Goal: Task Accomplishment & Management: Manage account settings

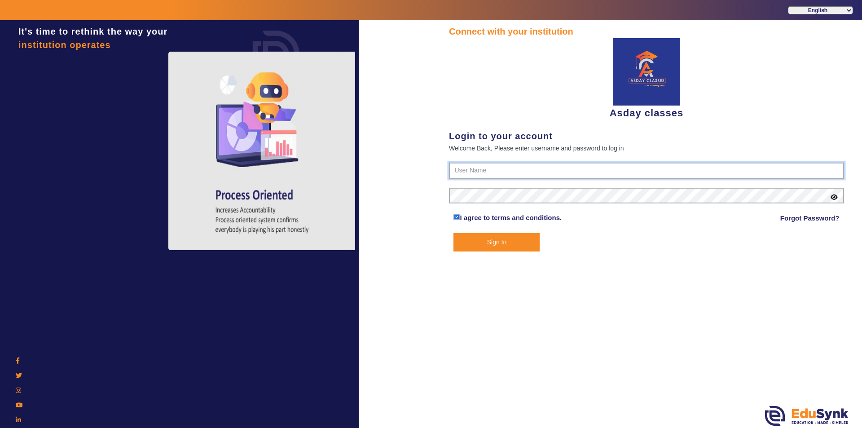
type input "7775077131"
click at [473, 242] on button "Sign In" at bounding box center [496, 242] width 86 height 18
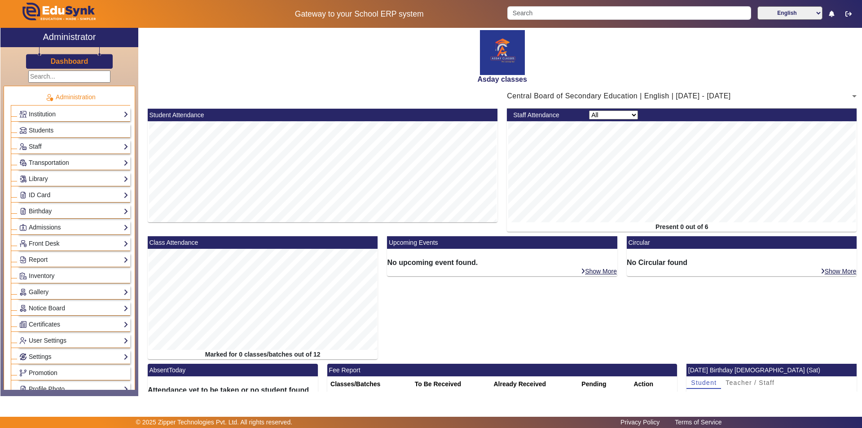
scroll to position [333, 0]
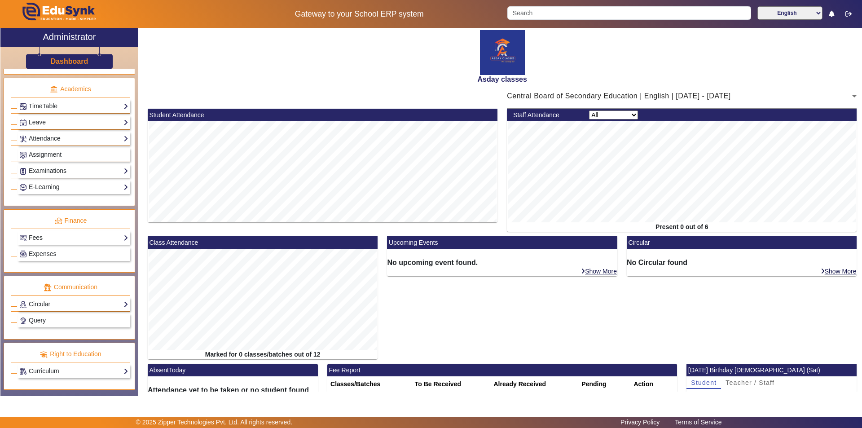
click at [56, 239] on link "Fees" at bounding box center [73, 238] width 109 height 10
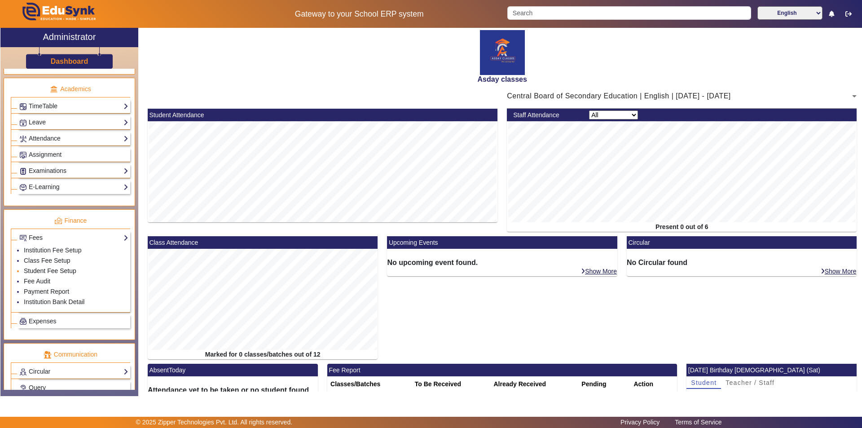
click at [57, 269] on link "Student Fee Setup" at bounding box center [50, 270] width 53 height 7
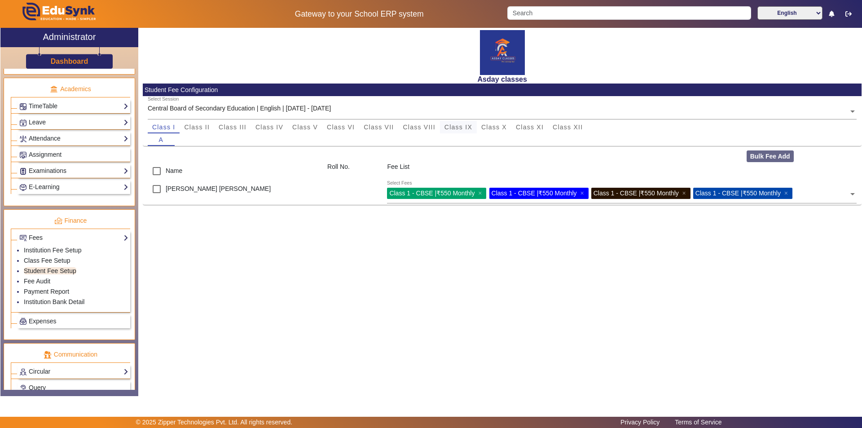
click at [458, 129] on span "Class IX" at bounding box center [459, 127] width 28 height 6
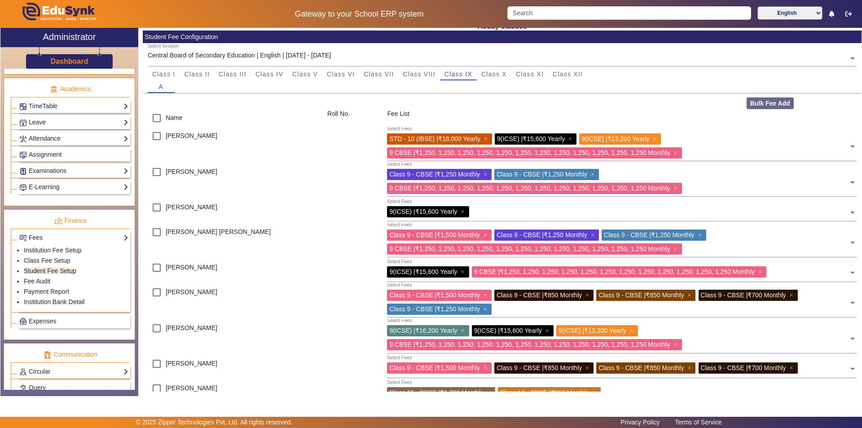
scroll to position [70, 0]
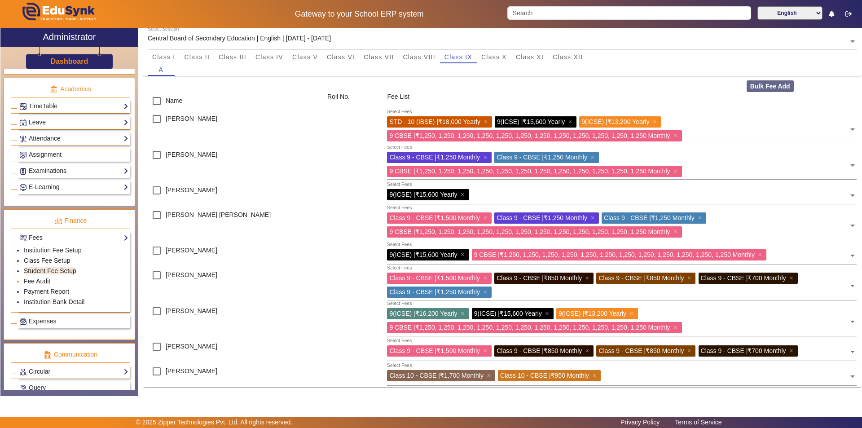
click at [43, 282] on link "Fee Audit" at bounding box center [37, 280] width 26 height 7
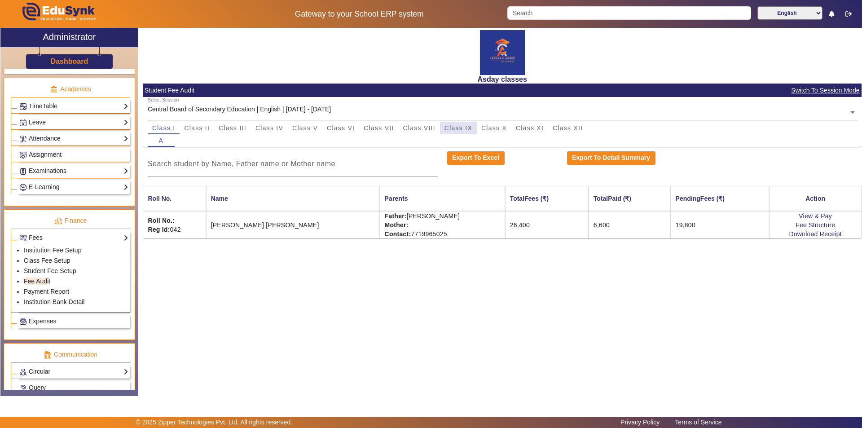
click at [463, 125] on span "Class IX" at bounding box center [459, 128] width 28 height 6
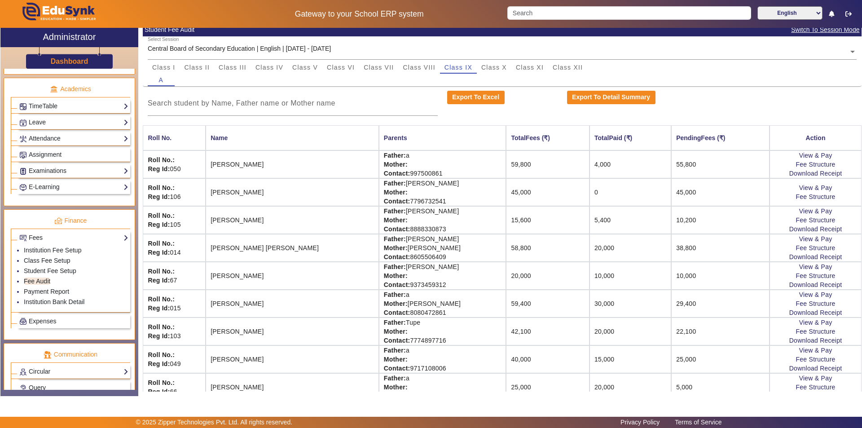
scroll to position [74, 0]
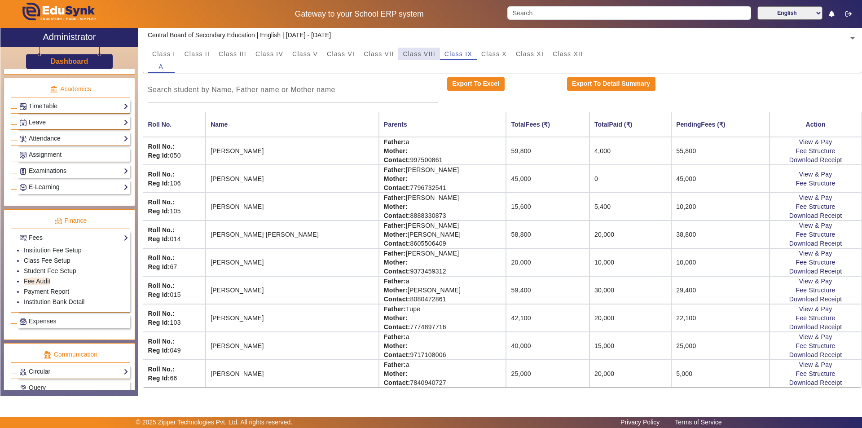
click at [419, 54] on span "Class VIII" at bounding box center [419, 54] width 32 height 6
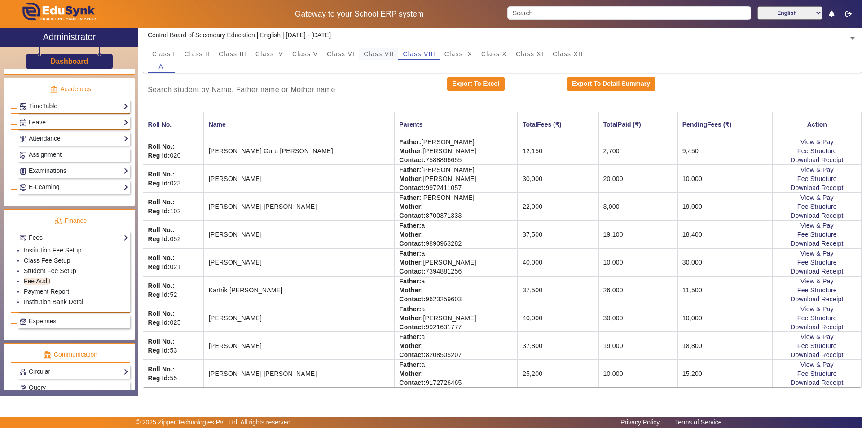
click at [385, 53] on span "Class VII" at bounding box center [379, 54] width 30 height 6
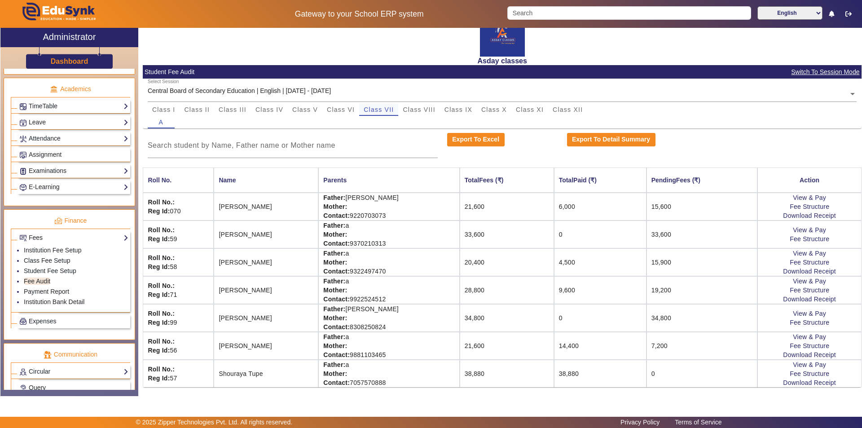
scroll to position [18, 0]
click at [476, 236] on td "33,600" at bounding box center [507, 234] width 94 height 28
click at [497, 233] on td "33,600" at bounding box center [507, 234] width 94 height 28
click at [497, 110] on span "Class X" at bounding box center [494, 109] width 26 height 6
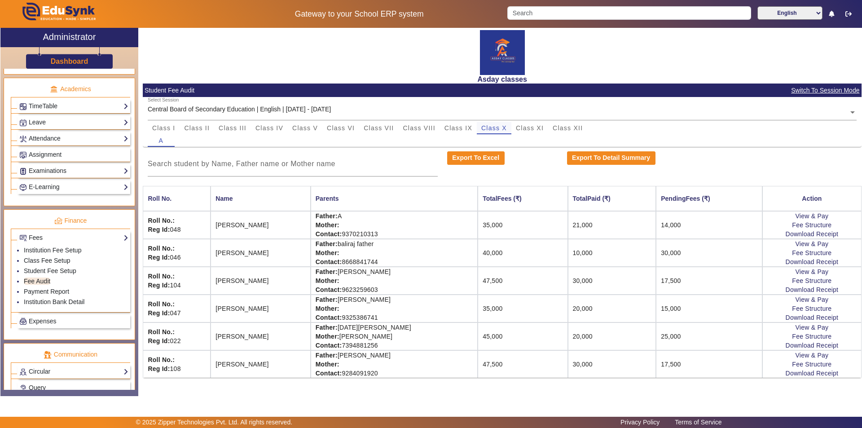
scroll to position [0, 0]
click at [40, 276] on ul "Institution Fee Setup Class Fee Setup Student Fee Setup Fee Audit Payment Repor…" at bounding box center [73, 276] width 109 height 67
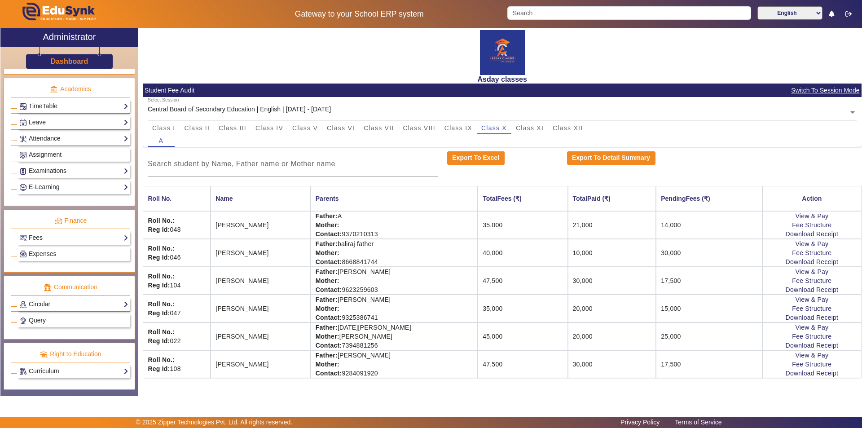
click at [62, 234] on link "Fees" at bounding box center [73, 238] width 109 height 10
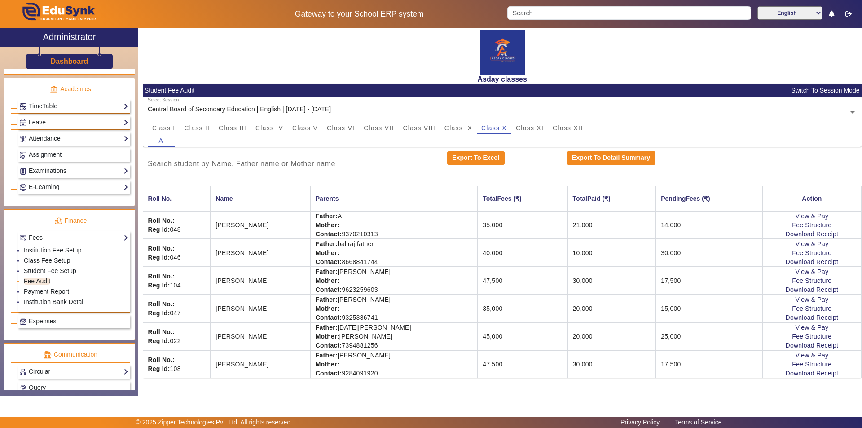
click at [95, 283] on li "Fee Audit" at bounding box center [76, 282] width 105 height 10
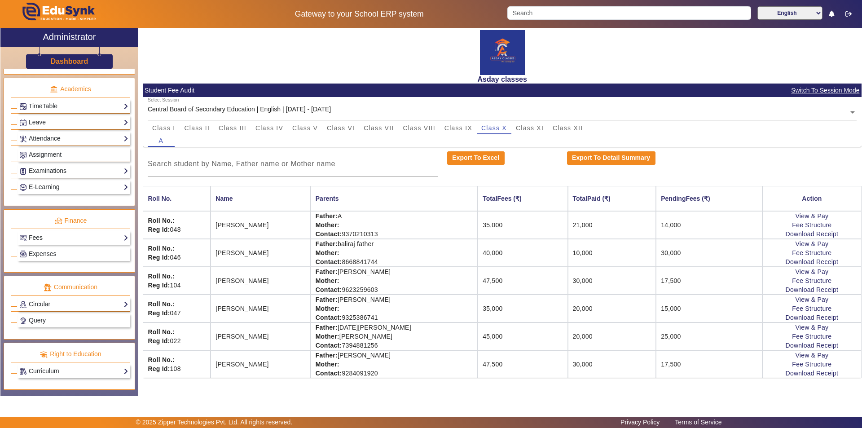
click at [71, 239] on link "Fees" at bounding box center [73, 238] width 109 height 10
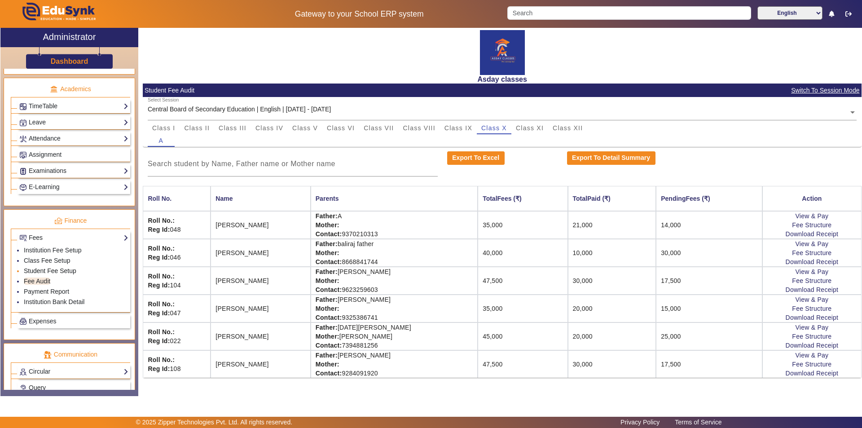
click at [60, 270] on link "Student Fee Setup" at bounding box center [50, 270] width 53 height 7
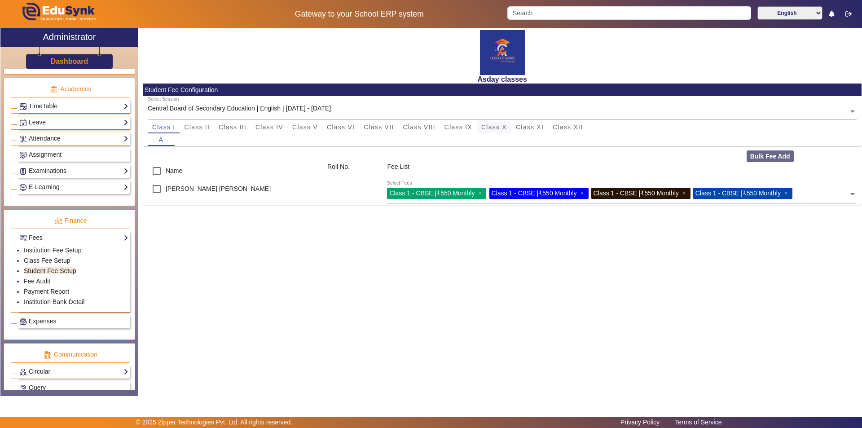
click at [495, 128] on span "Class X" at bounding box center [494, 127] width 26 height 6
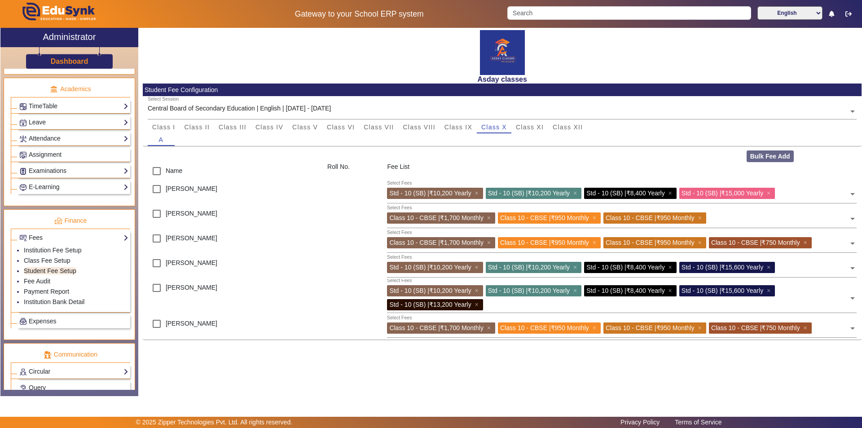
click at [853, 193] on span at bounding box center [853, 191] width 8 height 14
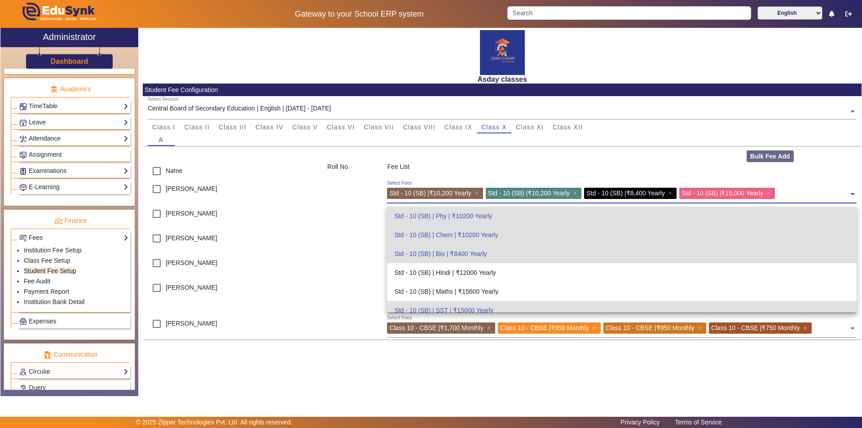
scroll to position [2344, 0]
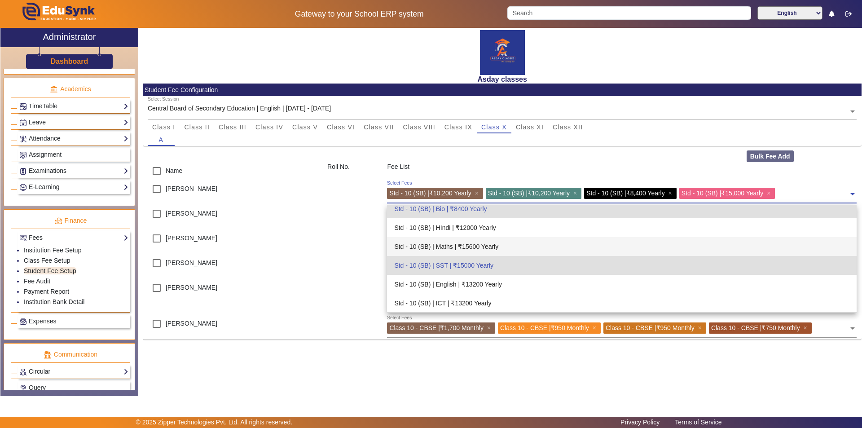
click at [472, 247] on div "Std - 10 (SB) | Maths | ₹15600 Yearly" at bounding box center [622, 246] width 470 height 19
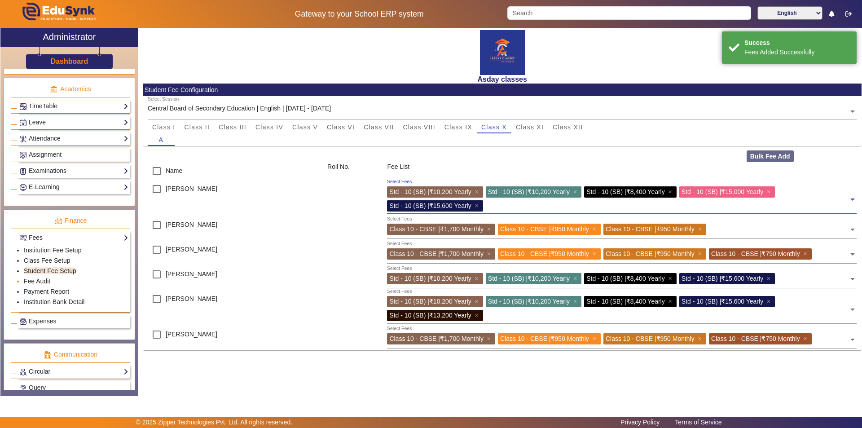
click at [44, 280] on link "Fee Audit" at bounding box center [37, 280] width 26 height 7
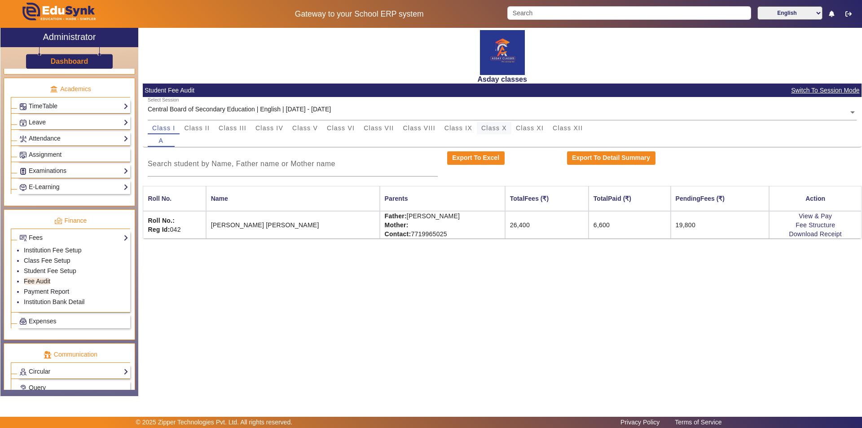
click at [493, 127] on span "Class X" at bounding box center [494, 128] width 26 height 6
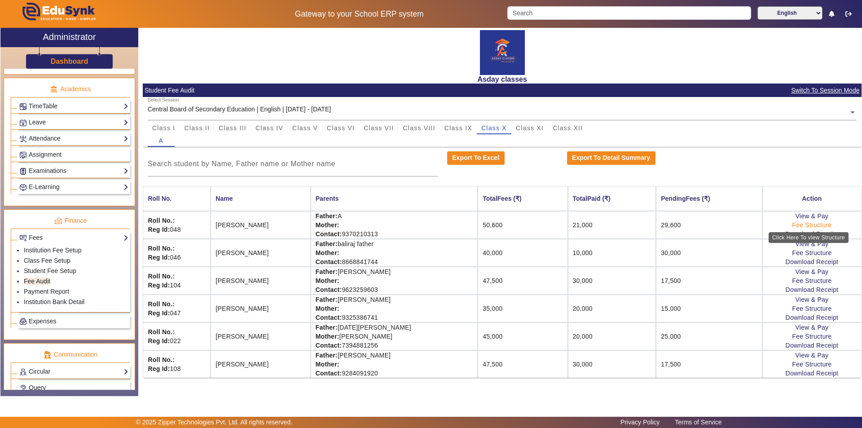
click at [806, 225] on link "Fee Structure" at bounding box center [812, 224] width 40 height 7
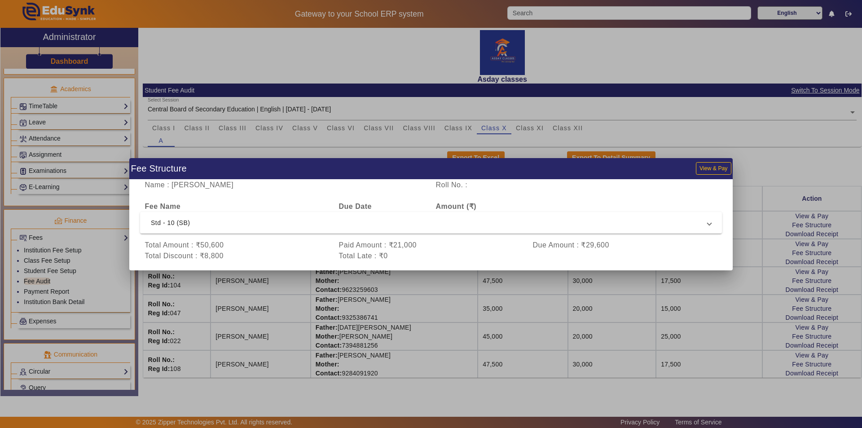
click at [714, 290] on div at bounding box center [431, 214] width 862 height 428
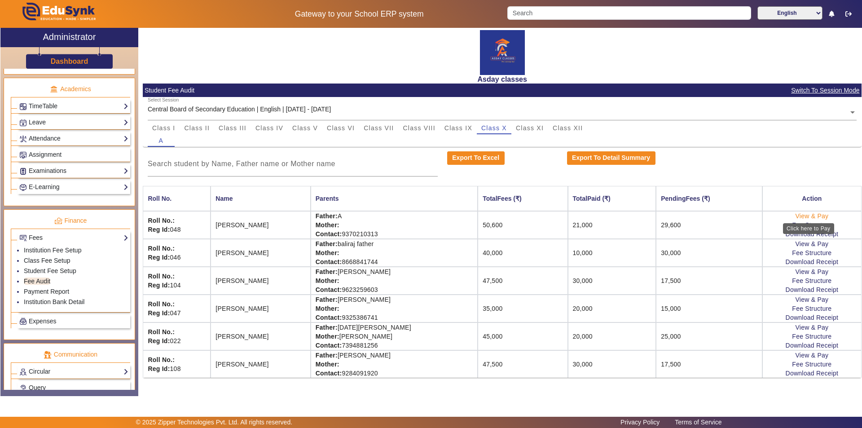
click at [813, 217] on link "View & Pay" at bounding box center [811, 215] width 33 height 7
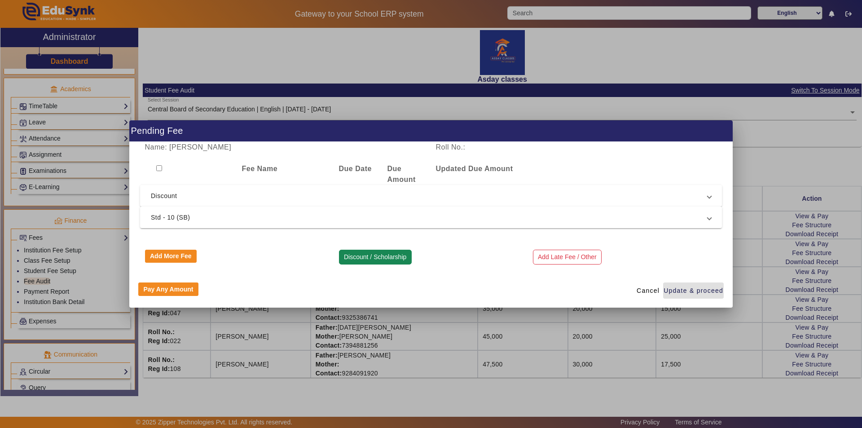
drag, startPoint x: 373, startPoint y: 258, endPoint x: 368, endPoint y: 254, distance: 7.0
click at [373, 258] on button "Discount / Scholarship" at bounding box center [375, 257] width 73 height 15
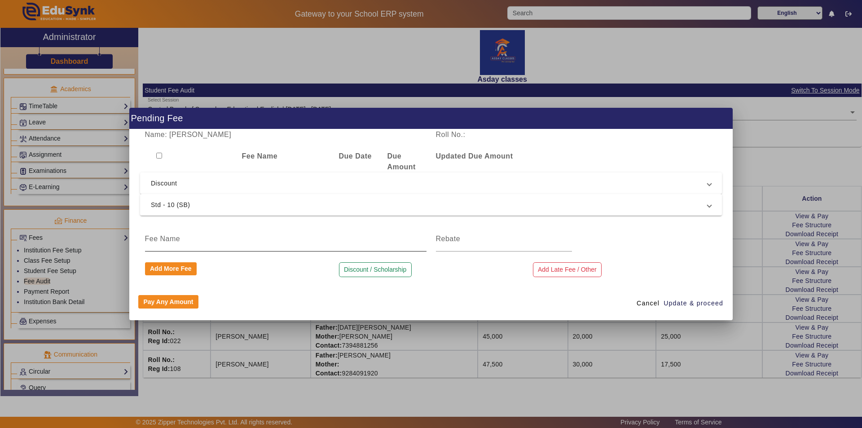
click at [160, 241] on input at bounding box center [286, 238] width 282 height 11
type input "Discount"
click at [441, 242] on input at bounding box center [504, 238] width 136 height 11
type input "11800"
click at [674, 301] on span "Update & proceed" at bounding box center [694, 303] width 60 height 9
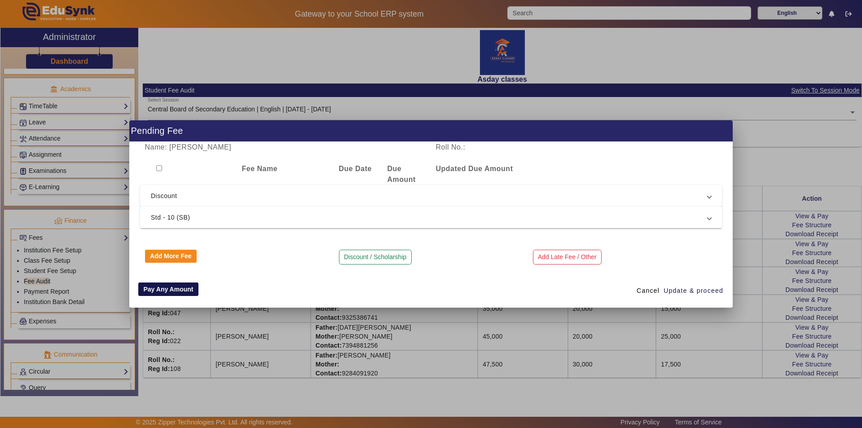
click at [180, 291] on button "Pay Any Amount" at bounding box center [168, 288] width 60 height 13
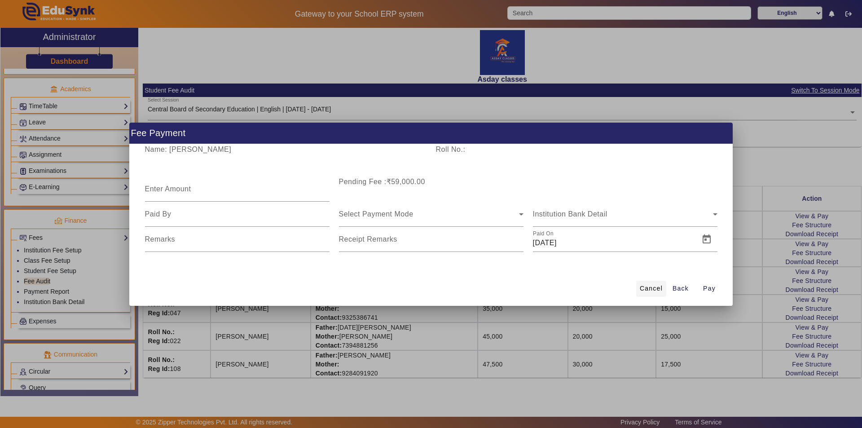
click at [649, 289] on span "Cancel" at bounding box center [651, 288] width 23 height 9
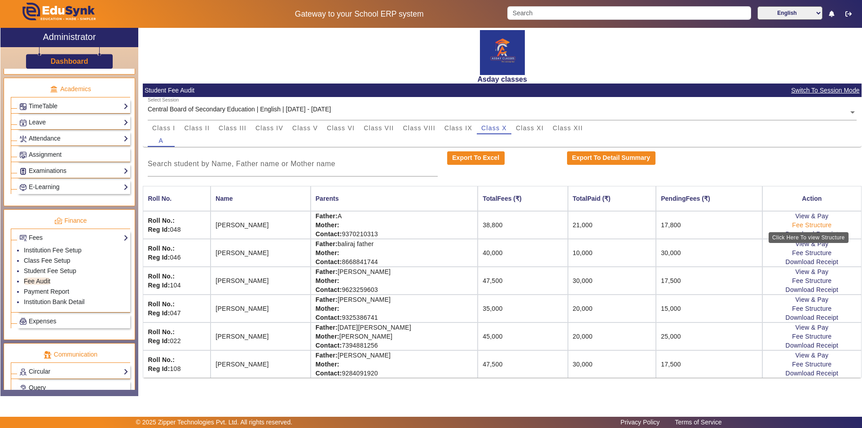
click at [796, 225] on link "Fee Structure" at bounding box center [812, 224] width 40 height 7
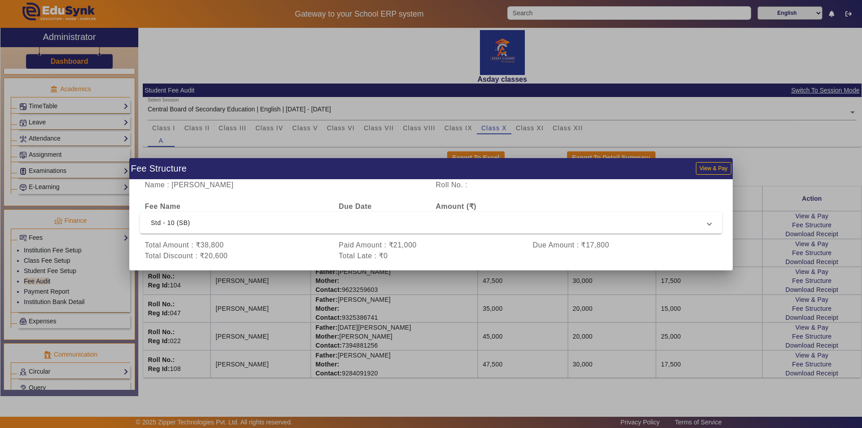
click at [693, 308] on div at bounding box center [431, 214] width 862 height 428
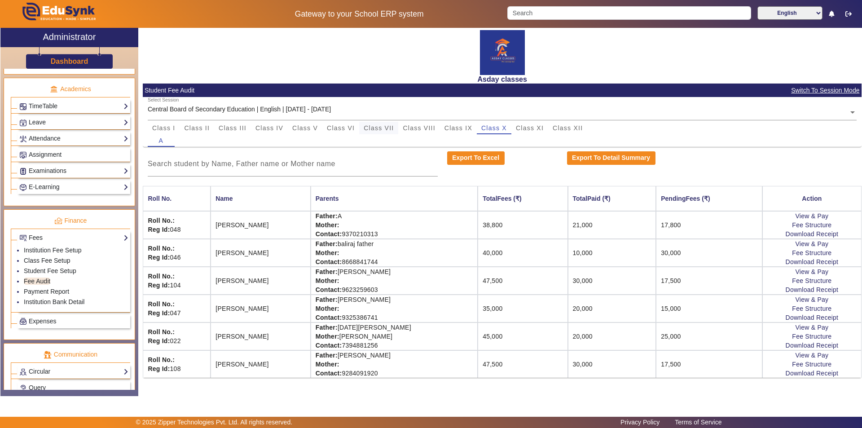
click at [377, 128] on span "Class VII" at bounding box center [379, 128] width 30 height 6
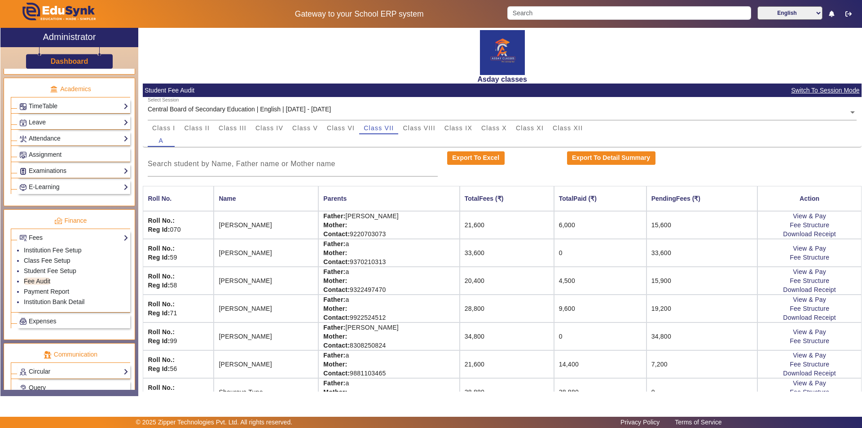
click at [471, 263] on td "33,600" at bounding box center [507, 253] width 94 height 28
click at [70, 269] on link "Student Fee Setup" at bounding box center [50, 270] width 53 height 7
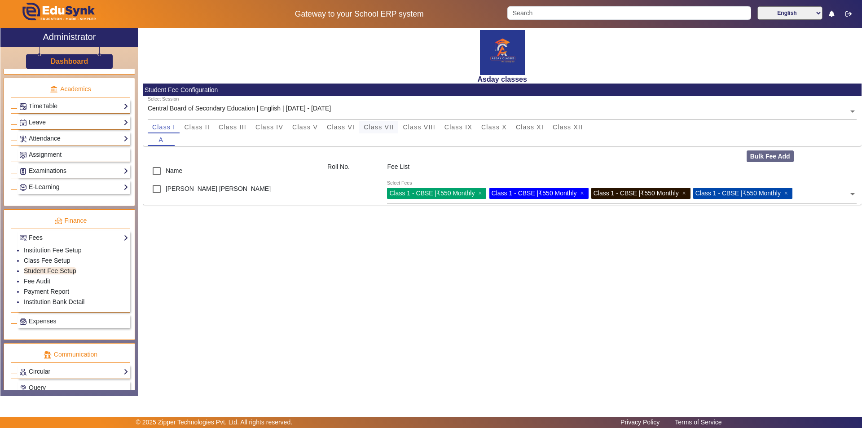
click at [388, 126] on span "Class VII" at bounding box center [379, 127] width 30 height 6
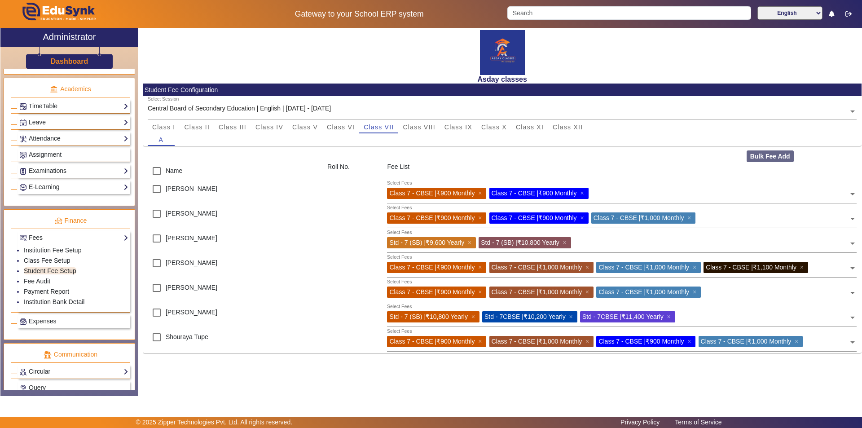
click at [853, 219] on span at bounding box center [853, 215] width 8 height 14
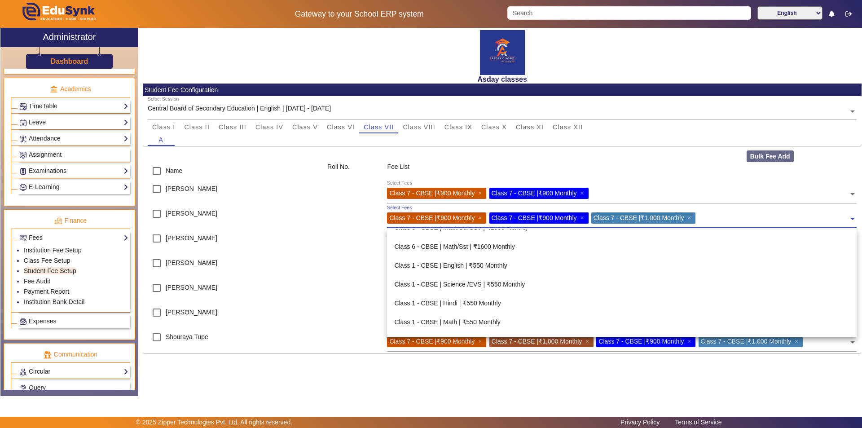
scroll to position [1351, 0]
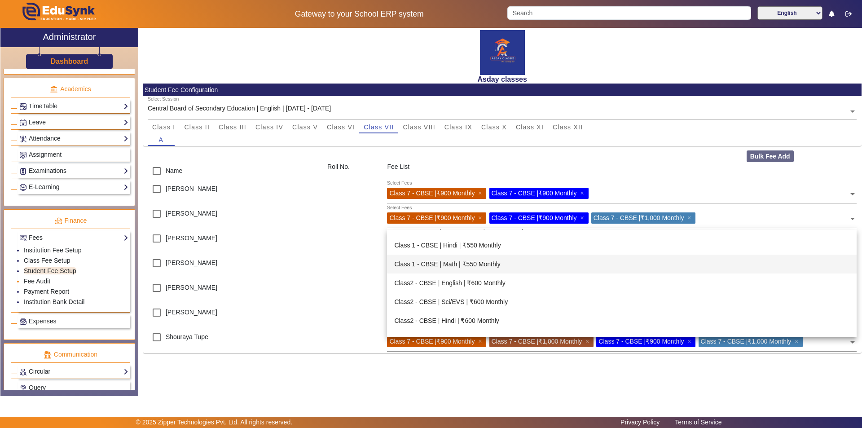
click at [43, 282] on link "Fee Audit" at bounding box center [37, 280] width 26 height 7
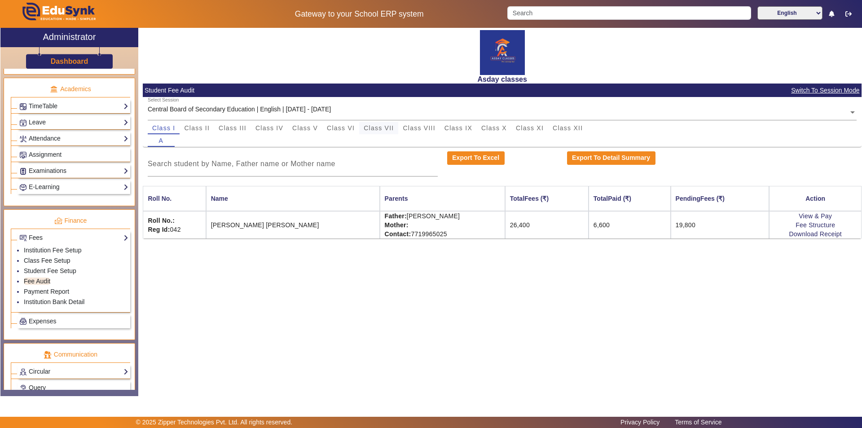
click at [382, 131] on span "Class VII" at bounding box center [379, 128] width 30 height 6
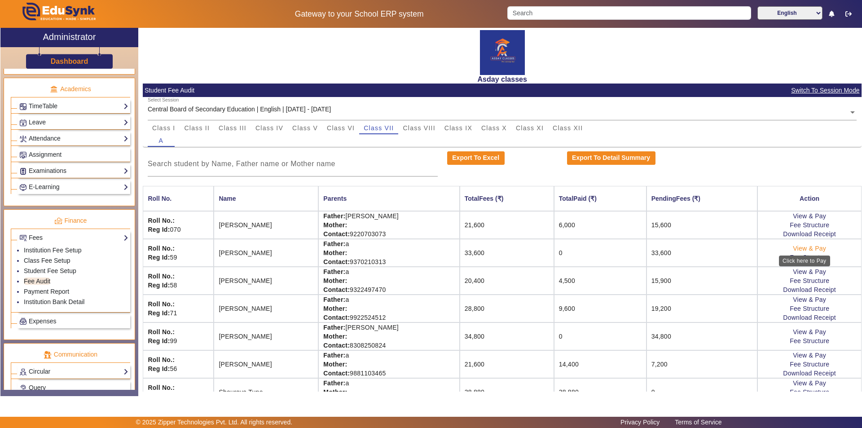
click at [802, 248] on link "View & Pay" at bounding box center [809, 248] width 33 height 7
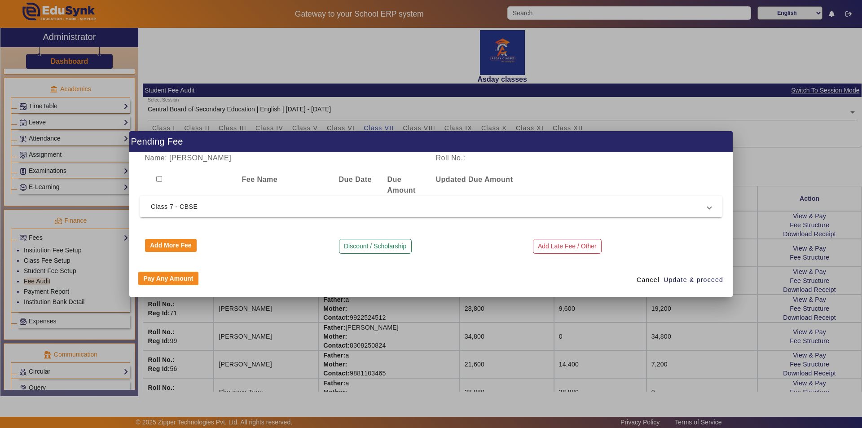
click at [760, 164] on div at bounding box center [431, 214] width 862 height 428
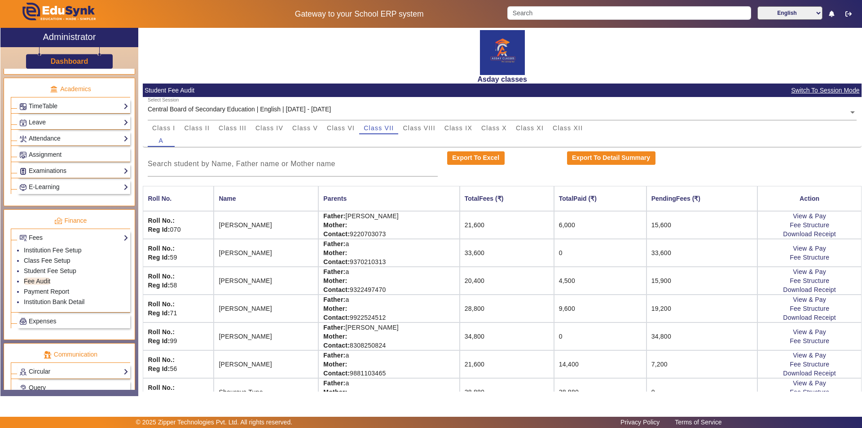
click at [507, 245] on td "33,600" at bounding box center [507, 253] width 94 height 28
click at [800, 249] on link "View & Pay" at bounding box center [809, 248] width 33 height 7
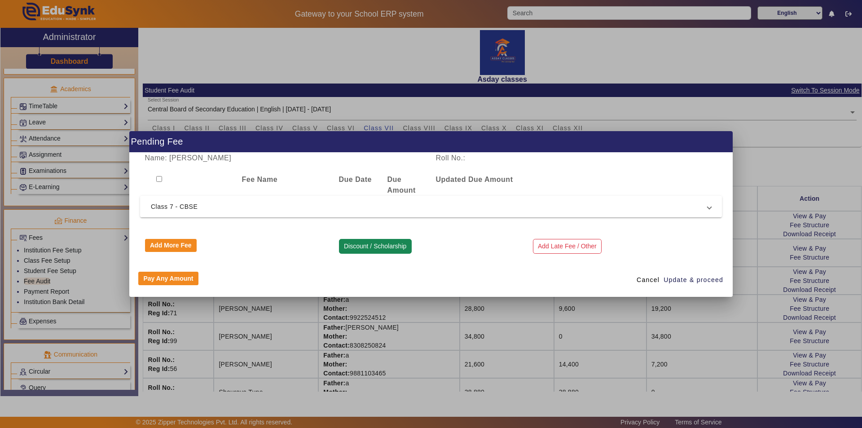
click at [370, 246] on button "Discount / Scholarship" at bounding box center [375, 246] width 73 height 15
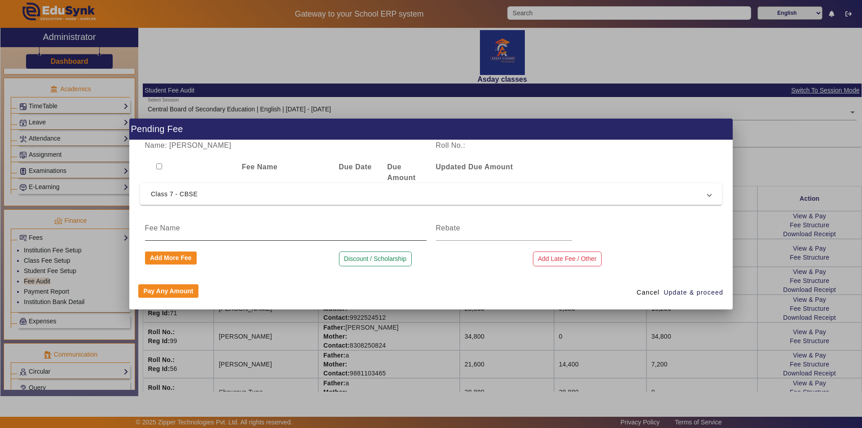
click at [180, 232] on input at bounding box center [286, 228] width 282 height 11
type input "Discount"
click at [455, 227] on input at bounding box center [504, 228] width 136 height 11
type input "12400"
click at [692, 293] on span "Update & proceed" at bounding box center [694, 292] width 60 height 9
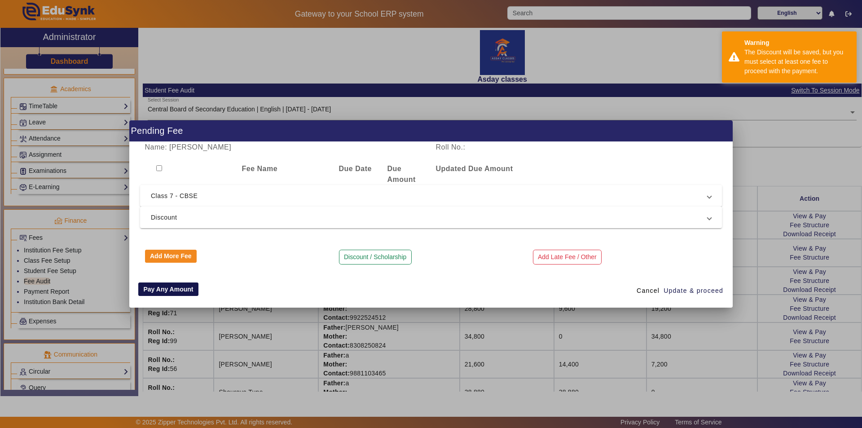
click at [179, 291] on button "Pay Any Amount" at bounding box center [168, 288] width 60 height 13
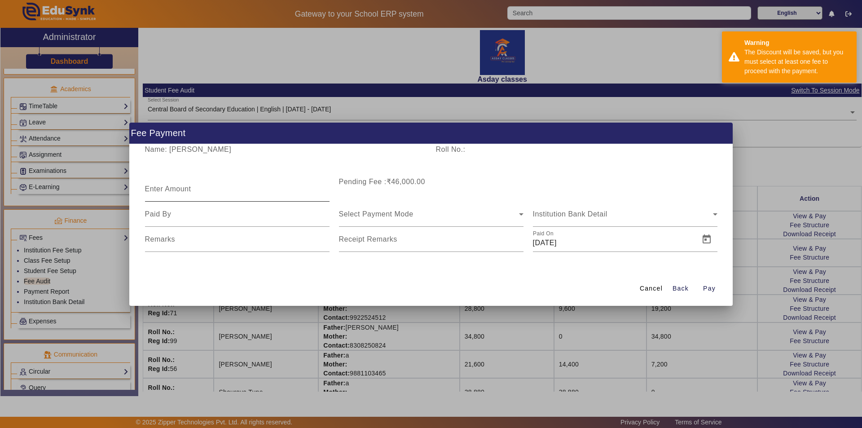
click at [167, 189] on mat-label "Enter Amount" at bounding box center [168, 189] width 46 height 8
click at [167, 189] on input "Enter Amount" at bounding box center [237, 192] width 185 height 11
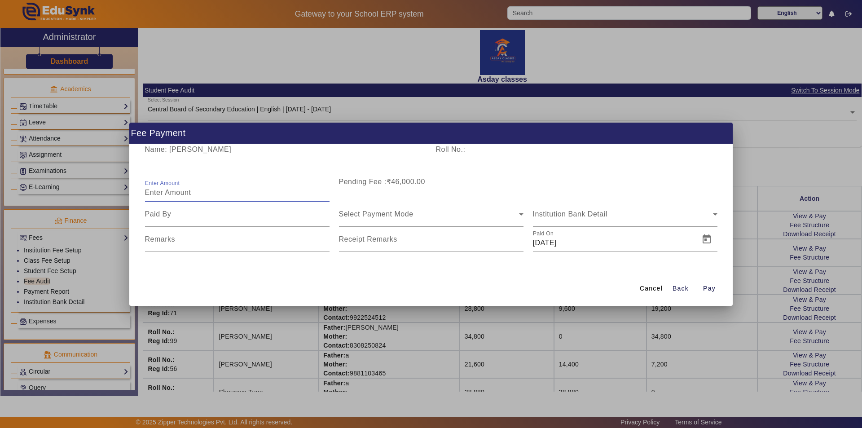
click at [585, 282] on div "Cancel Back Pay" at bounding box center [430, 289] width 603 height 34
click at [655, 287] on span "Cancel" at bounding box center [651, 288] width 23 height 9
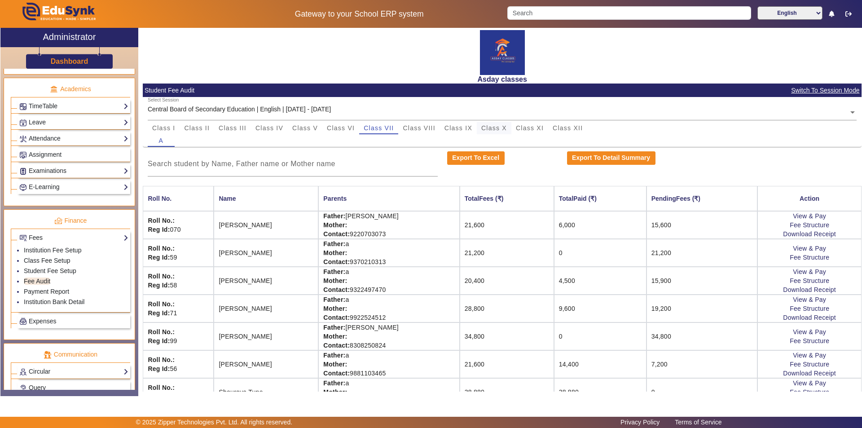
click at [494, 125] on span "Class X" at bounding box center [494, 128] width 26 height 6
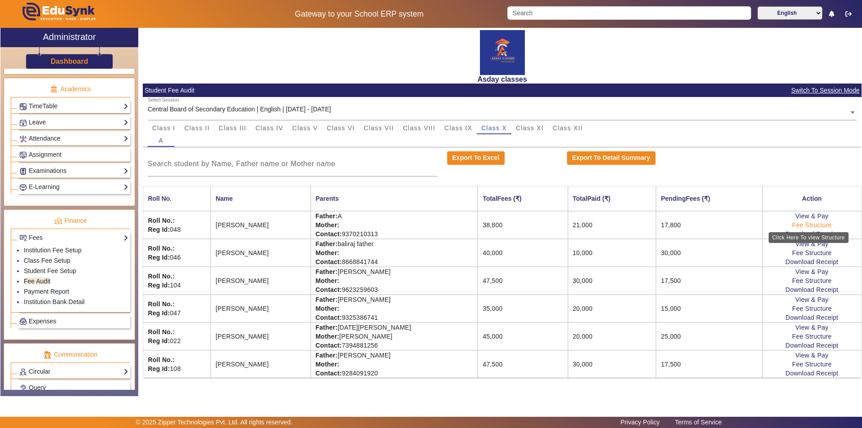
click at [799, 224] on link "Fee Structure" at bounding box center [812, 224] width 40 height 7
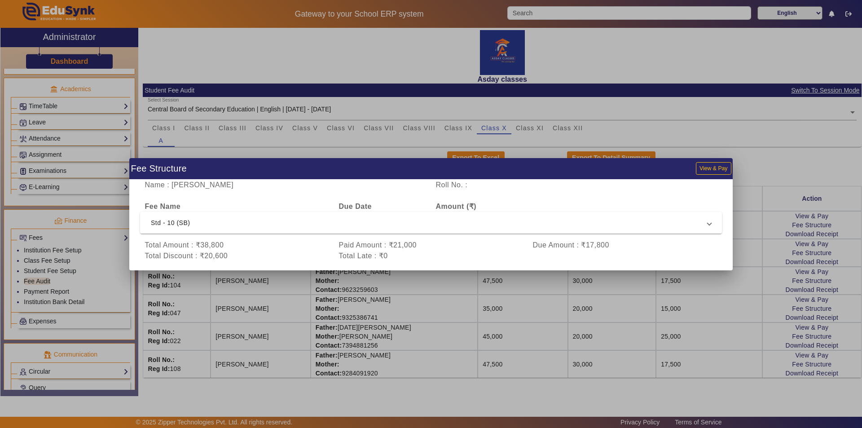
click at [768, 170] on div at bounding box center [431, 214] width 862 height 428
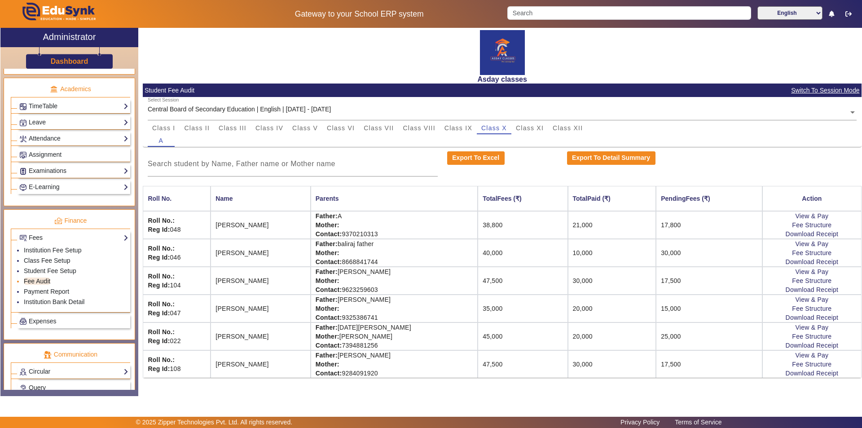
click at [38, 281] on link "Fee Audit" at bounding box center [37, 280] width 26 height 7
click at [383, 127] on span "Class VII" at bounding box center [379, 128] width 30 height 6
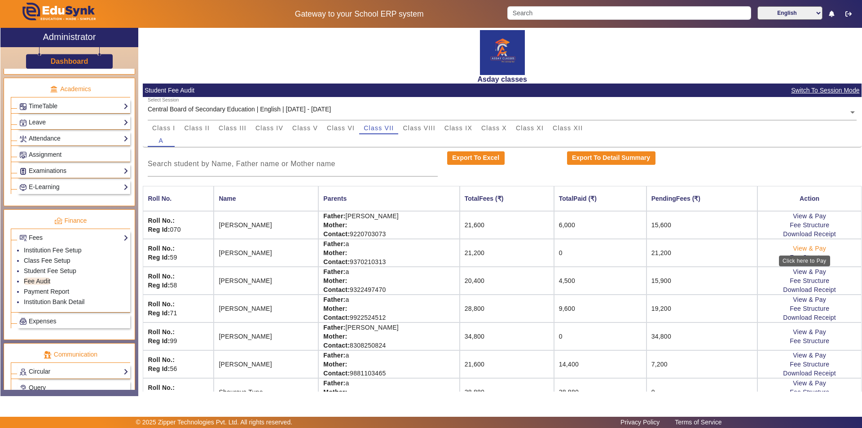
click at [801, 249] on link "View & Pay" at bounding box center [809, 248] width 33 height 7
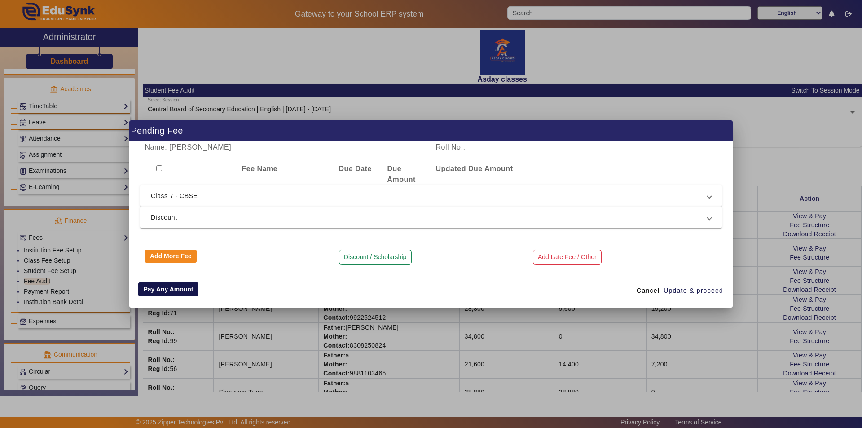
click at [167, 288] on button "Pay Any Amount" at bounding box center [168, 288] width 60 height 13
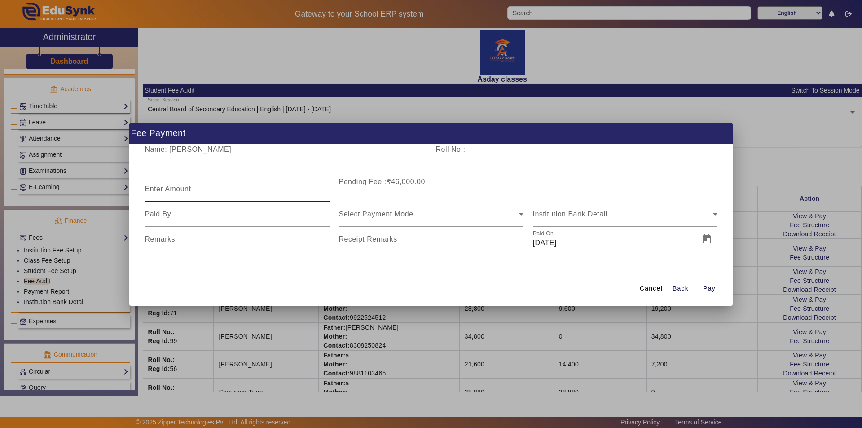
click at [161, 189] on mat-label "Enter Amount" at bounding box center [168, 189] width 46 height 8
click at [161, 189] on input "Enter Amount" at bounding box center [237, 192] width 185 height 11
type input "9000"
click at [170, 219] on input at bounding box center [237, 214] width 185 height 11
type input "Mother"
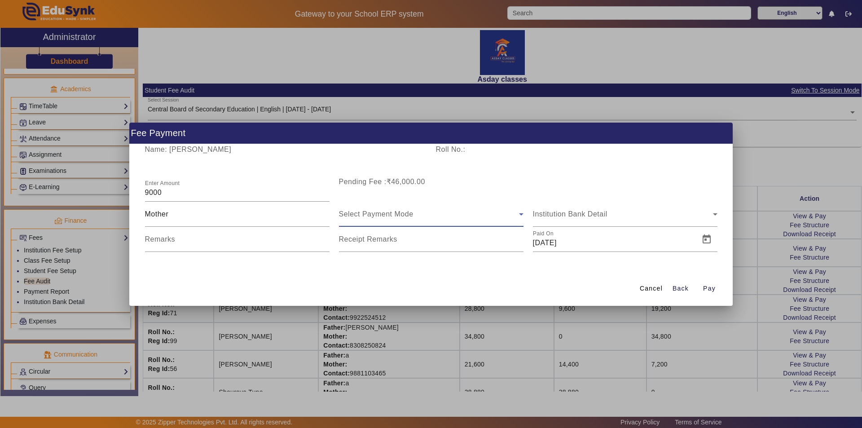
click at [358, 214] on span "Select Payment Mode" at bounding box center [376, 214] width 75 height 8
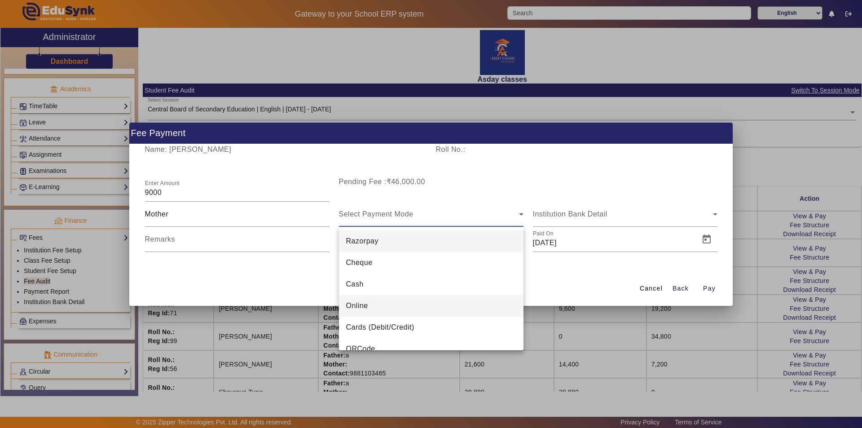
click at [361, 305] on span "Online" at bounding box center [357, 305] width 22 height 11
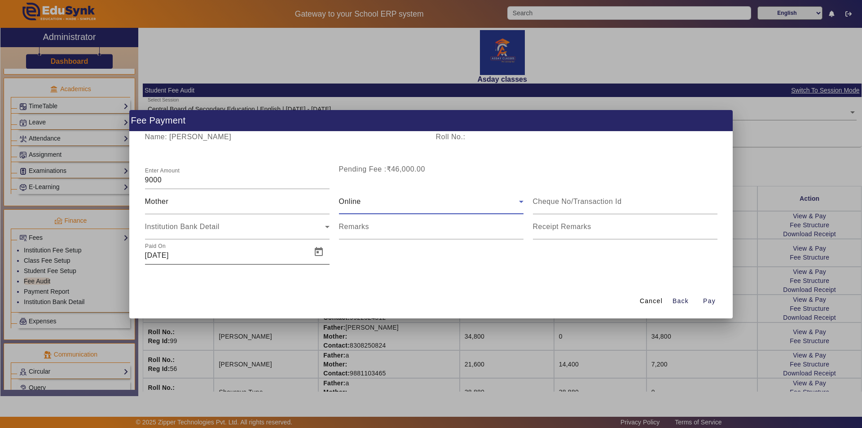
click at [258, 250] on input "[DATE]" at bounding box center [225, 255] width 161 height 11
click at [316, 252] on span "Open calendar" at bounding box center [319, 252] width 22 height 22
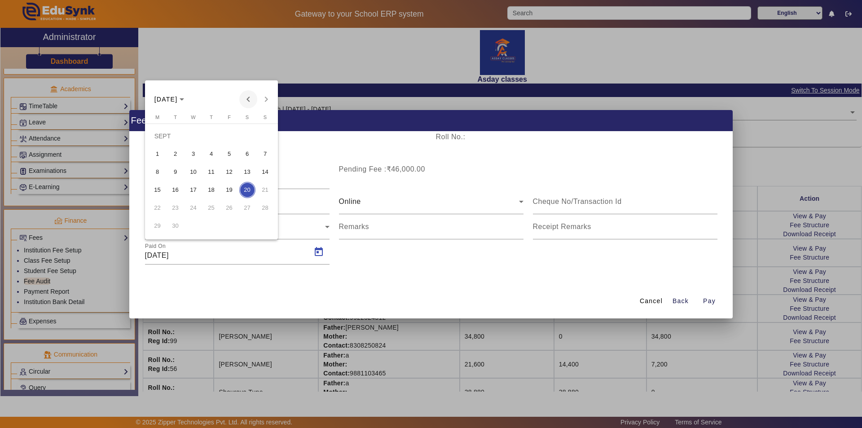
click at [249, 96] on span "Previous month" at bounding box center [248, 99] width 18 height 18
click at [249, 152] on span "5" at bounding box center [247, 154] width 16 height 16
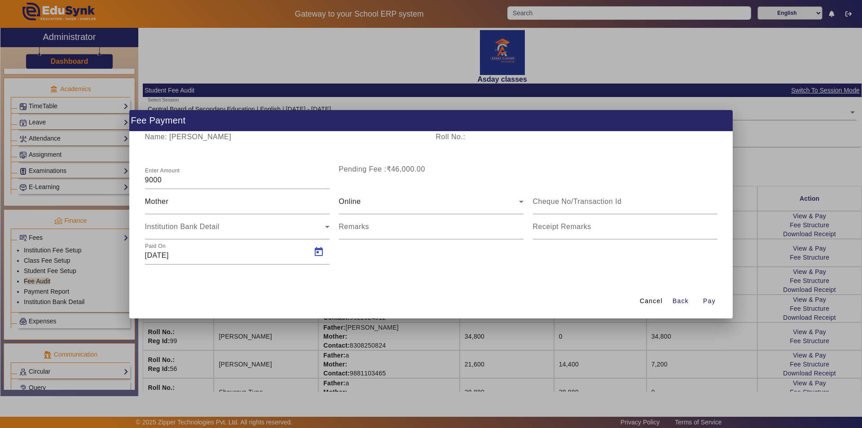
type input "[DATE]"
click at [709, 300] on span "Pay" at bounding box center [709, 300] width 13 height 9
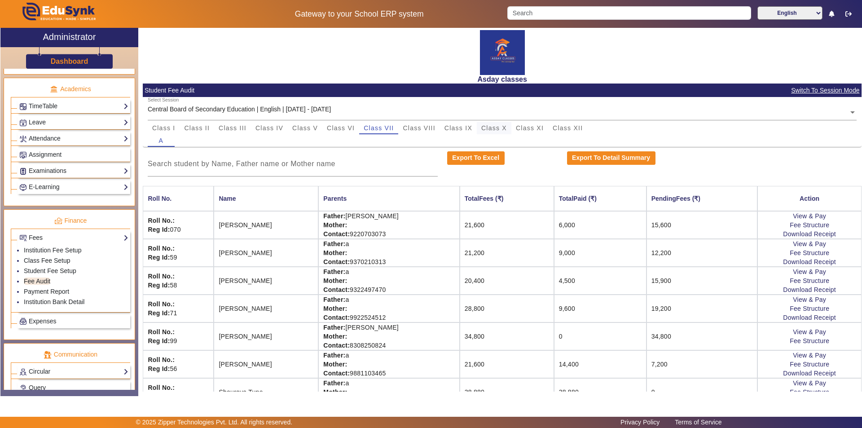
click at [502, 128] on span "Class X" at bounding box center [494, 128] width 26 height 6
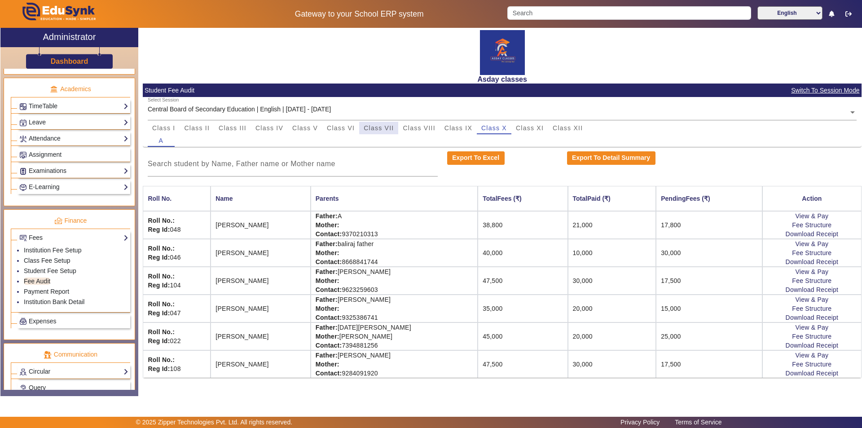
click at [384, 127] on span "Class VII" at bounding box center [379, 128] width 30 height 6
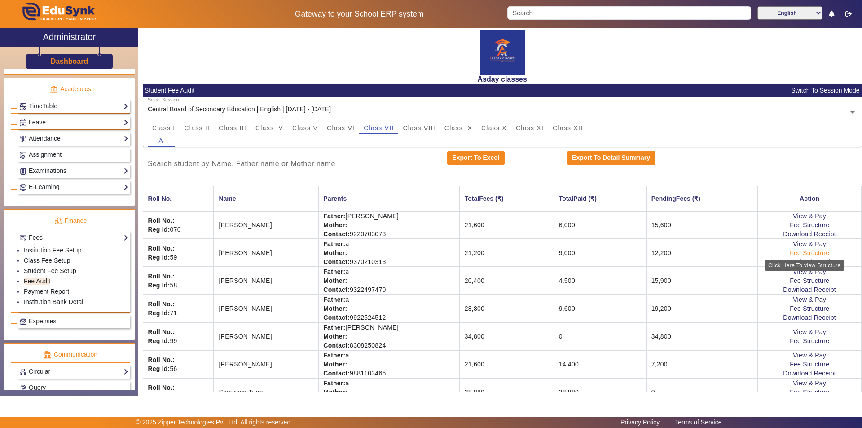
click at [808, 252] on link "Fee Structure" at bounding box center [810, 252] width 40 height 7
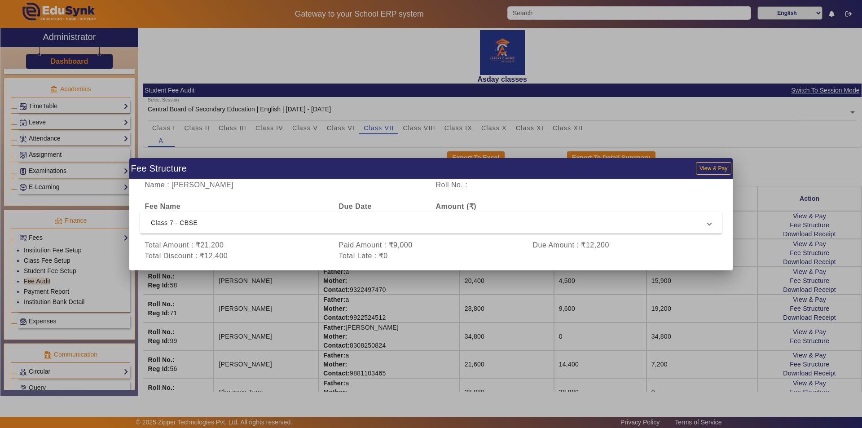
click at [431, 321] on div at bounding box center [431, 214] width 862 height 428
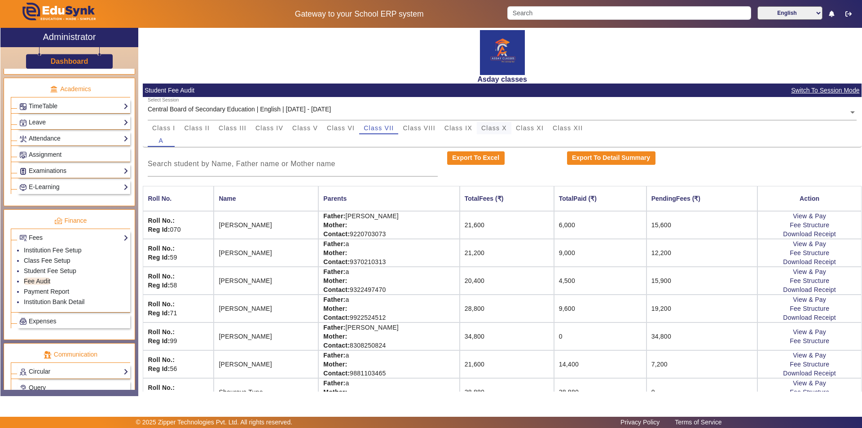
click at [486, 128] on span "Class X" at bounding box center [494, 128] width 26 height 6
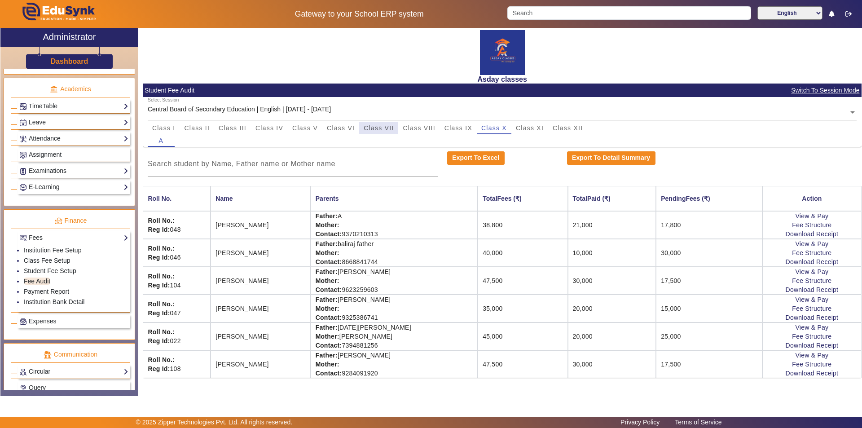
click at [384, 127] on span "Class VII" at bounding box center [379, 128] width 30 height 6
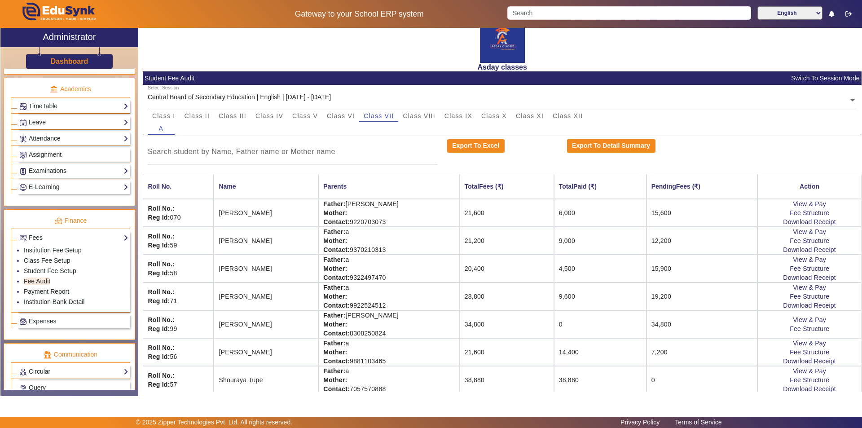
scroll to position [18, 0]
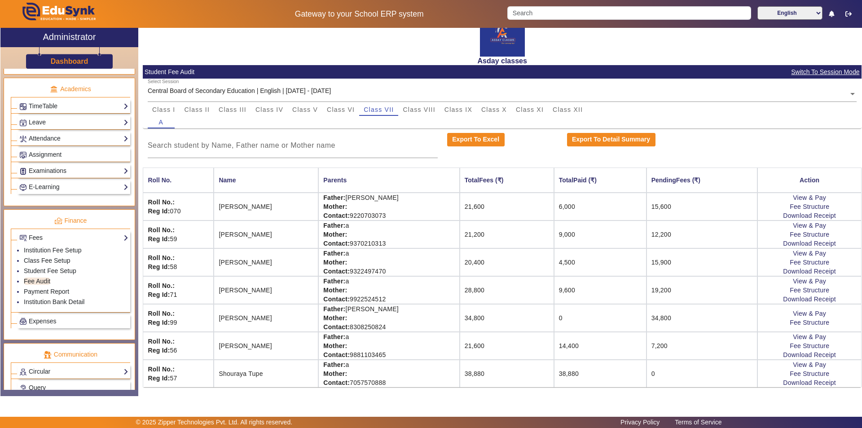
click at [476, 321] on td "34,800" at bounding box center [507, 318] width 94 height 28
click at [795, 313] on link "View & Pay" at bounding box center [809, 313] width 33 height 7
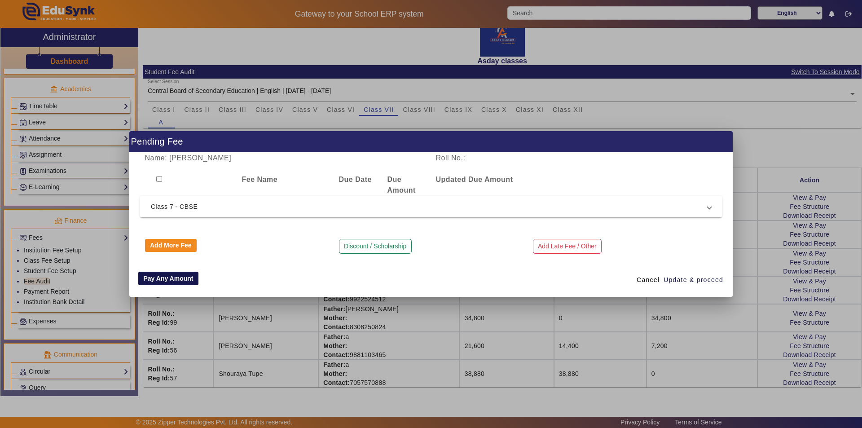
click at [182, 276] on button "Pay Any Amount" at bounding box center [168, 278] width 60 height 13
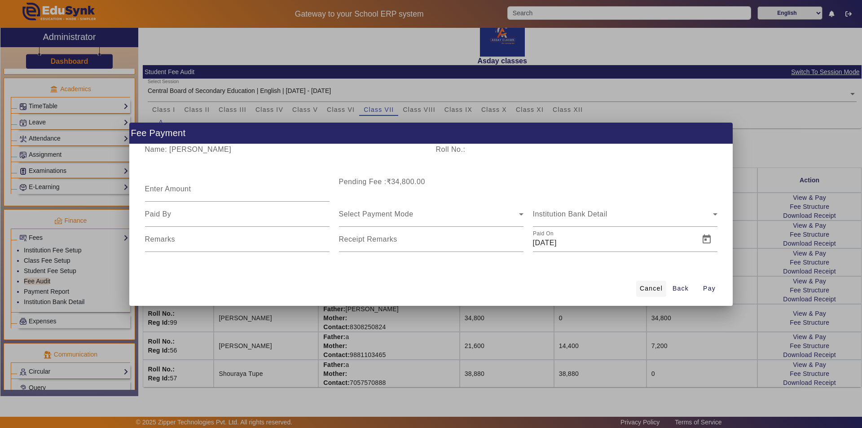
click at [661, 286] on span "Cancel" at bounding box center [651, 288] width 23 height 9
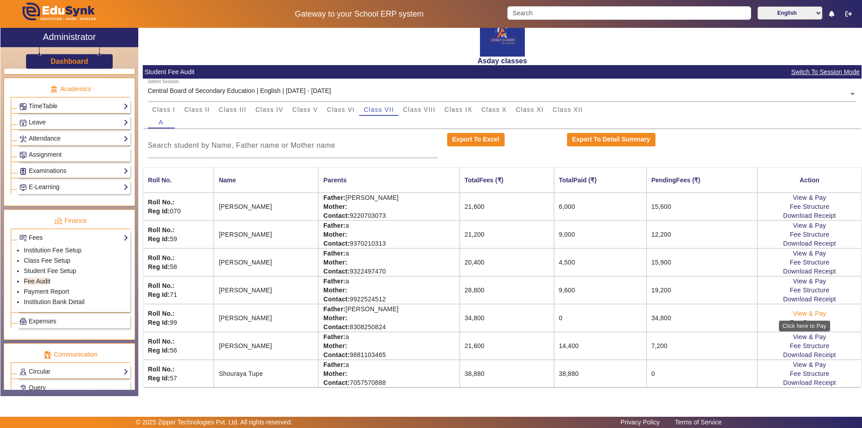
click at [796, 312] on link "View & Pay" at bounding box center [809, 313] width 33 height 7
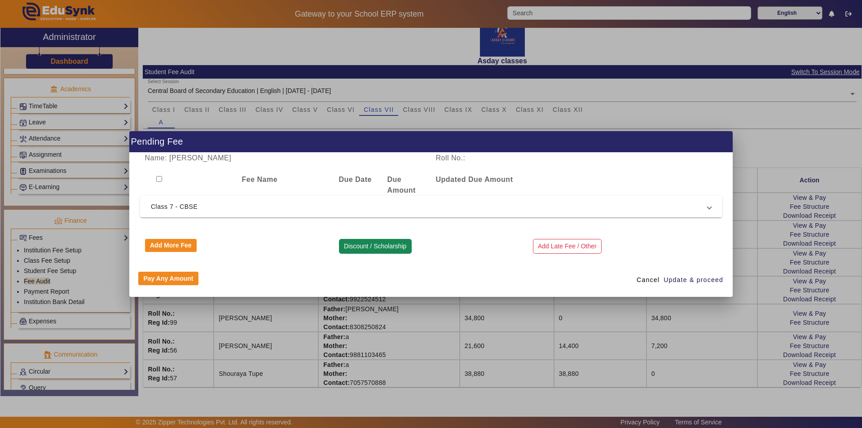
click at [371, 250] on button "Discount / Scholarship" at bounding box center [375, 246] width 73 height 15
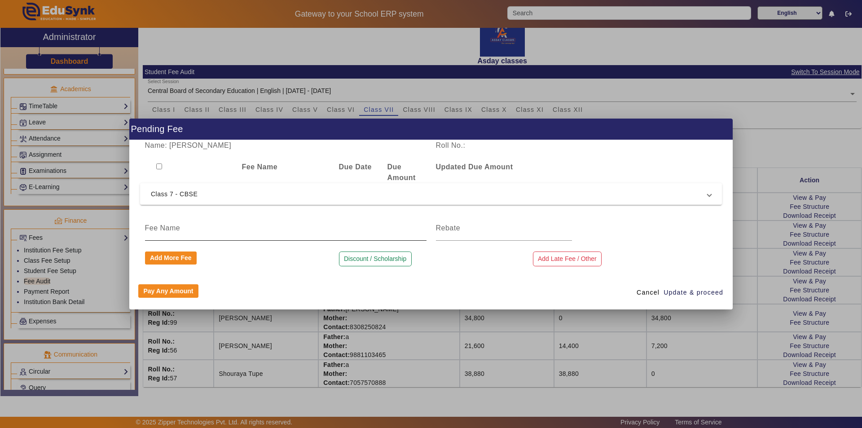
click at [191, 224] on input at bounding box center [286, 228] width 282 height 11
type input "Discount"
click at [443, 230] on input at bounding box center [504, 228] width 136 height 11
type input "1200"
click at [679, 292] on span "Update & proceed" at bounding box center [694, 292] width 60 height 9
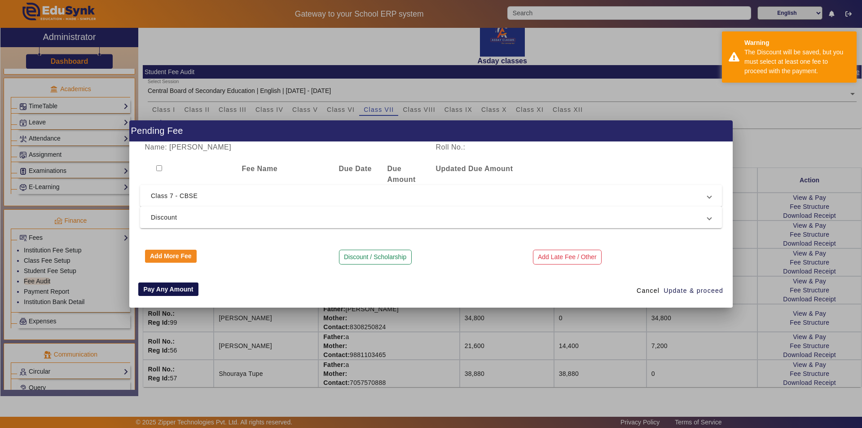
click at [180, 284] on button "Pay Any Amount" at bounding box center [168, 288] width 60 height 13
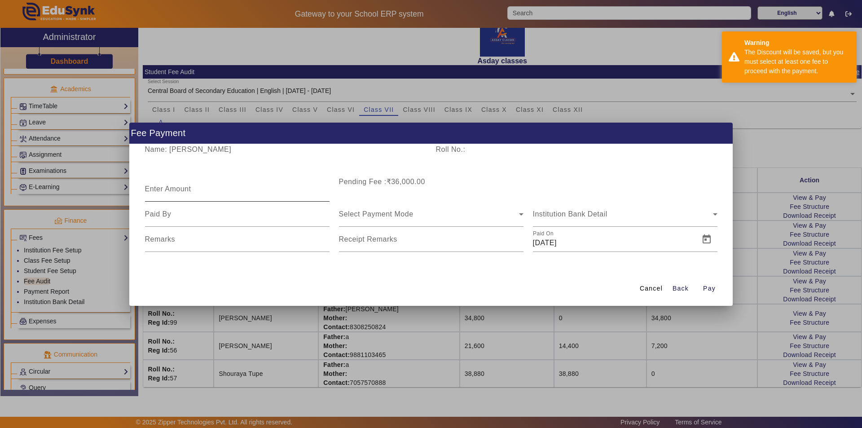
click at [181, 190] on mat-label "Enter Amount" at bounding box center [168, 189] width 46 height 8
click at [181, 190] on input "Enter Amount" at bounding box center [237, 192] width 185 height 11
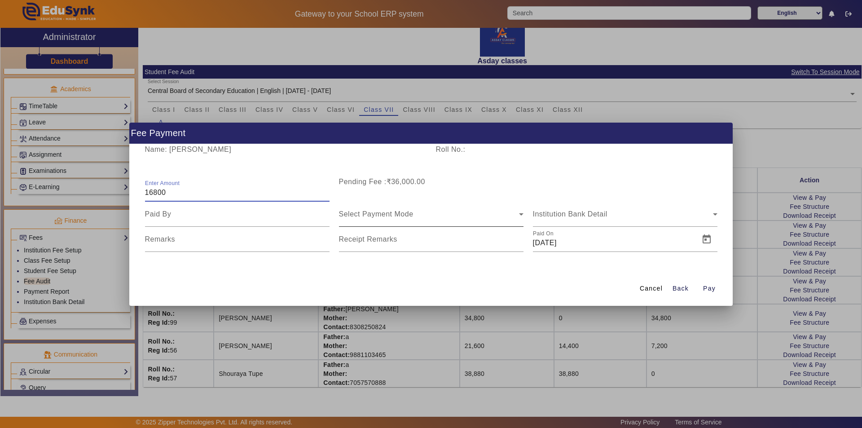
type input "16800"
click at [350, 217] on span "Select Payment Mode" at bounding box center [376, 214] width 75 height 8
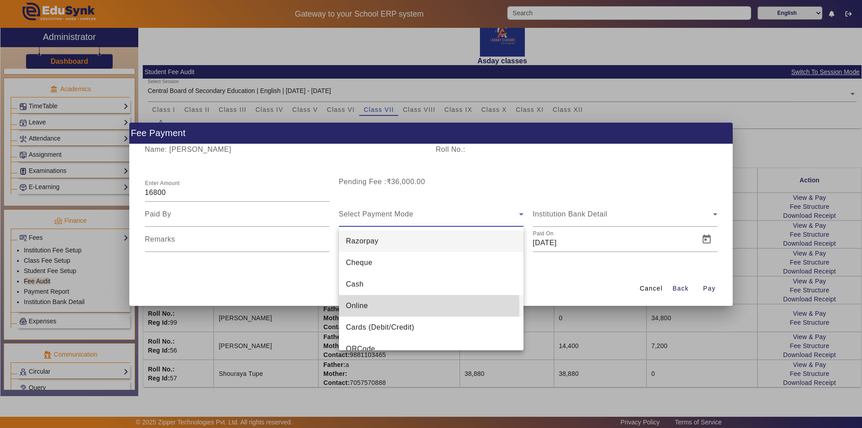
click at [357, 307] on span "Online" at bounding box center [357, 305] width 22 height 11
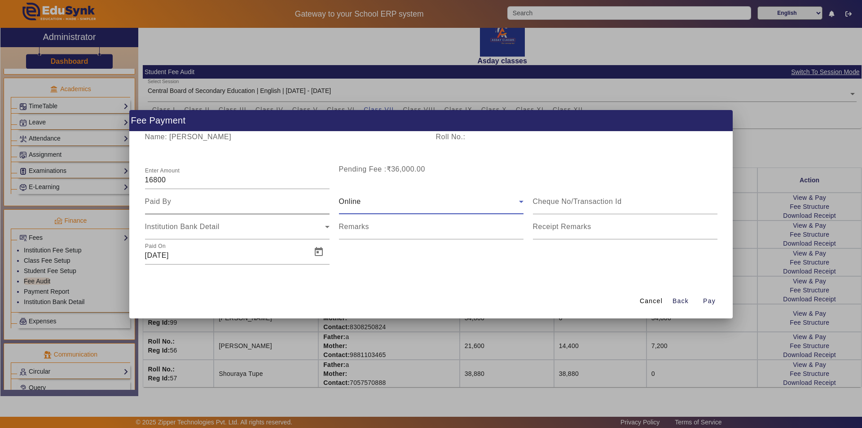
click at [177, 205] on input at bounding box center [237, 201] width 185 height 11
type input "Mother"
click at [318, 251] on span "Open calendar" at bounding box center [319, 252] width 22 height 22
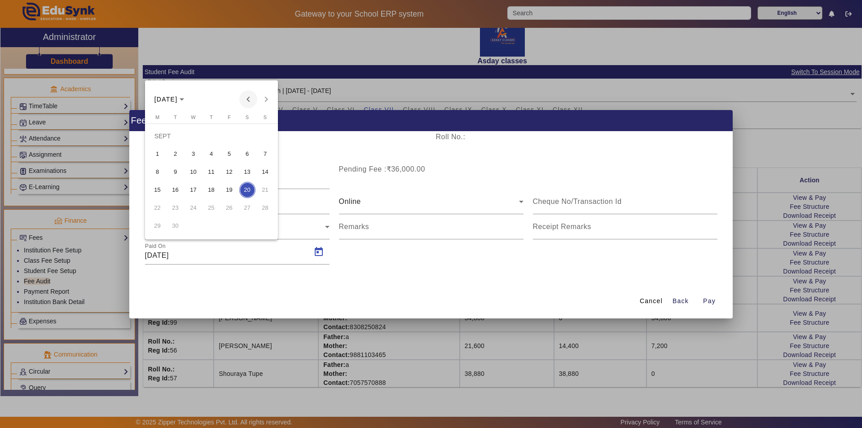
click at [251, 97] on span "Previous month" at bounding box center [248, 99] width 18 height 18
click at [194, 152] on span "6" at bounding box center [193, 154] width 16 height 16
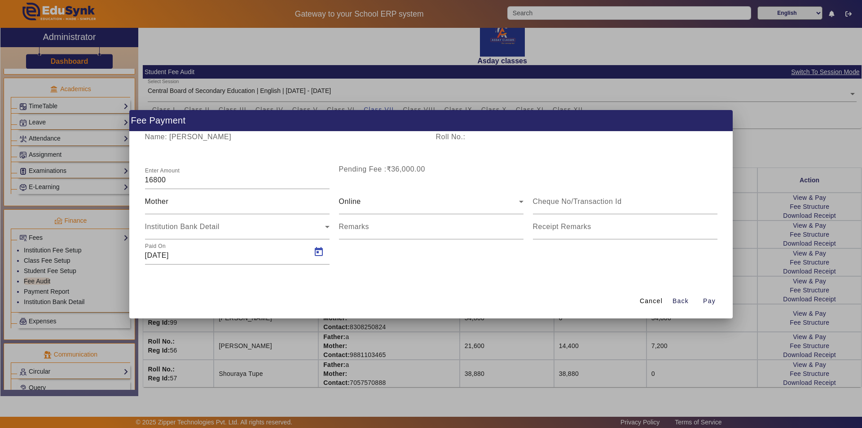
type input "[DATE]"
click at [710, 301] on span "Pay" at bounding box center [709, 300] width 13 height 9
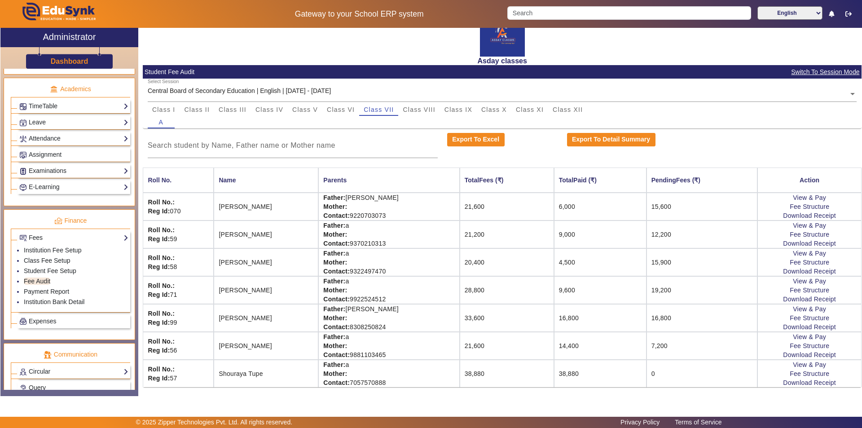
click at [659, 318] on td "16,800" at bounding box center [702, 318] width 111 height 28
click at [497, 107] on span "Class X" at bounding box center [494, 109] width 26 height 6
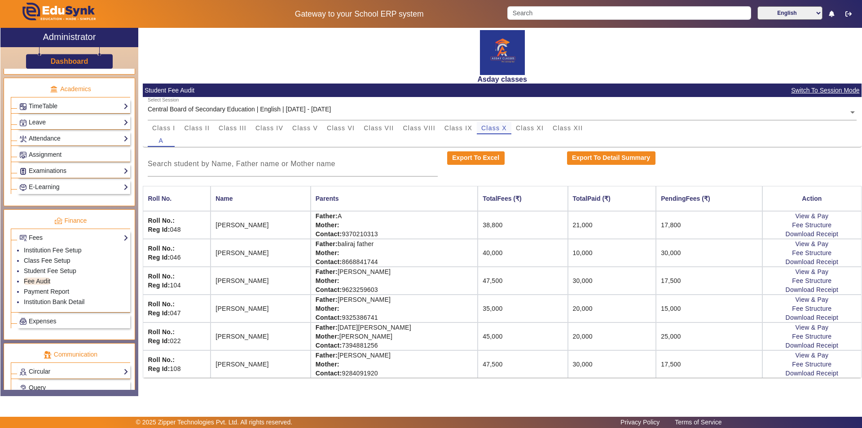
scroll to position [0, 0]
click at [381, 127] on span "Class VII" at bounding box center [379, 128] width 30 height 6
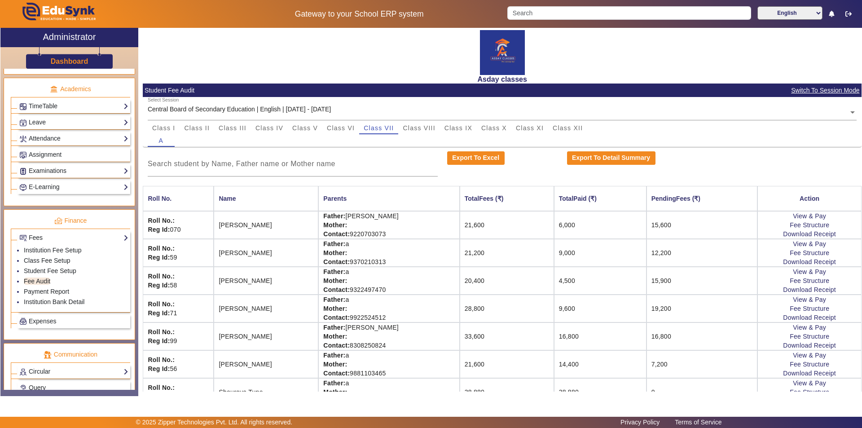
scroll to position [18, 0]
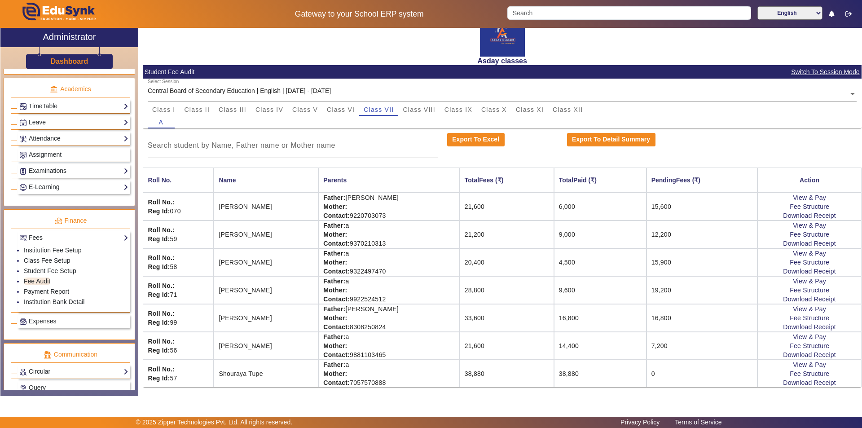
click at [648, 320] on td "16,800" at bounding box center [702, 318] width 111 height 28
click at [666, 344] on td "7,200" at bounding box center [702, 346] width 111 height 28
click at [372, 111] on span "Class VII" at bounding box center [379, 109] width 30 height 6
click at [349, 109] on span "Class VI" at bounding box center [341, 109] width 28 height 6
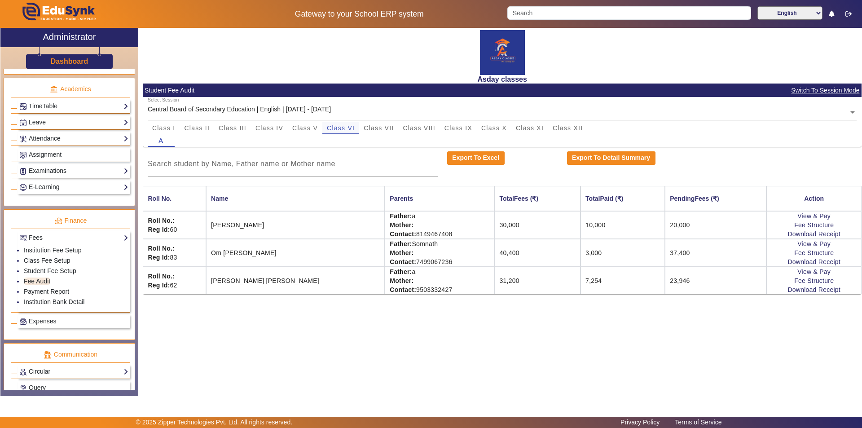
scroll to position [0, 0]
click at [387, 128] on span "Class VII" at bounding box center [379, 128] width 30 height 6
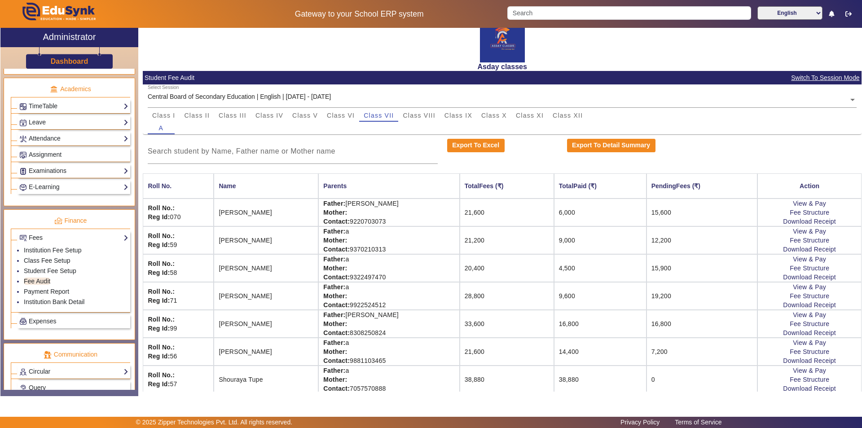
scroll to position [18, 0]
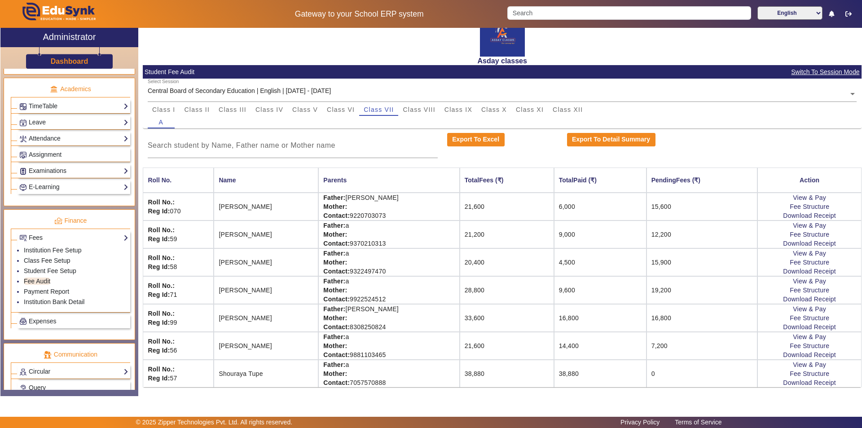
click at [493, 262] on td "20,400" at bounding box center [507, 262] width 94 height 28
click at [44, 271] on link "Student Fee Setup" at bounding box center [50, 270] width 53 height 7
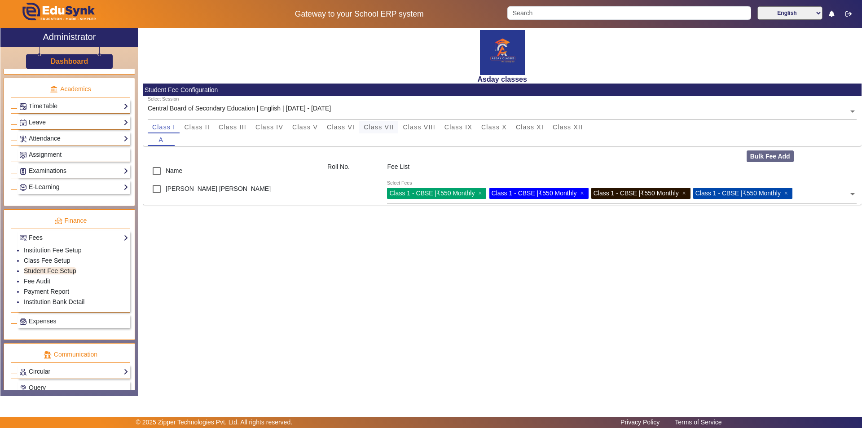
click at [386, 129] on span "Class VII" at bounding box center [379, 127] width 30 height 6
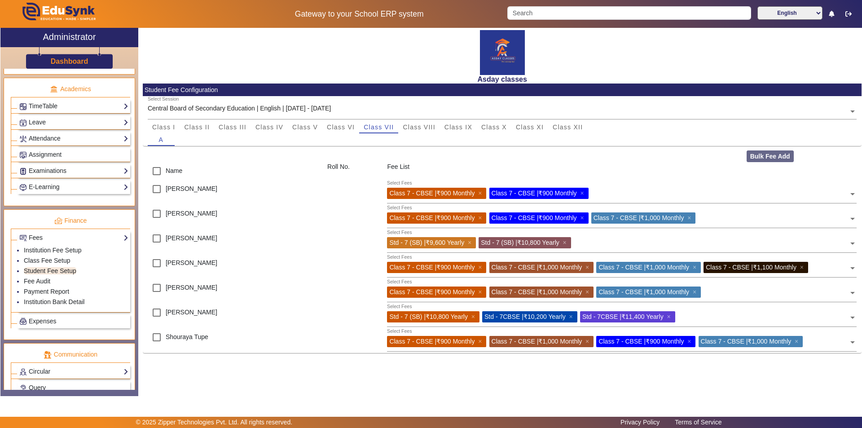
click at [851, 242] on span at bounding box center [853, 240] width 8 height 14
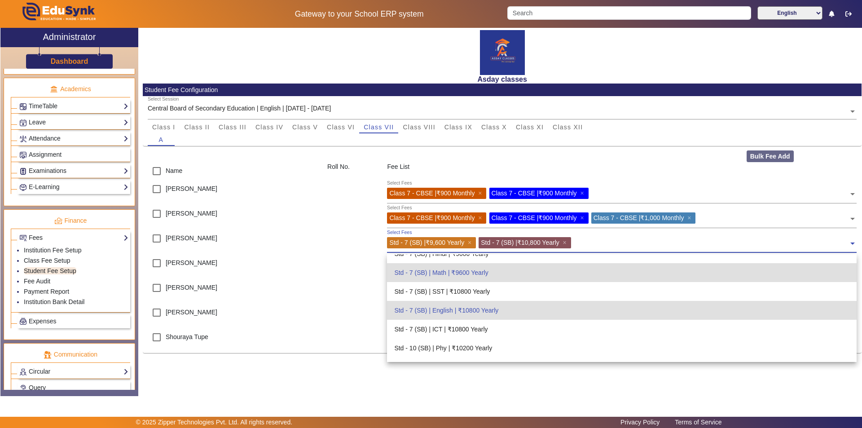
scroll to position [2218, 0]
click at [457, 381] on div "Asday classes Student Fee Configuration Select Session Central Board of Seconda…" at bounding box center [499, 207] width 723 height 359
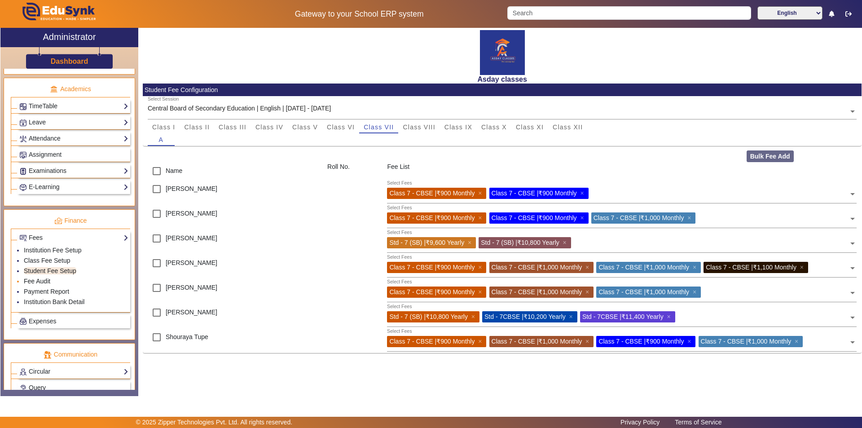
click at [46, 280] on link "Fee Audit" at bounding box center [37, 280] width 26 height 7
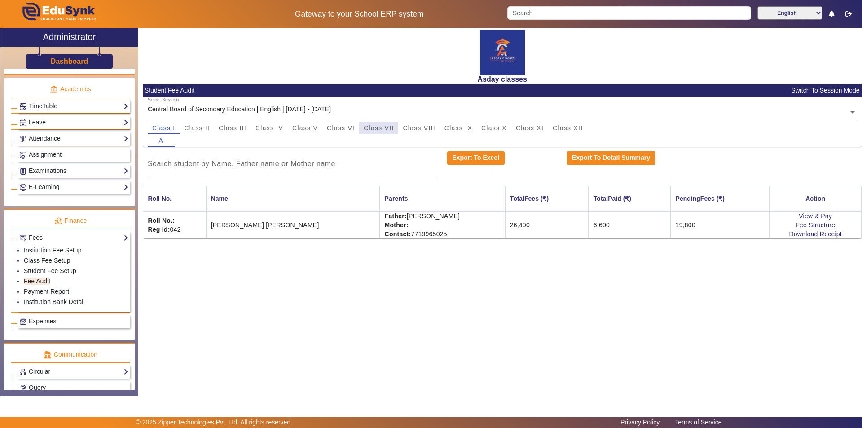
click at [386, 126] on span "Class VII" at bounding box center [379, 128] width 30 height 6
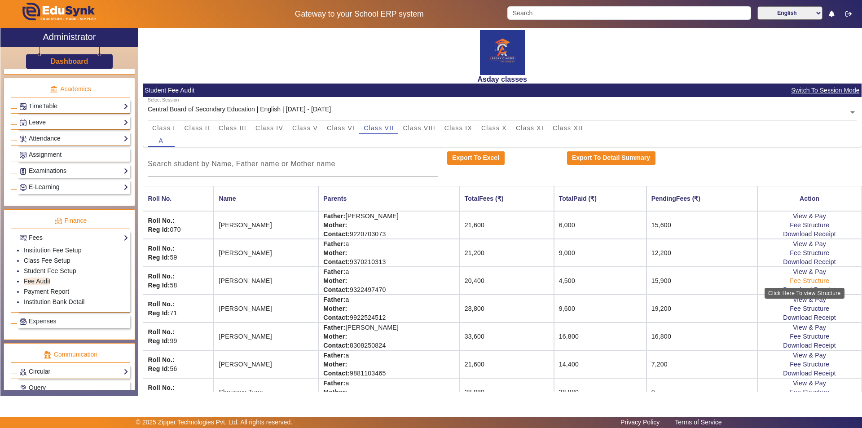
click at [801, 280] on link "Fee Structure" at bounding box center [810, 280] width 40 height 7
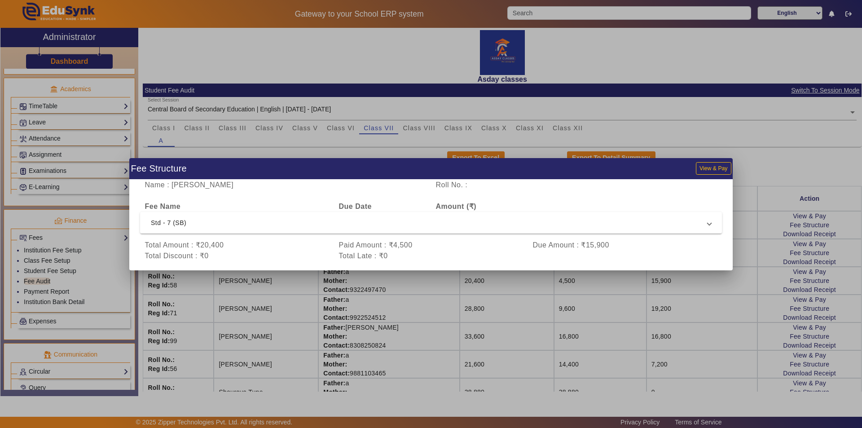
drag, startPoint x: 615, startPoint y: 276, endPoint x: 699, endPoint y: 309, distance: 90.6
click at [699, 309] on div at bounding box center [431, 214] width 862 height 428
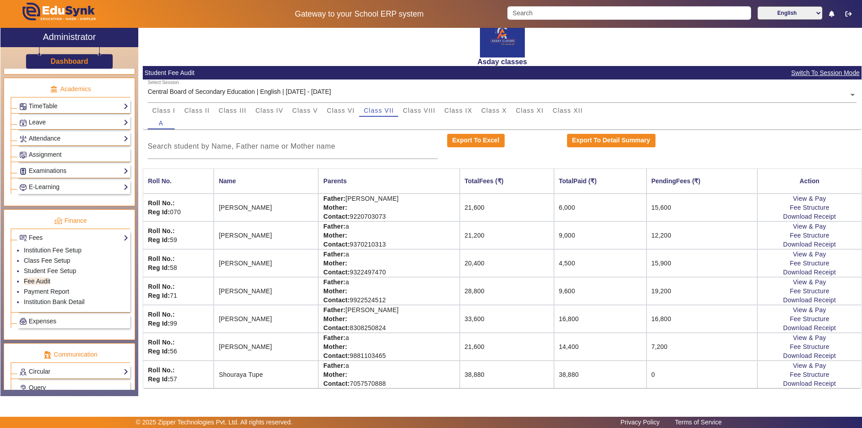
scroll to position [18, 0]
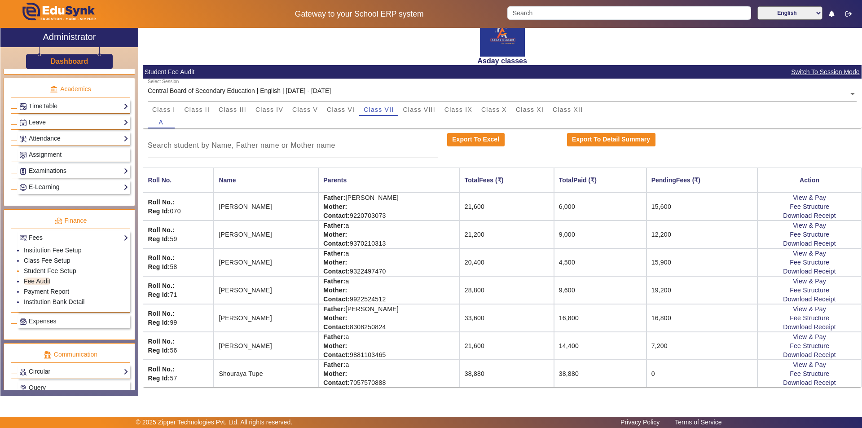
click at [54, 272] on link "Student Fee Setup" at bounding box center [50, 270] width 53 height 7
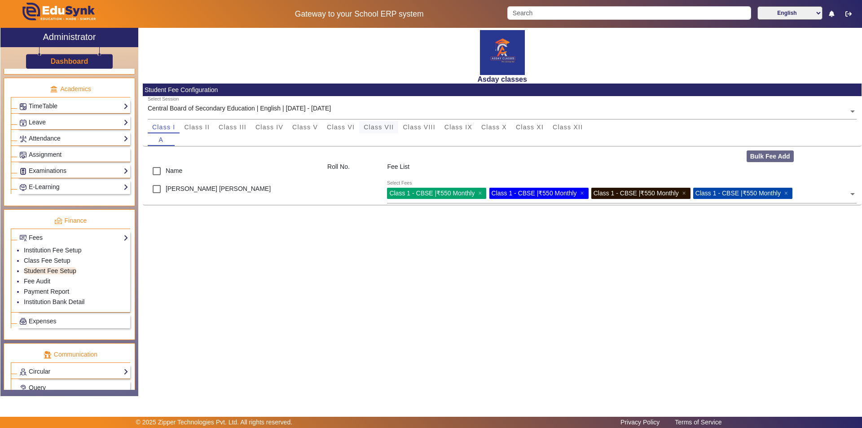
click at [393, 129] on span "Class VII" at bounding box center [379, 127] width 30 height 6
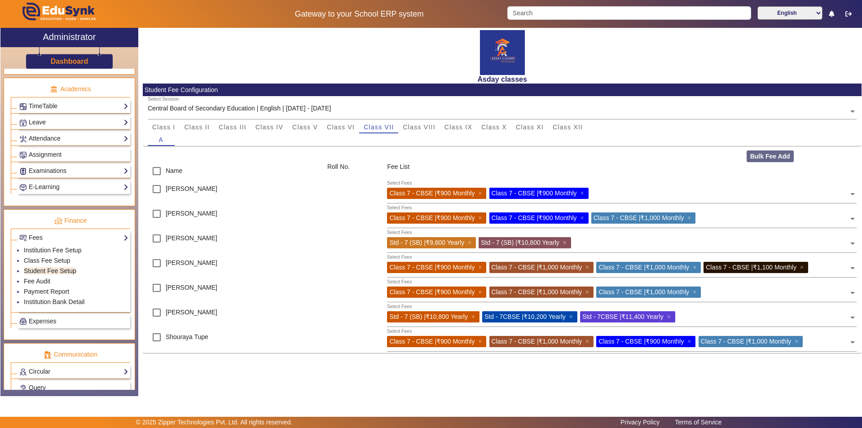
click at [852, 242] on span at bounding box center [853, 240] width 8 height 14
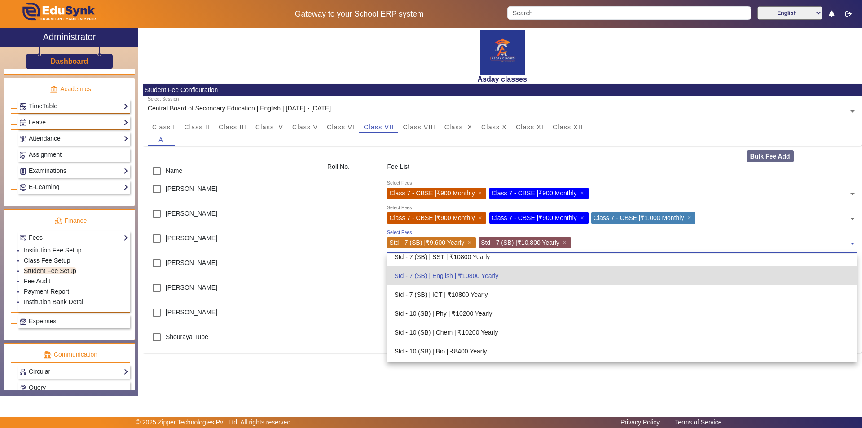
scroll to position [2263, 0]
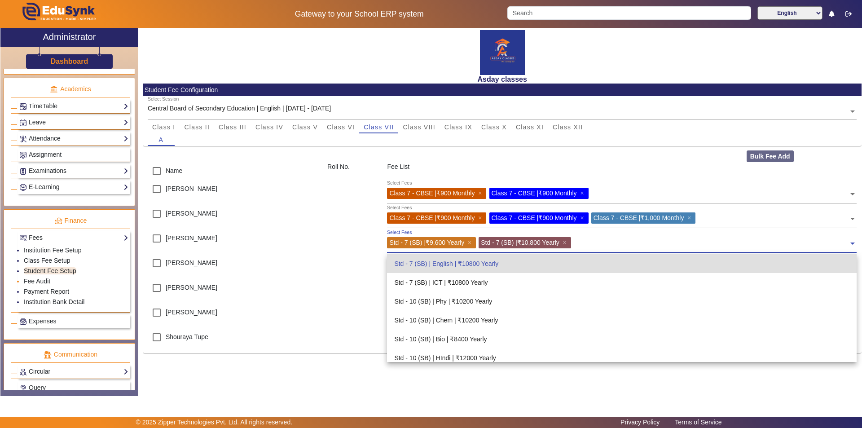
click at [57, 280] on li "Fee Audit" at bounding box center [76, 282] width 105 height 10
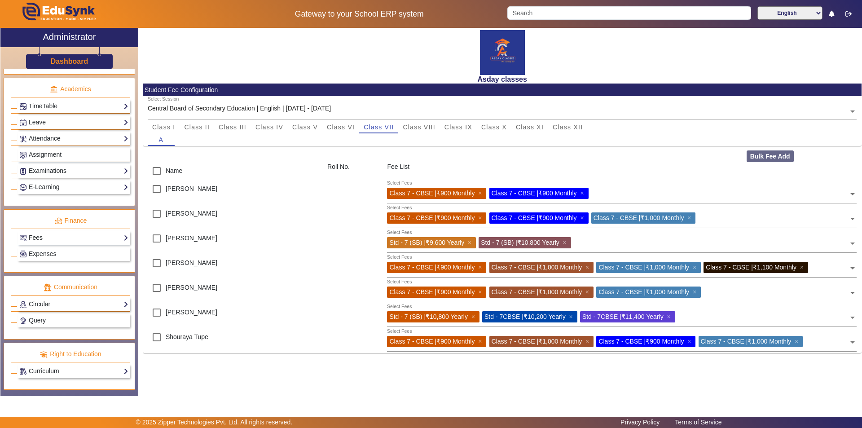
click at [71, 236] on link "Fees" at bounding box center [73, 238] width 109 height 10
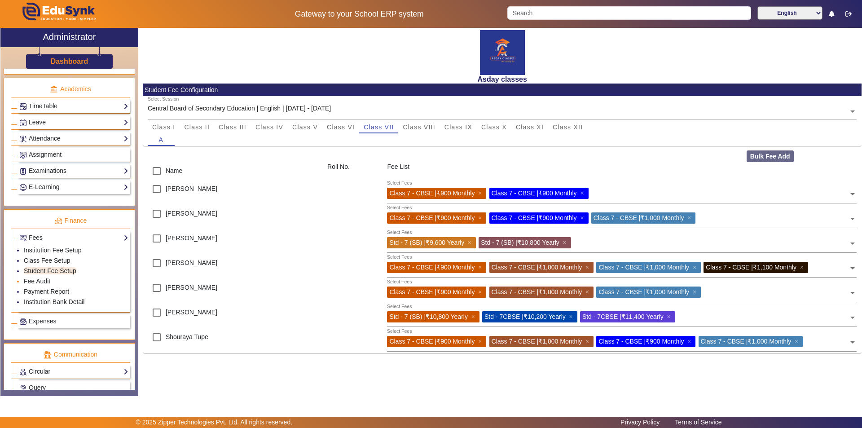
click at [57, 281] on li "Fee Audit" at bounding box center [76, 282] width 105 height 10
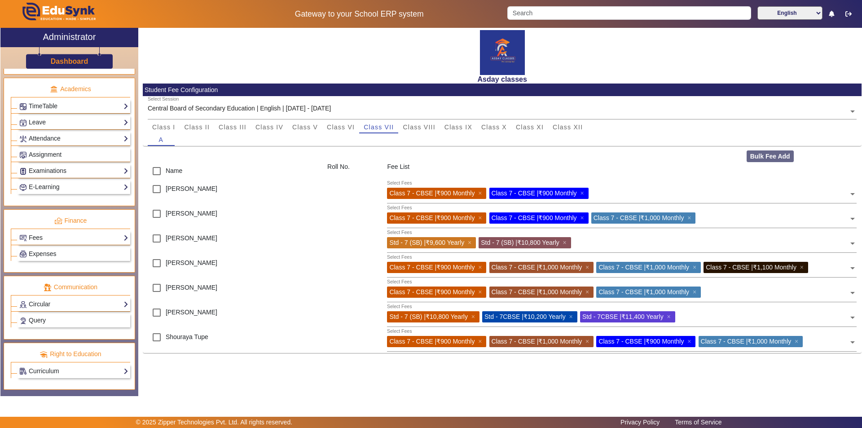
click at [56, 281] on div "Communication" at bounding box center [70, 284] width 119 height 16
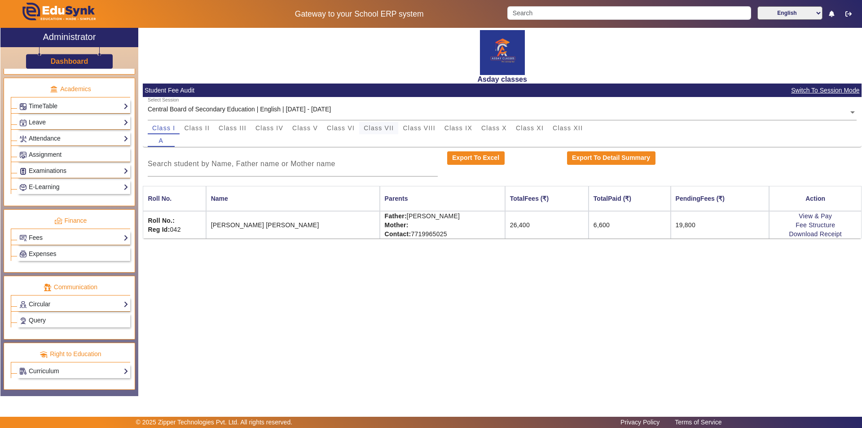
click at [383, 129] on span "Class VII" at bounding box center [379, 128] width 30 height 6
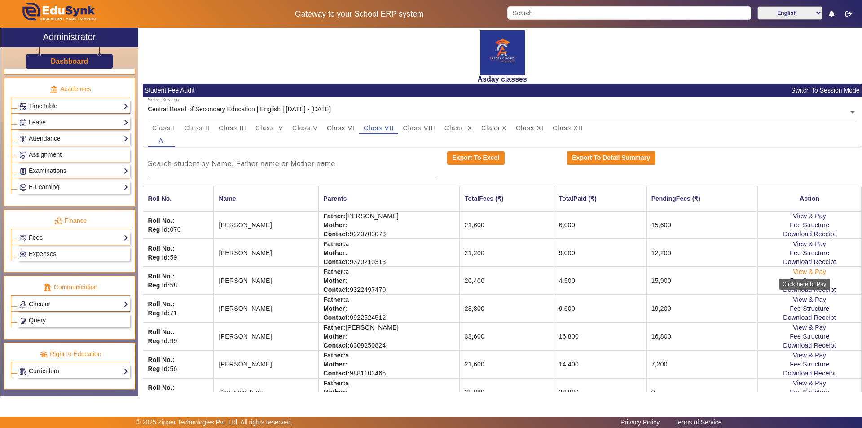
click at [795, 271] on link "View & Pay" at bounding box center [809, 271] width 33 height 7
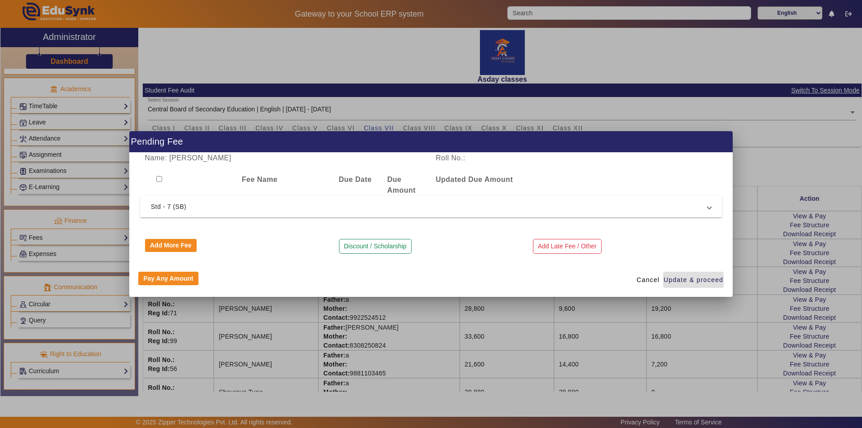
click at [748, 252] on div at bounding box center [431, 214] width 862 height 428
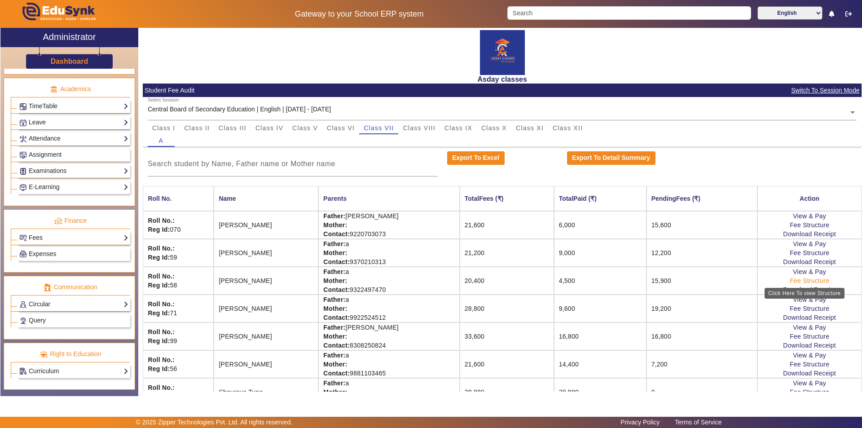
click at [800, 278] on link "Fee Structure" at bounding box center [810, 280] width 40 height 7
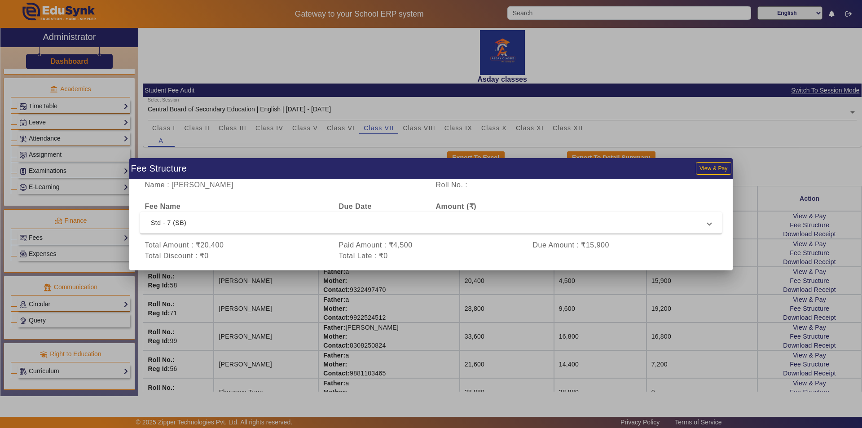
click at [759, 254] on div at bounding box center [431, 214] width 862 height 428
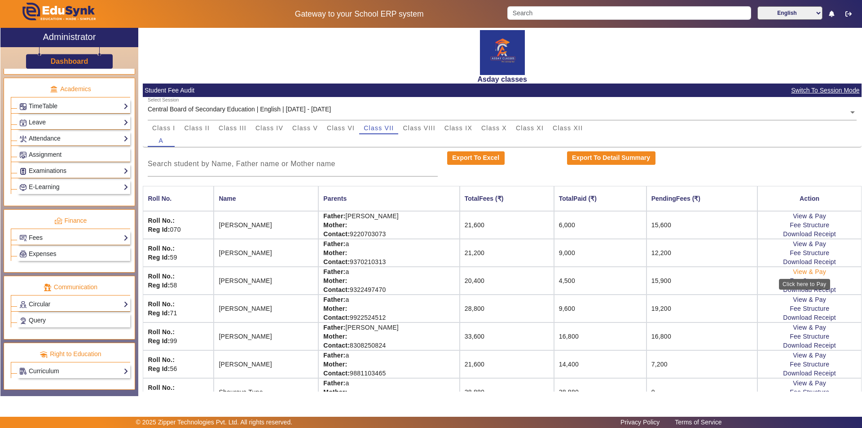
click at [802, 271] on link "View & Pay" at bounding box center [809, 271] width 33 height 7
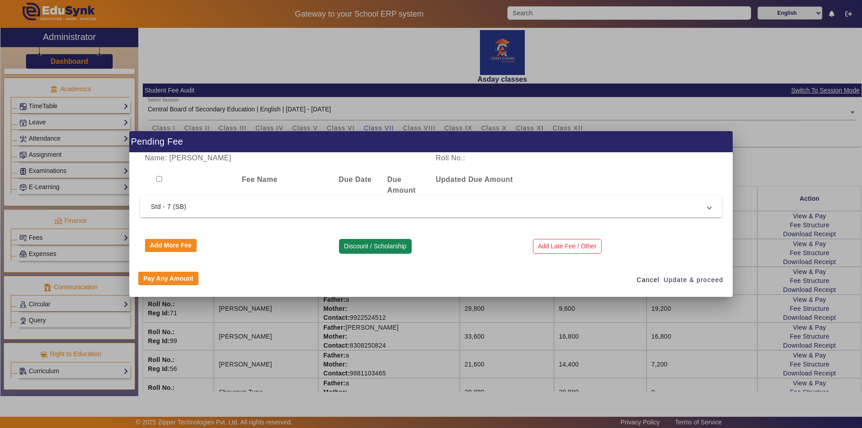
click at [369, 251] on button "Discount / Scholarship" at bounding box center [375, 246] width 73 height 15
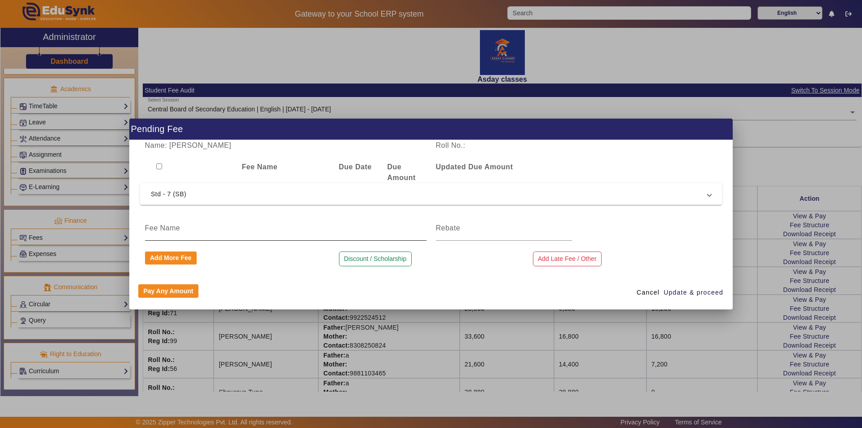
click at [204, 237] on div at bounding box center [286, 228] width 282 height 25
click at [216, 228] on input at bounding box center [286, 228] width 282 height 11
type input "Discount"
drag, startPoint x: 454, startPoint y: 228, endPoint x: 409, endPoint y: 245, distance: 48.7
click at [454, 228] on input at bounding box center [504, 228] width 136 height 11
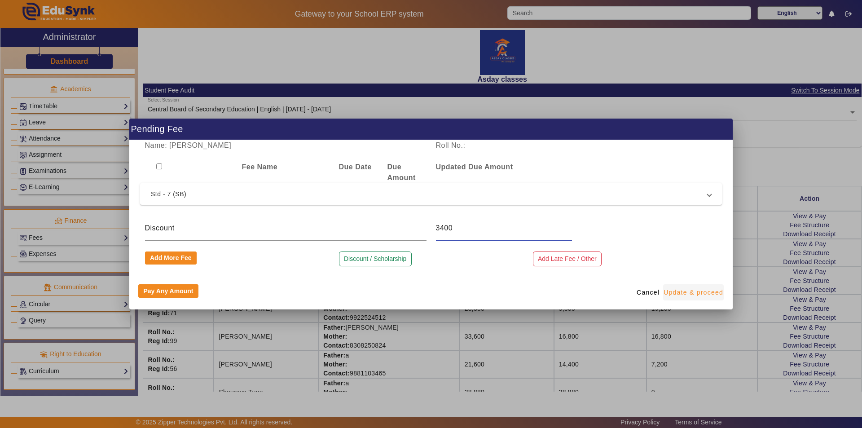
type input "3400"
click at [677, 291] on span "Update & proceed" at bounding box center [694, 292] width 60 height 9
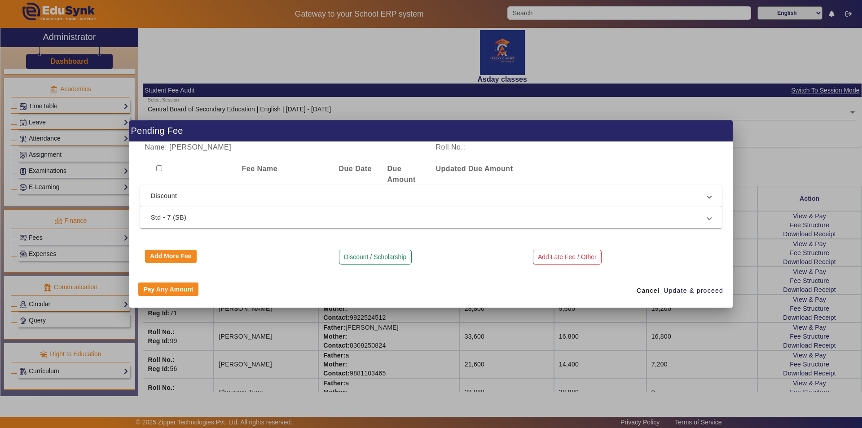
click at [693, 325] on div at bounding box center [431, 214] width 862 height 428
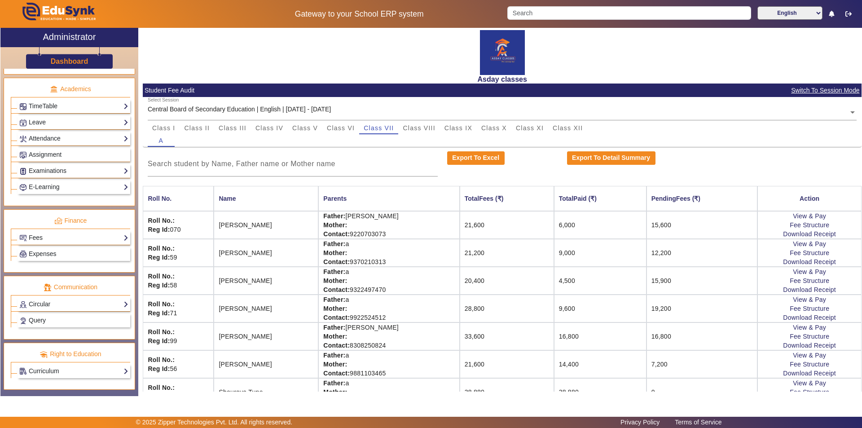
drag, startPoint x: 486, startPoint y: 282, endPoint x: 507, endPoint y: 282, distance: 20.7
click at [487, 282] on td "20,400" at bounding box center [507, 281] width 94 height 28
click at [814, 273] on link "View & Pay" at bounding box center [809, 271] width 33 height 7
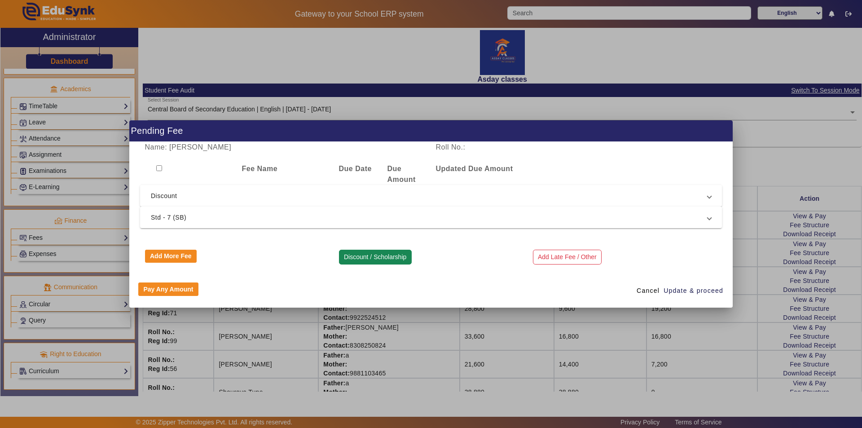
click at [350, 258] on button "Discount / Scholarship" at bounding box center [375, 257] width 73 height 15
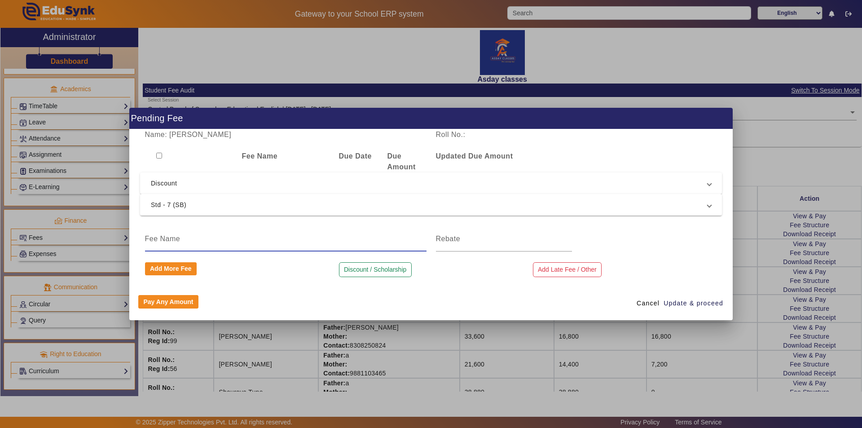
click at [234, 233] on input at bounding box center [286, 238] width 282 height 11
type input "Discount"
click at [453, 238] on input at bounding box center [504, 238] width 136 height 11
type input "3400"
click at [678, 304] on span "Update & proceed" at bounding box center [694, 303] width 60 height 9
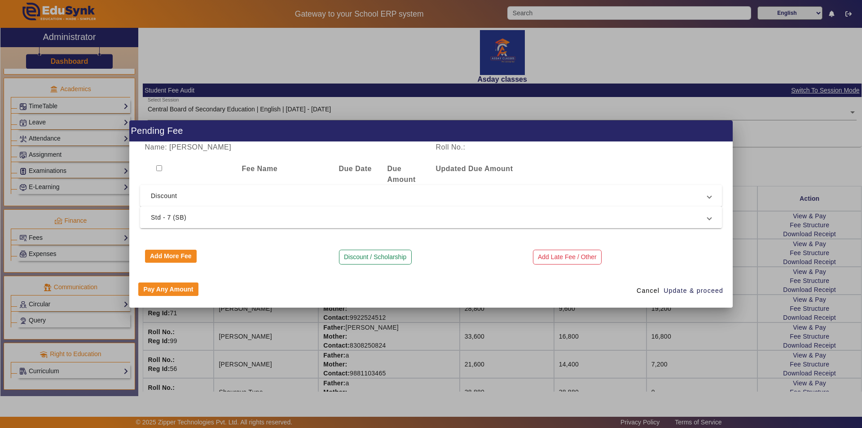
click at [178, 216] on span "Std - 7 (SB)" at bounding box center [429, 217] width 557 height 11
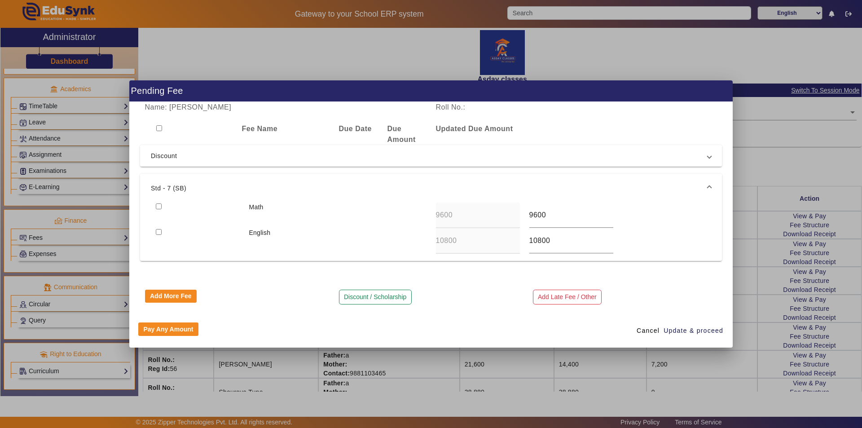
click at [159, 129] on input "checkbox" at bounding box center [159, 128] width 6 height 6
checkbox input "true"
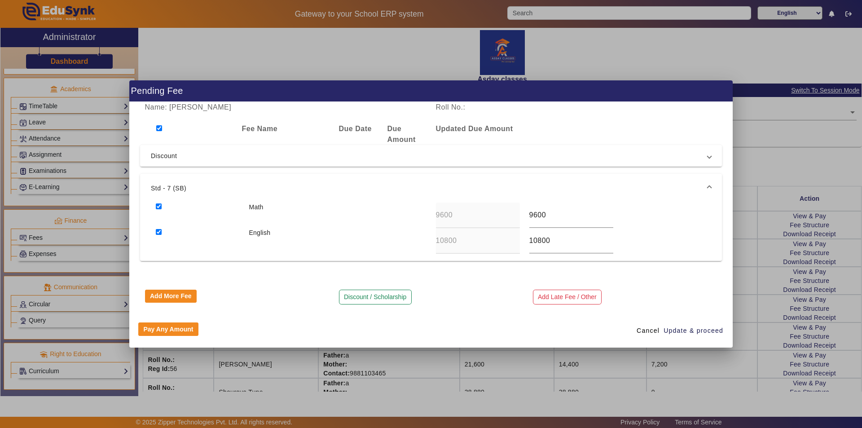
checkbox input "true"
click at [692, 329] on span "Update & proceed" at bounding box center [694, 330] width 60 height 9
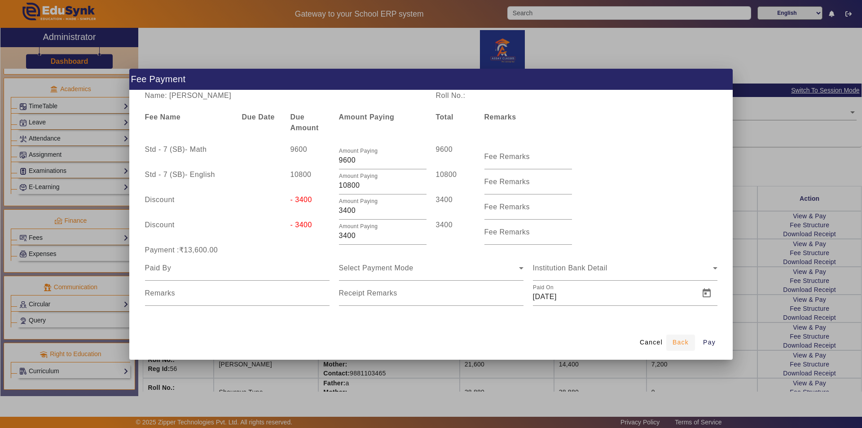
click at [678, 343] on span "Back" at bounding box center [681, 342] width 16 height 9
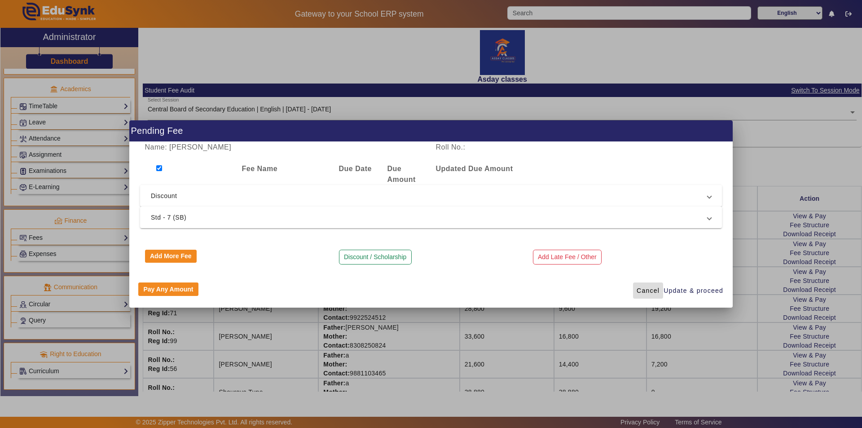
click at [652, 292] on span "Cancel" at bounding box center [648, 290] width 23 height 9
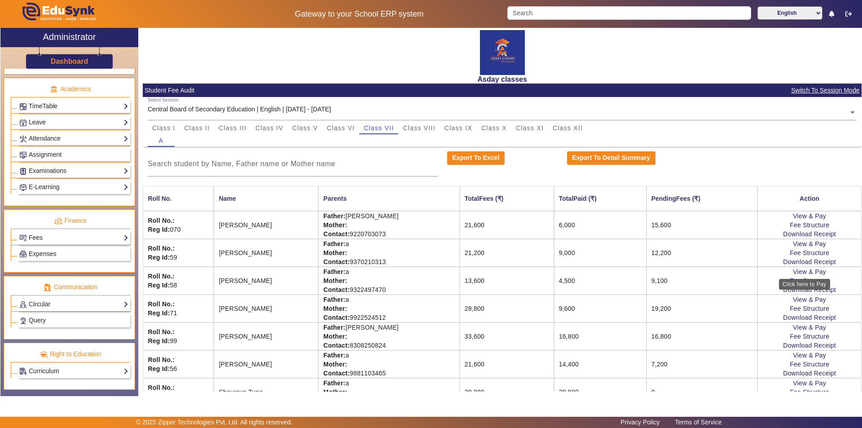
click at [813, 289] on div "Click here to Pay" at bounding box center [804, 284] width 51 height 11
click at [817, 291] on link "Download Receipt" at bounding box center [809, 289] width 53 height 7
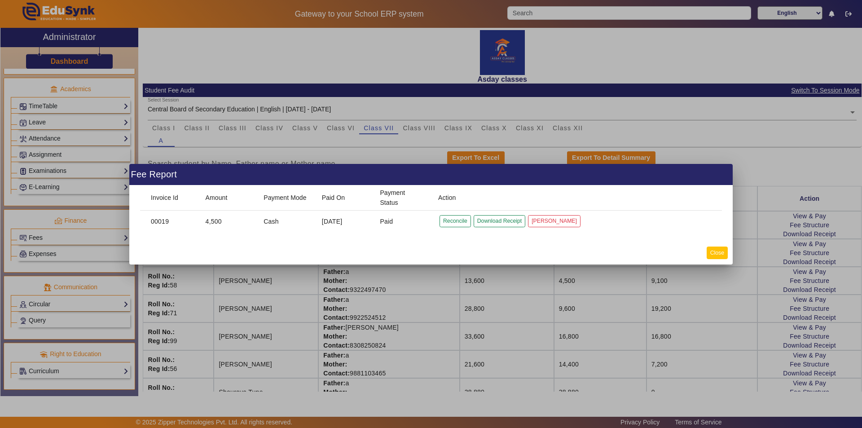
click at [720, 255] on button "Close" at bounding box center [717, 253] width 21 height 12
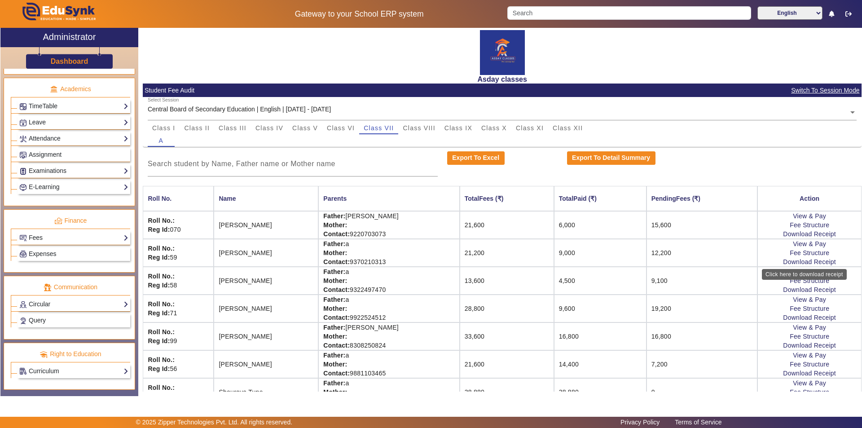
click at [799, 280] on mat-tooltip-component "Click here to download receipt" at bounding box center [804, 274] width 85 height 11
click at [806, 281] on link "Fee Structure" at bounding box center [810, 280] width 40 height 7
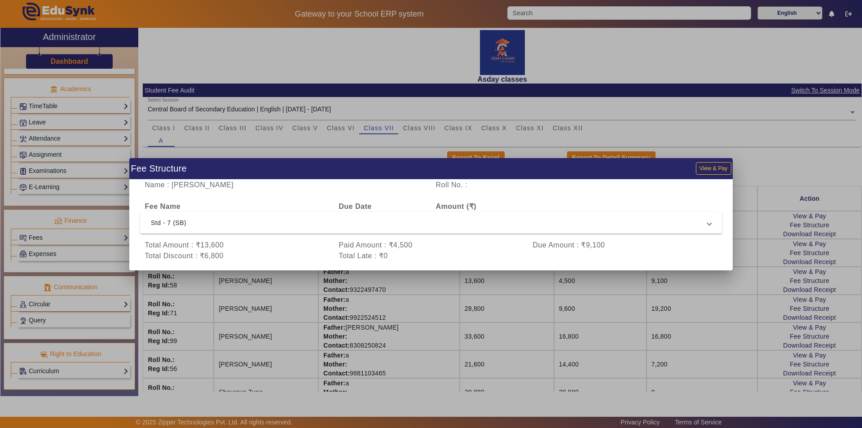
click at [762, 169] on div at bounding box center [431, 214] width 862 height 428
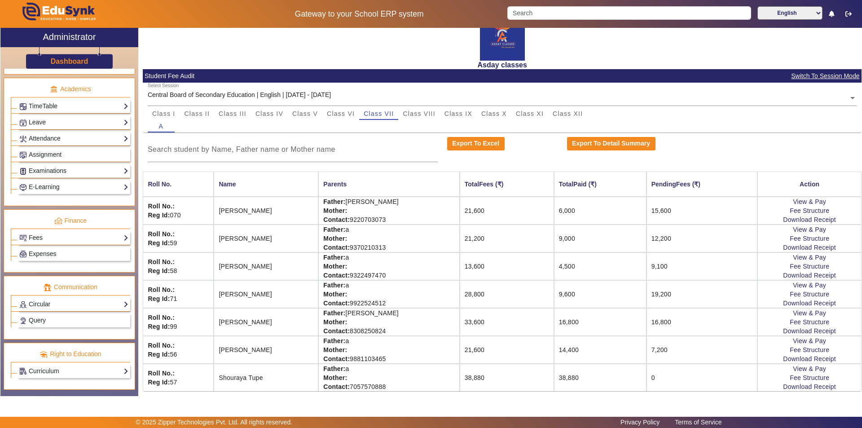
scroll to position [18, 0]
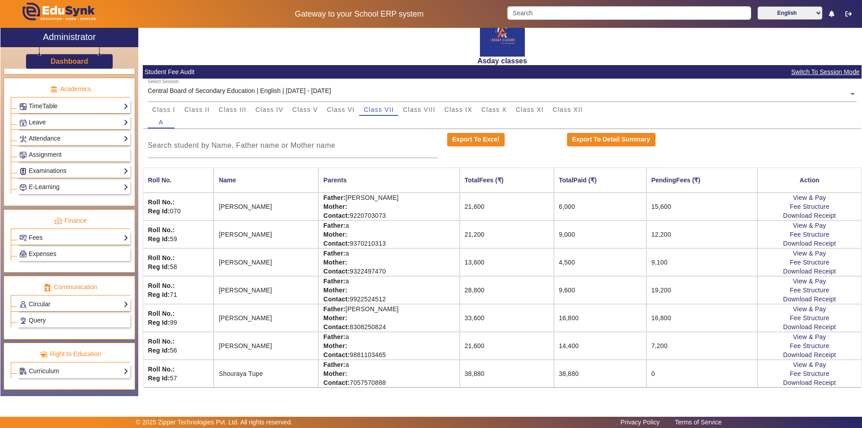
click at [579, 210] on td "6,000" at bounding box center [600, 207] width 92 height 28
click at [813, 207] on link "Fee Structure" at bounding box center [810, 206] width 40 height 7
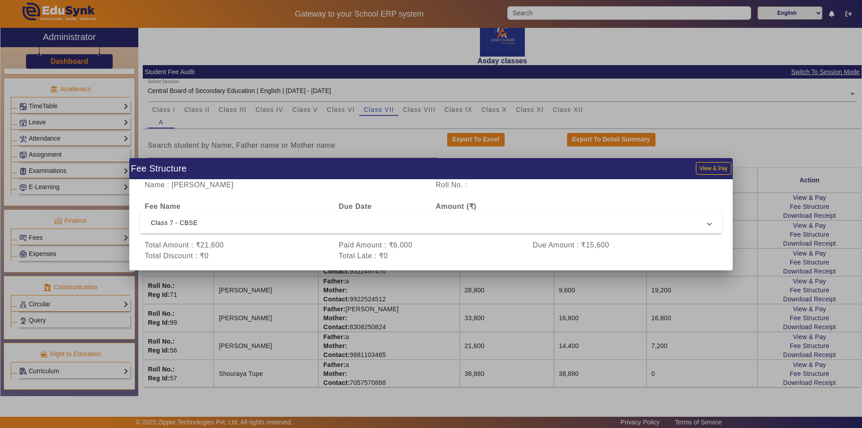
click at [766, 152] on div at bounding box center [431, 214] width 862 height 428
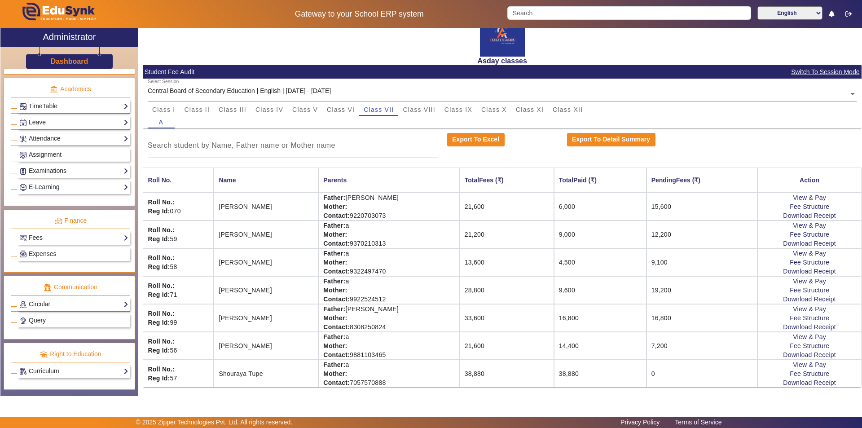
click at [501, 214] on td "21,600" at bounding box center [507, 207] width 94 height 28
click at [806, 206] on link "Fee Structure" at bounding box center [810, 206] width 40 height 7
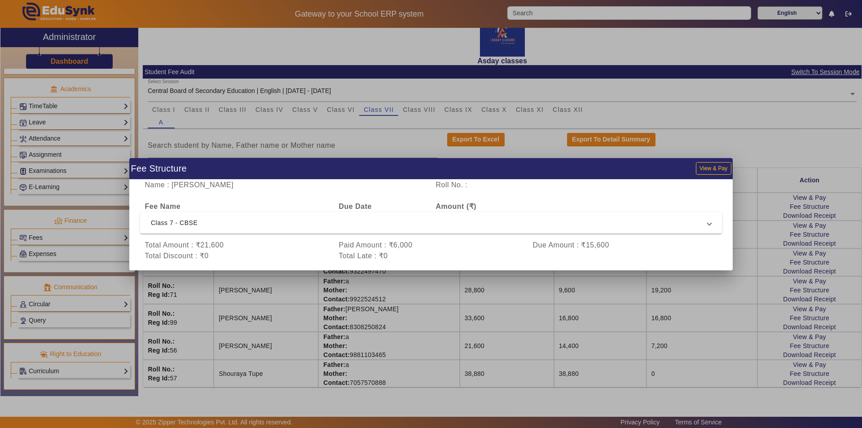
click at [741, 239] on div at bounding box center [431, 214] width 862 height 428
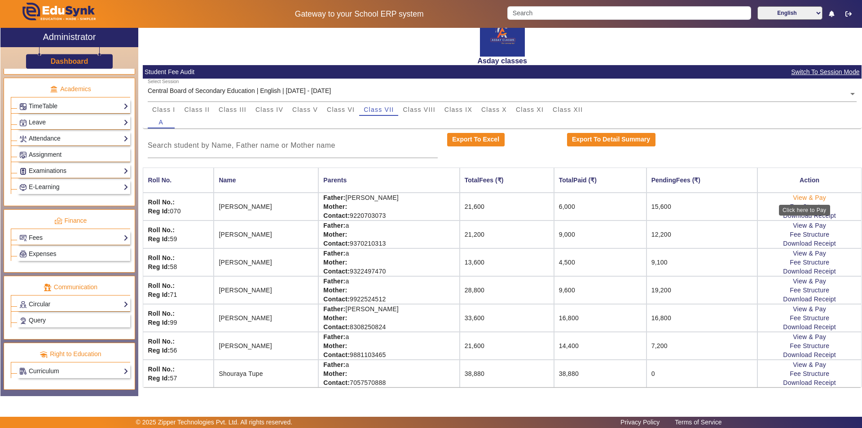
click at [797, 198] on link "View & Pay" at bounding box center [809, 197] width 33 height 7
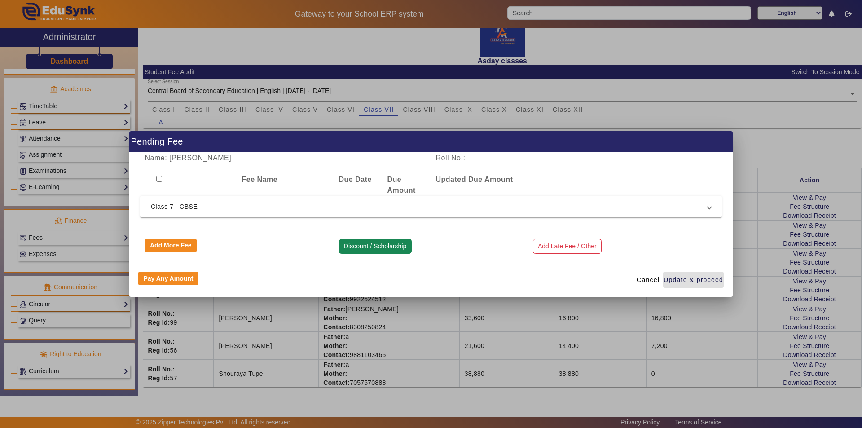
click at [364, 247] on button "Discount / Scholarship" at bounding box center [375, 246] width 73 height 15
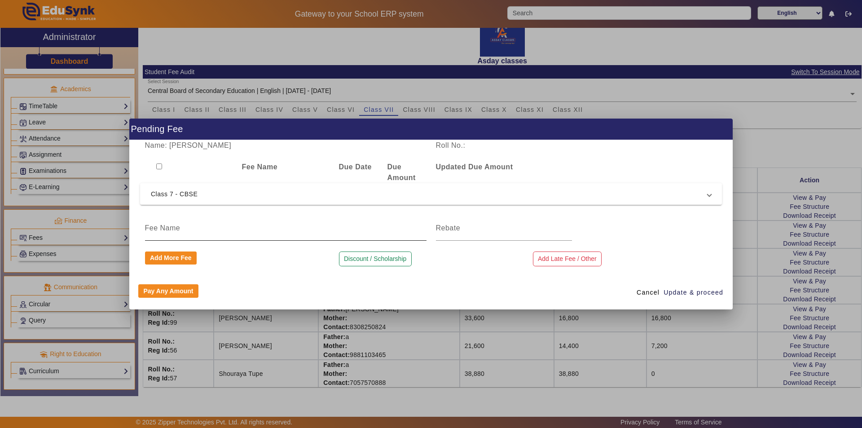
click at [201, 231] on input at bounding box center [286, 228] width 282 height 11
type input "Discount"
click at [440, 225] on input at bounding box center [504, 228] width 136 height 11
type input "3600"
click at [699, 293] on span "Update & proceed" at bounding box center [694, 292] width 60 height 9
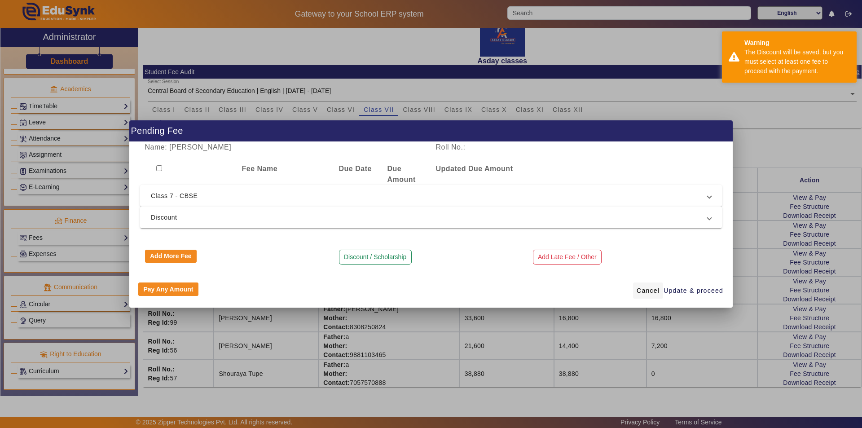
click at [647, 289] on span "Cancel" at bounding box center [648, 290] width 23 height 9
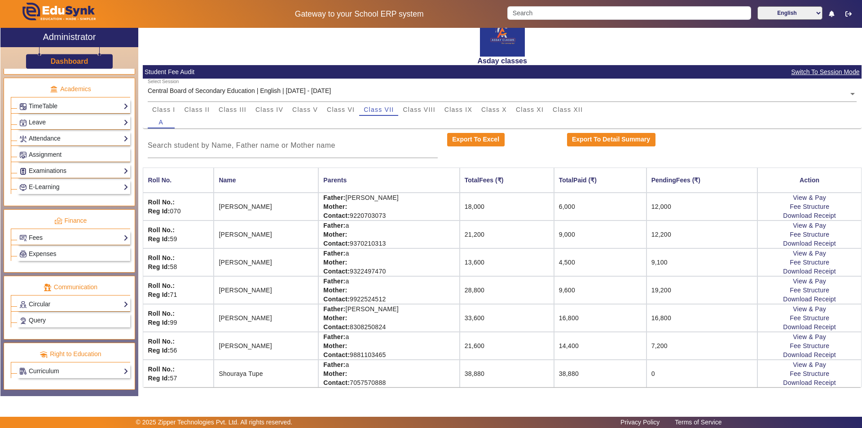
click at [481, 294] on td "28,800" at bounding box center [507, 290] width 94 height 28
click at [659, 288] on td "19,200" at bounding box center [702, 290] width 111 height 28
drag, startPoint x: 507, startPoint y: 247, endPoint x: 488, endPoint y: 133, distance: 115.3
click at [507, 245] on td "21,200" at bounding box center [507, 234] width 94 height 28
click at [464, 111] on span "Class IX" at bounding box center [459, 109] width 28 height 6
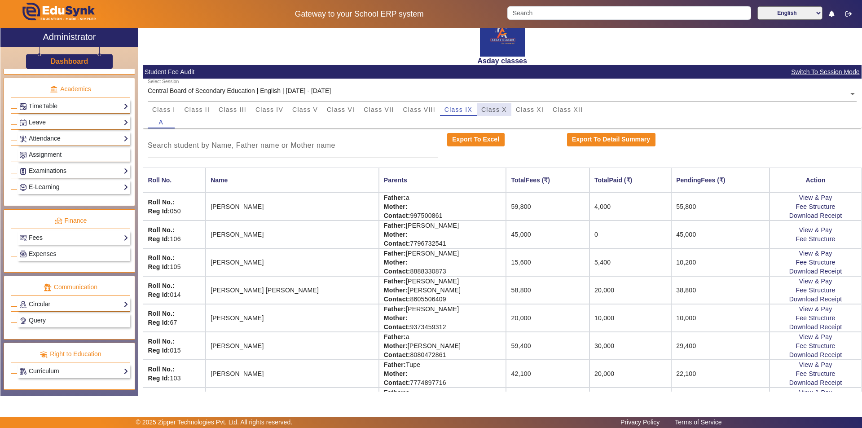
click at [496, 112] on span "Class X" at bounding box center [494, 109] width 26 height 6
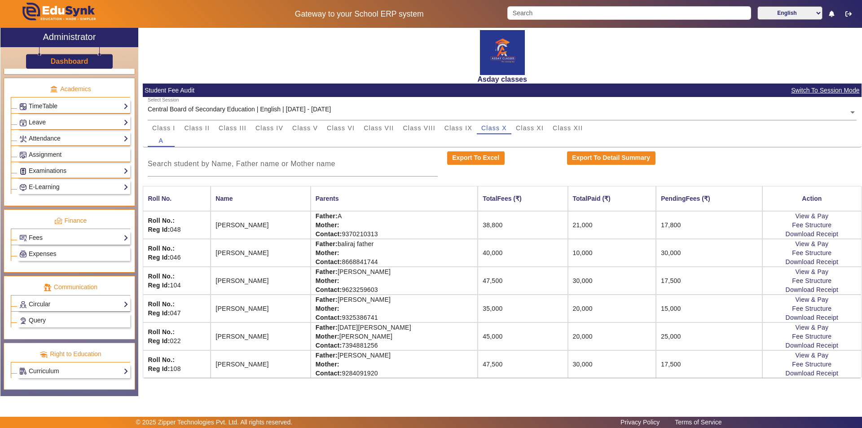
scroll to position [0, 0]
click at [429, 127] on span "Class VIII" at bounding box center [419, 128] width 32 height 6
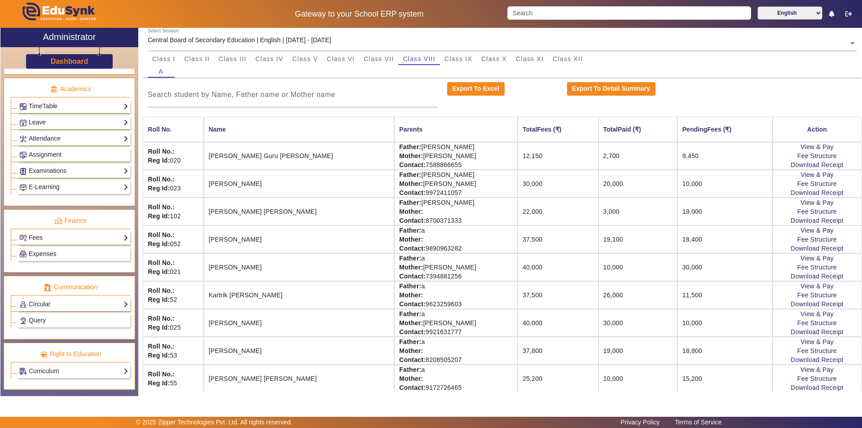
scroll to position [74, 0]
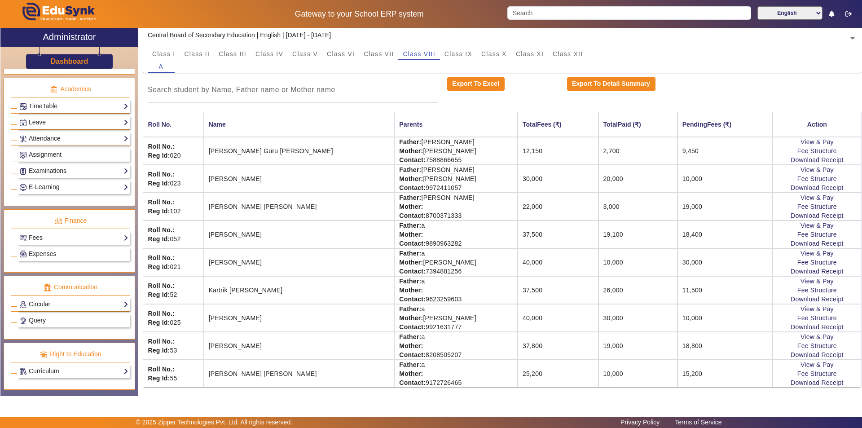
click at [518, 236] on td "37,500" at bounding box center [558, 234] width 81 height 28
click at [599, 238] on td "19,100" at bounding box center [638, 234] width 79 height 28
click at [812, 197] on link "View & Pay" at bounding box center [817, 197] width 33 height 7
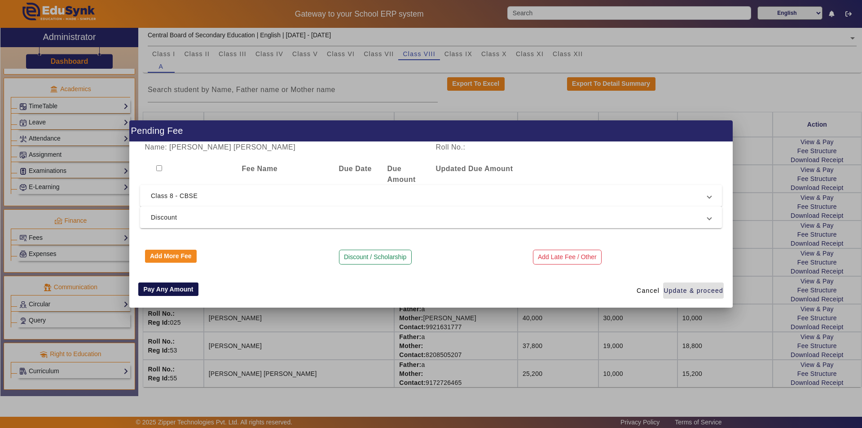
click at [191, 290] on button "Pay Any Amount" at bounding box center [168, 288] width 60 height 13
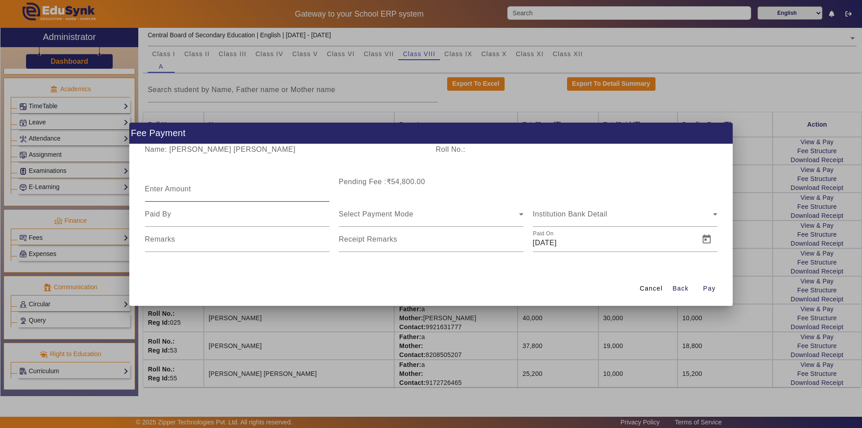
click at [175, 192] on mat-label "Enter Amount" at bounding box center [168, 189] width 46 height 8
click at [175, 192] on input "Enter Amount" at bounding box center [237, 192] width 185 height 11
type input "1000"
click at [238, 208] on div at bounding box center [237, 214] width 185 height 25
click at [238, 221] on mat-form-field at bounding box center [237, 214] width 185 height 25
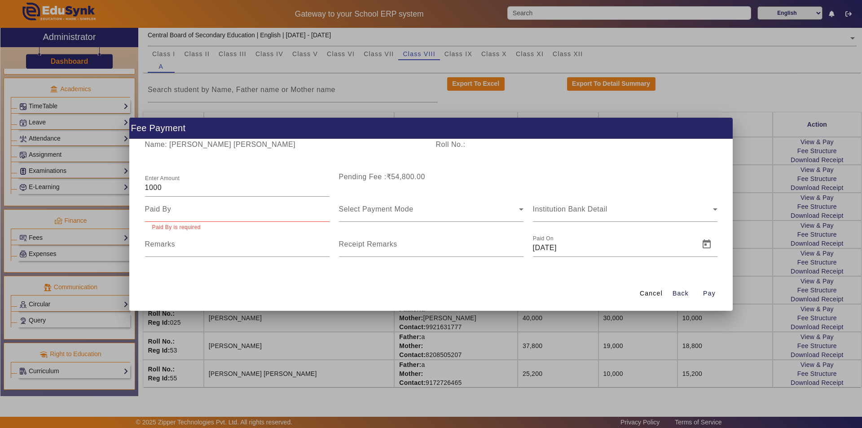
click at [242, 208] on input at bounding box center [237, 209] width 185 height 11
type input "Mother"
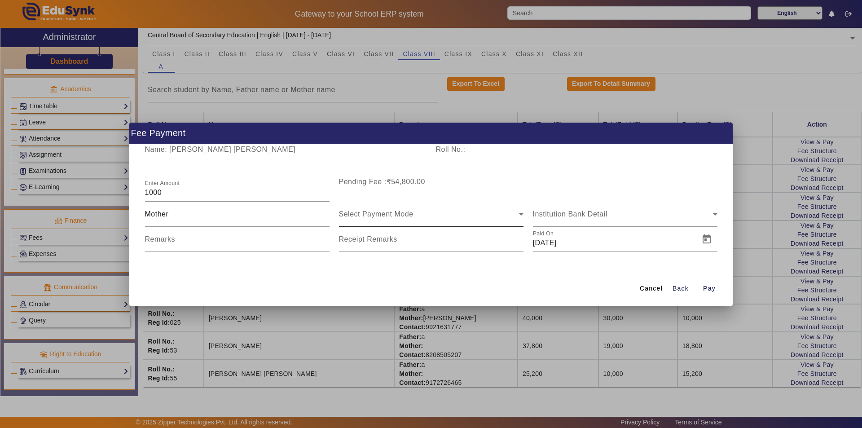
click at [358, 208] on div "Select Payment Mode" at bounding box center [431, 214] width 185 height 25
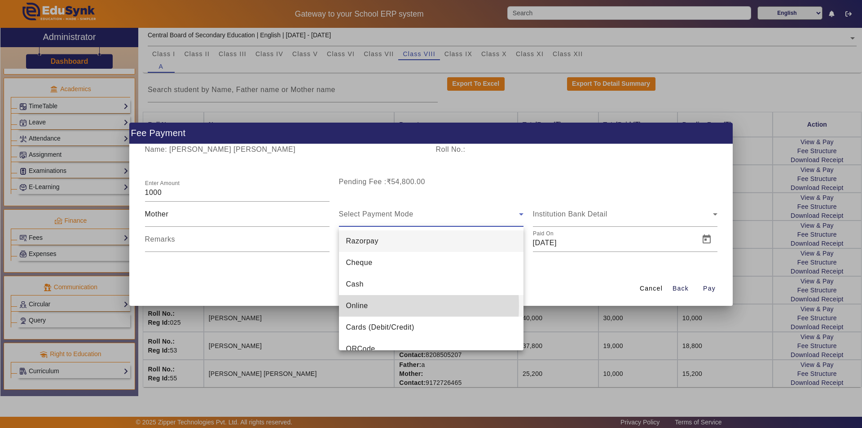
drag, startPoint x: 356, startPoint y: 306, endPoint x: 285, endPoint y: 279, distance: 76.1
click at [356, 306] on span "Online" at bounding box center [357, 305] width 22 height 11
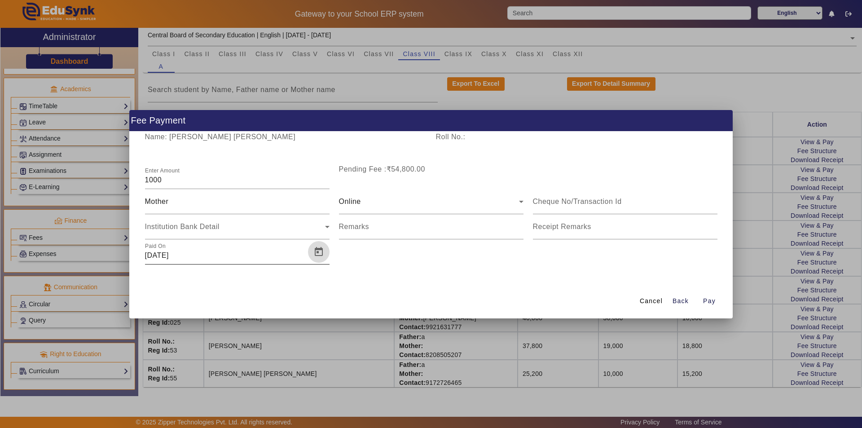
click at [315, 249] on span "Open calendar" at bounding box center [319, 252] width 22 height 22
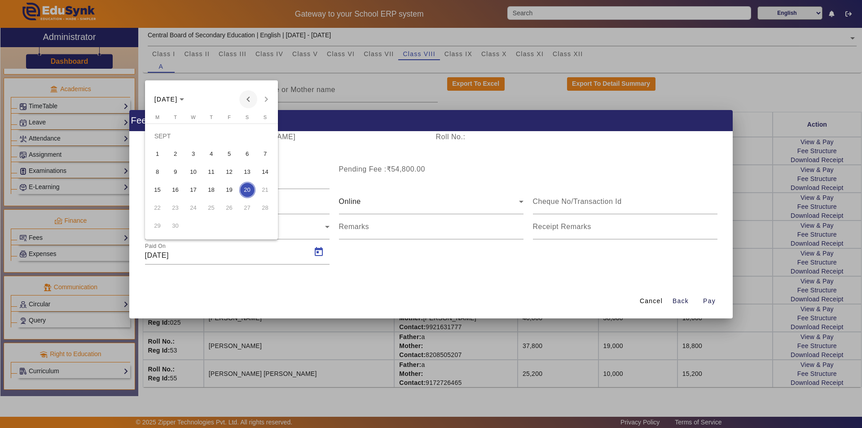
click at [251, 98] on span "Previous month" at bounding box center [248, 99] width 18 height 18
click at [268, 98] on span "Next month" at bounding box center [266, 99] width 18 height 18
click at [230, 154] on span "5" at bounding box center [229, 154] width 16 height 16
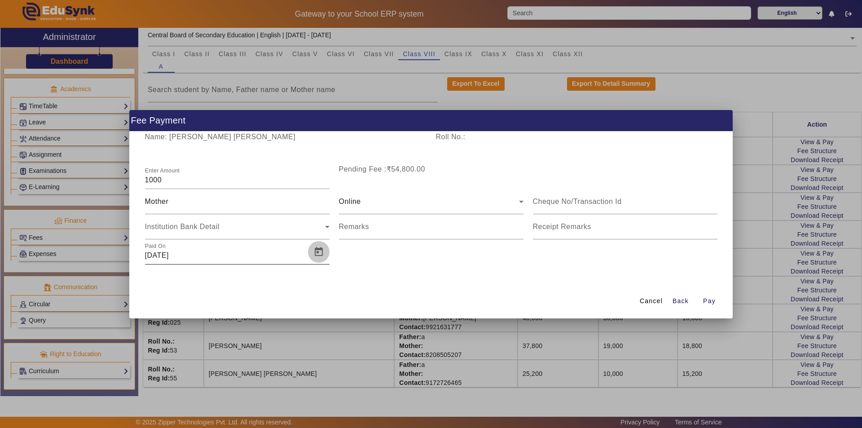
click at [315, 251] on span "Open calendar" at bounding box center [319, 252] width 22 height 22
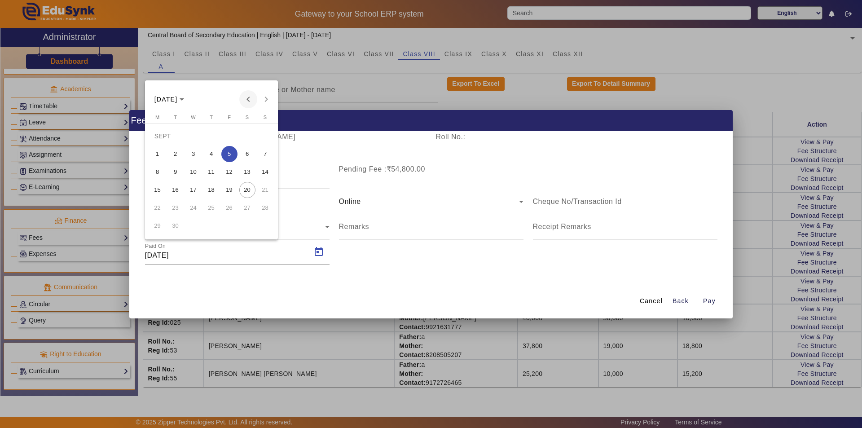
click at [247, 97] on span "Previous month" at bounding box center [248, 99] width 18 height 18
click at [267, 135] on span "3" at bounding box center [265, 136] width 16 height 16
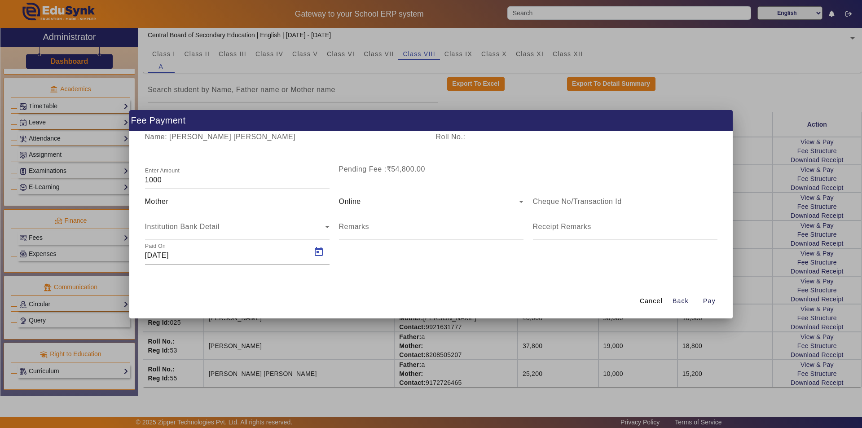
type input "[DATE]"
click at [710, 301] on span "Pay" at bounding box center [709, 300] width 13 height 9
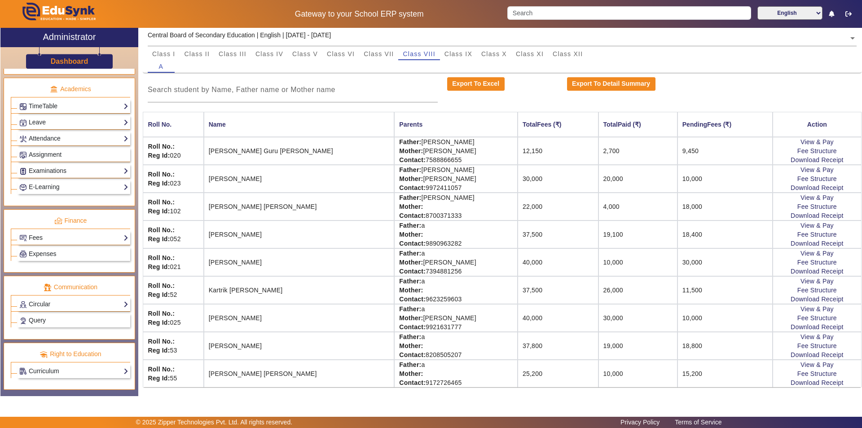
click at [663, 90] on div "Export To Detail Summary" at bounding box center [652, 89] width 180 height 25
click at [478, 82] on button "Export To Excel" at bounding box center [475, 83] width 57 height 13
click at [497, 54] on span "Class X" at bounding box center [494, 54] width 26 height 6
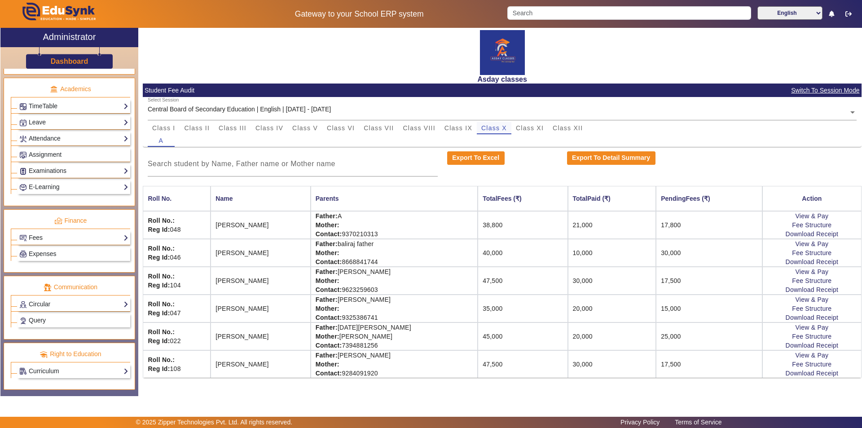
scroll to position [0, 0]
click at [424, 126] on span "Class VIII" at bounding box center [419, 128] width 32 height 6
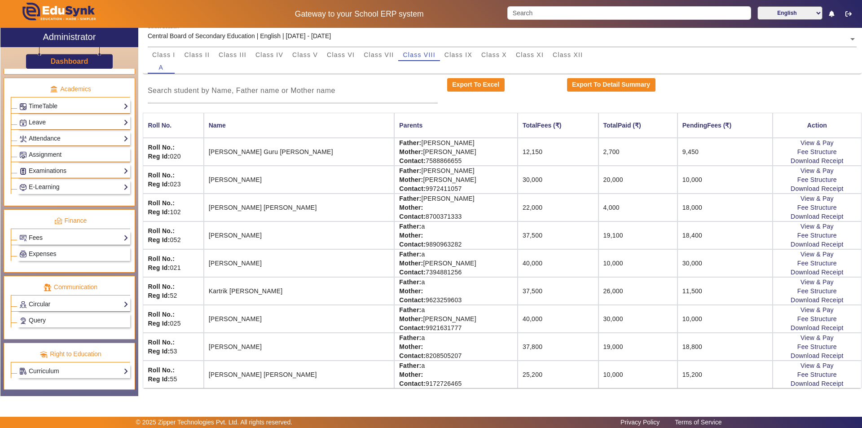
scroll to position [74, 0]
click at [500, 55] on span "Class X" at bounding box center [494, 54] width 26 height 6
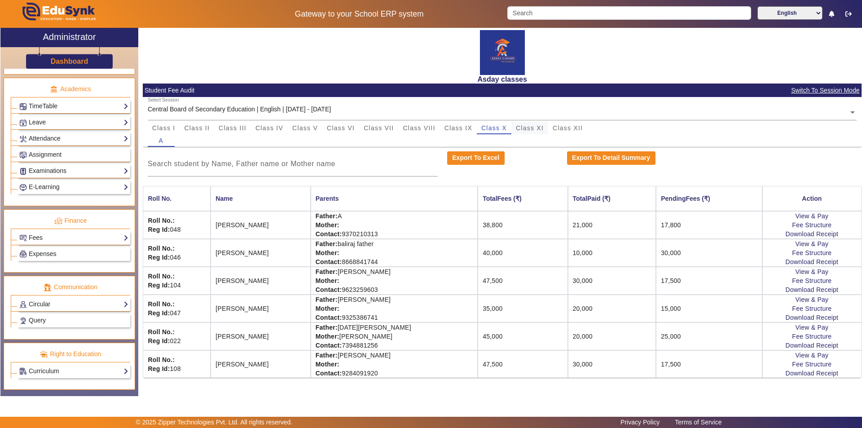
click at [531, 128] on span "Class XI" at bounding box center [530, 128] width 28 height 6
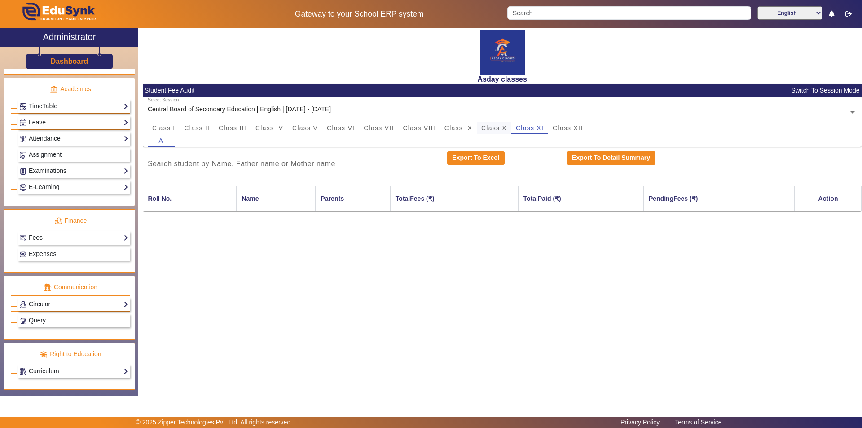
click at [491, 128] on span "Class X" at bounding box center [494, 128] width 26 height 6
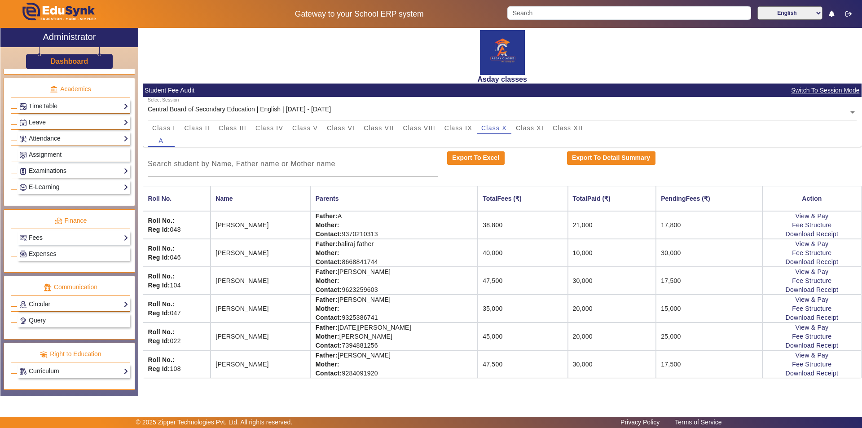
click at [618, 135] on div "A" at bounding box center [502, 140] width 709 height 13
click at [168, 131] on span "Class I" at bounding box center [163, 128] width 23 height 6
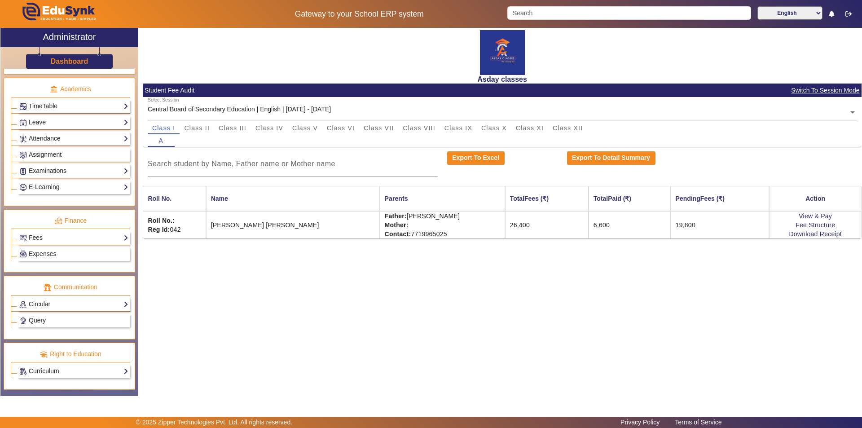
click at [448, 299] on div "Asday classes Student Fee Audit Switch To Session Mode Select Session Central B…" at bounding box center [499, 207] width 723 height 359
click at [464, 318] on div "Asday classes Student Fee Audit Switch To Session Mode Select Session Central B…" at bounding box center [499, 207] width 723 height 359
click at [190, 131] on span "Class II" at bounding box center [197, 128] width 26 height 6
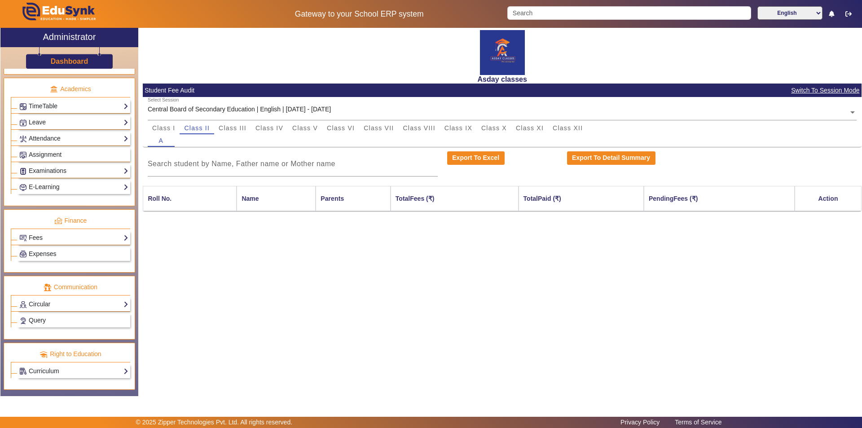
click at [389, 297] on div "Asday classes Student Fee Audit Switch To Session Mode Select Session Central B…" at bounding box center [499, 207] width 723 height 359
click at [224, 128] on span "Class III" at bounding box center [233, 128] width 28 height 6
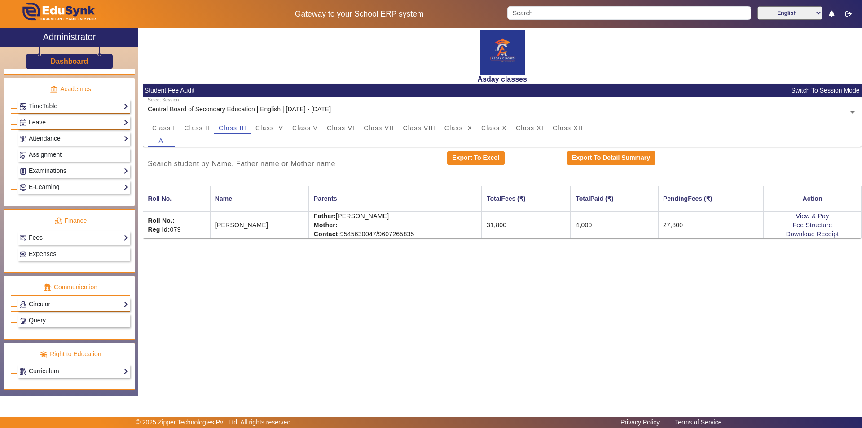
click at [245, 270] on div "Asday classes Student Fee Audit Switch To Session Mode Select Session Central B…" at bounding box center [499, 207] width 723 height 359
click at [449, 309] on div "Asday classes Student Fee Audit Switch To Session Mode Select Session Central B…" at bounding box center [499, 207] width 723 height 359
click at [593, 264] on div "Asday classes Student Fee Audit Switch To Session Mode Select Session Central B…" at bounding box center [499, 207] width 723 height 359
click at [810, 223] on link "Fee Structure" at bounding box center [812, 224] width 40 height 7
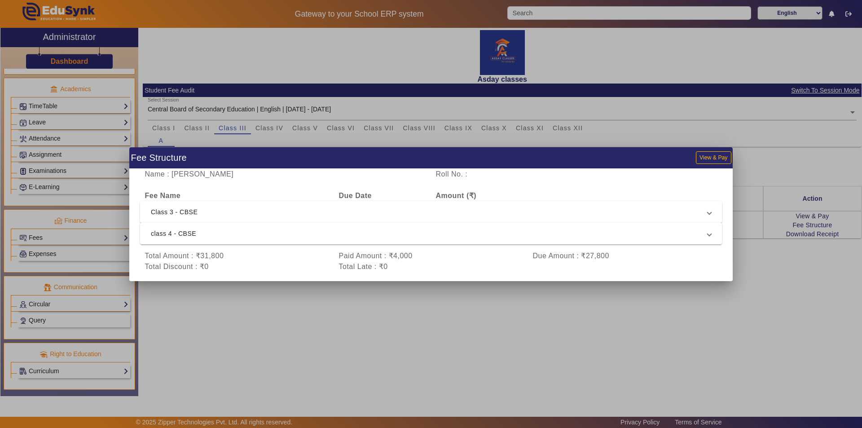
click at [416, 313] on div at bounding box center [431, 214] width 862 height 428
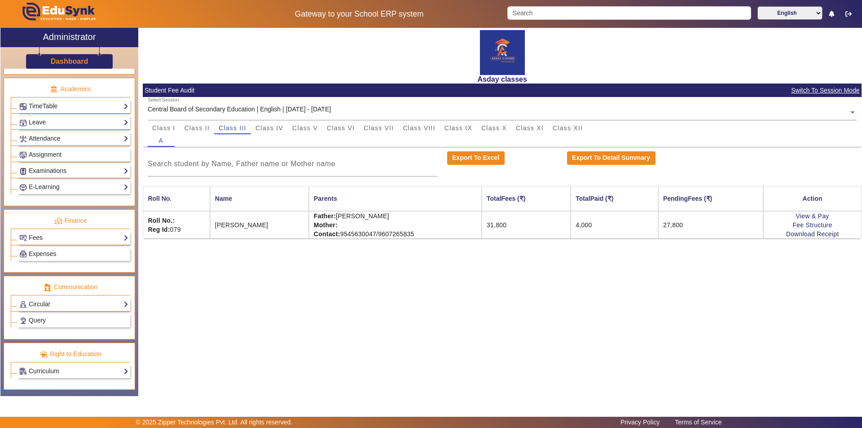
click at [725, 268] on div "Asday classes Student Fee Audit Switch To Session Mode Select Session Central B…" at bounding box center [499, 207] width 723 height 359
click at [60, 238] on link "Fees" at bounding box center [73, 238] width 109 height 10
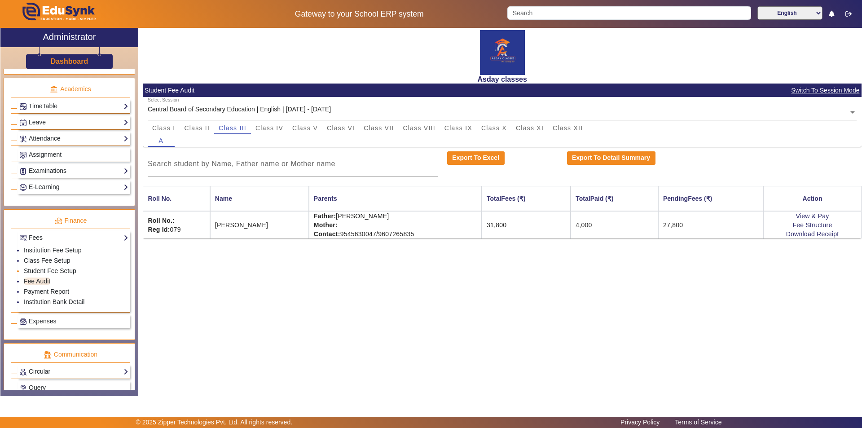
click at [66, 273] on link "Student Fee Setup" at bounding box center [50, 270] width 53 height 7
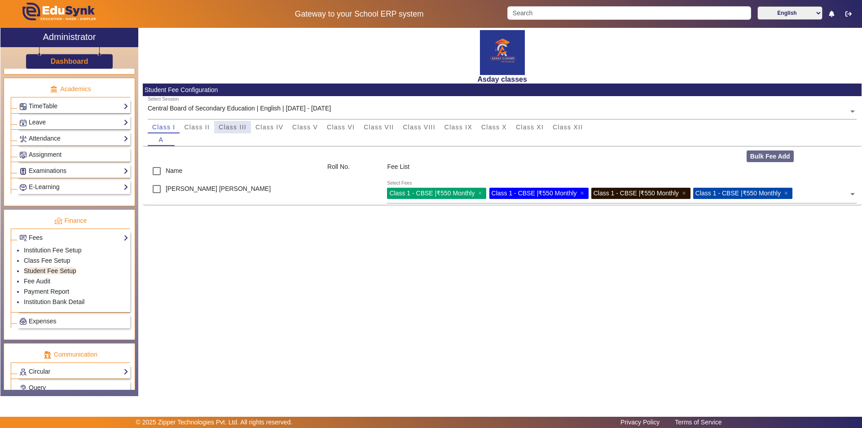
click at [230, 128] on span "Class III" at bounding box center [233, 127] width 28 height 6
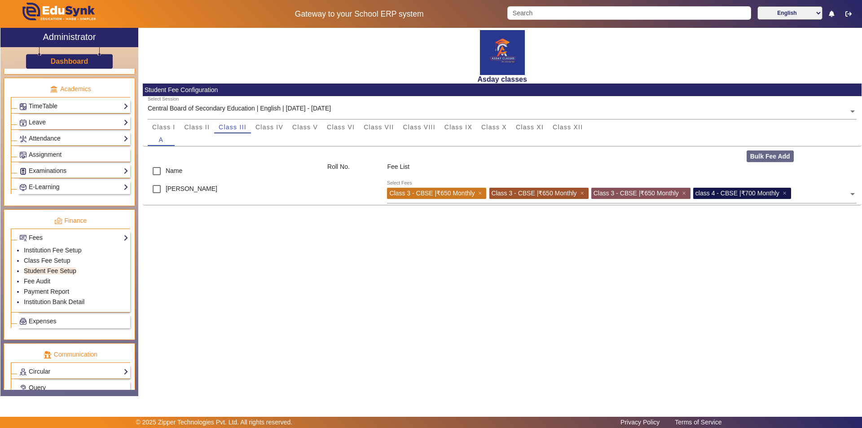
click at [421, 268] on div "Asday classes Student Fee Configuration Select Session Central Board of Seconda…" at bounding box center [499, 207] width 723 height 359
click at [365, 283] on div "Asday classes Student Fee Configuration Select Session Central Board of Seconda…" at bounding box center [499, 207] width 723 height 359
click at [415, 315] on div "Asday classes Student Fee Configuration Select Session Central Board of Seconda…" at bounding box center [499, 207] width 723 height 359
click at [445, 218] on div "Asday classes Student Fee Configuration Select Session Central Board of Seconda…" at bounding box center [499, 207] width 723 height 359
click at [43, 281] on link "Fee Audit" at bounding box center [37, 280] width 26 height 7
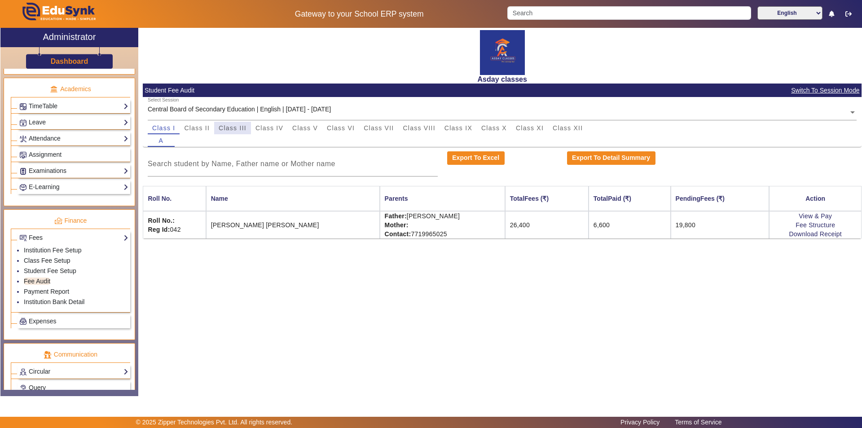
click at [225, 131] on span "Class III" at bounding box center [233, 128] width 28 height 6
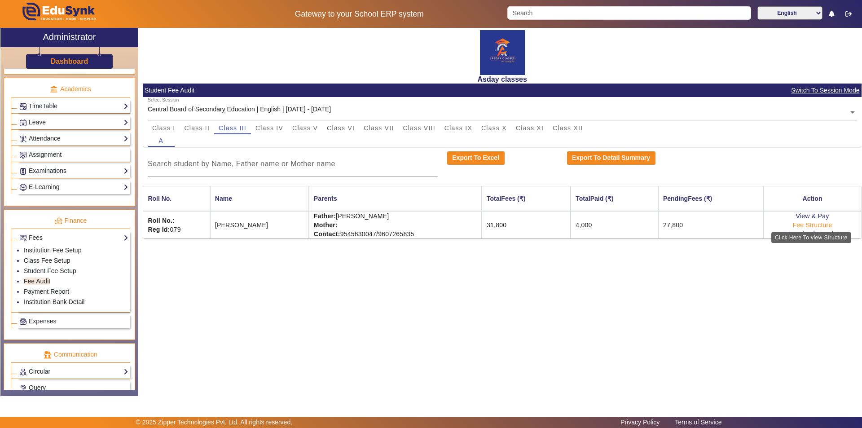
click at [801, 227] on link "Fee Structure" at bounding box center [812, 224] width 40 height 7
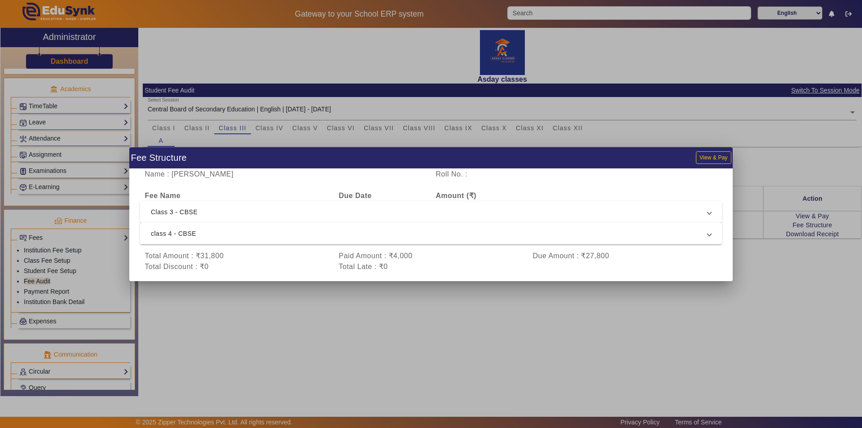
click at [453, 345] on div at bounding box center [431, 214] width 862 height 428
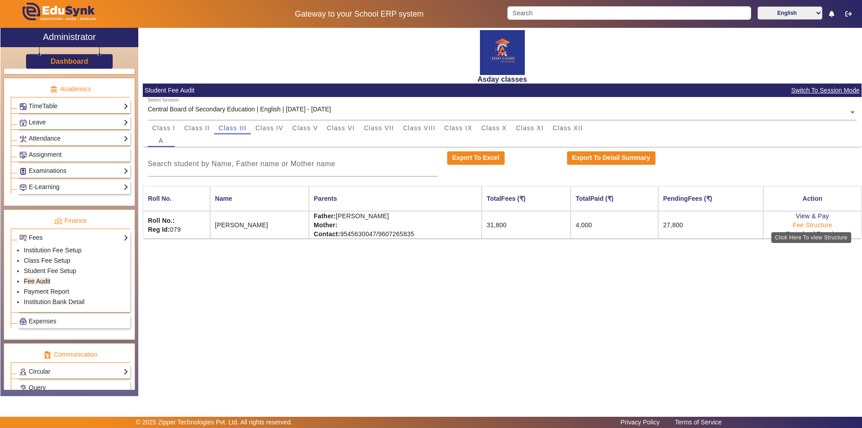
click at [828, 224] on link "Fee Structure" at bounding box center [812, 224] width 40 height 7
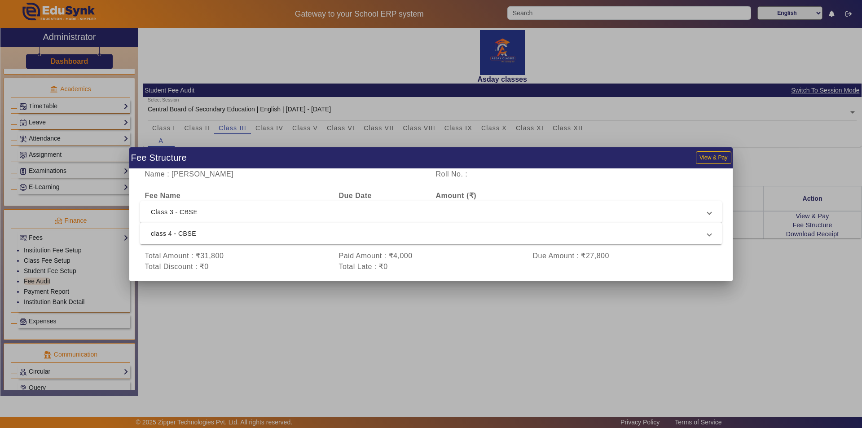
click at [760, 318] on div at bounding box center [431, 214] width 862 height 428
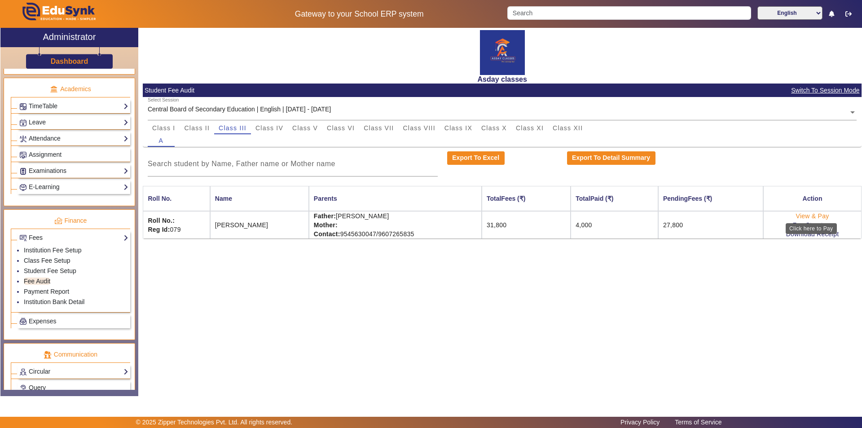
click at [810, 215] on link "View & Pay" at bounding box center [812, 215] width 33 height 7
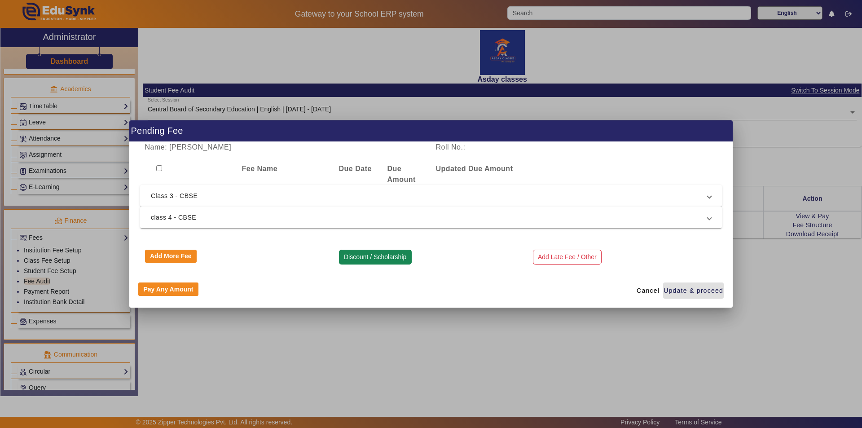
click at [383, 259] on button "Discount / Scholarship" at bounding box center [375, 257] width 73 height 15
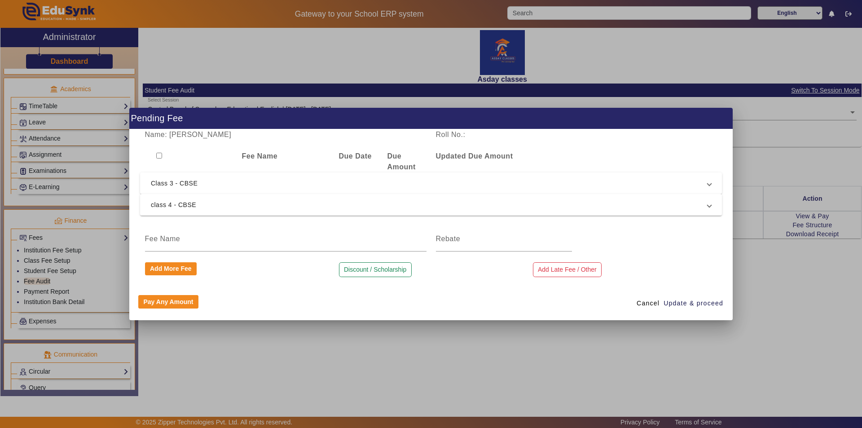
click at [798, 302] on div at bounding box center [431, 214] width 862 height 428
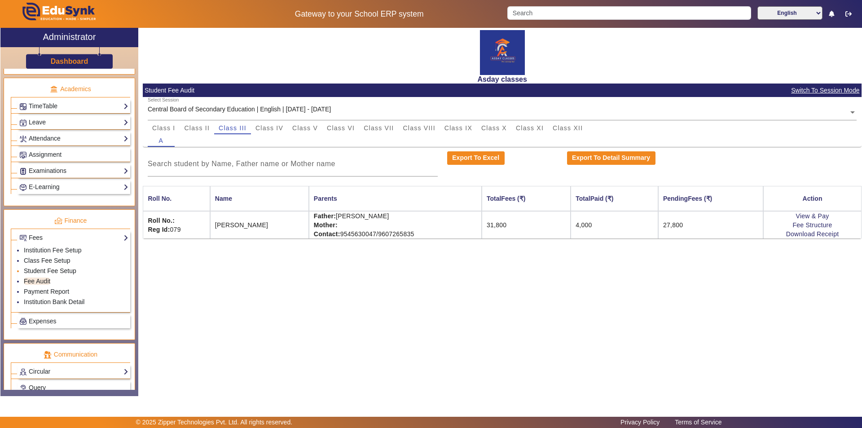
click at [58, 272] on link "Student Fee Setup" at bounding box center [50, 270] width 53 height 7
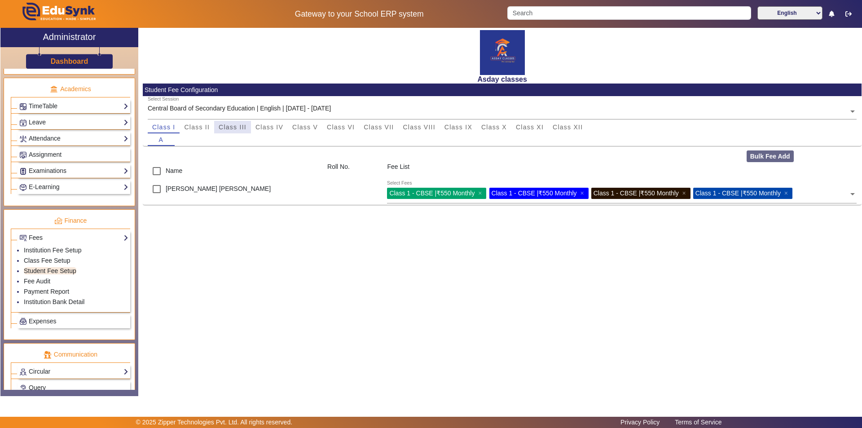
click at [237, 127] on span "Class III" at bounding box center [233, 127] width 28 height 6
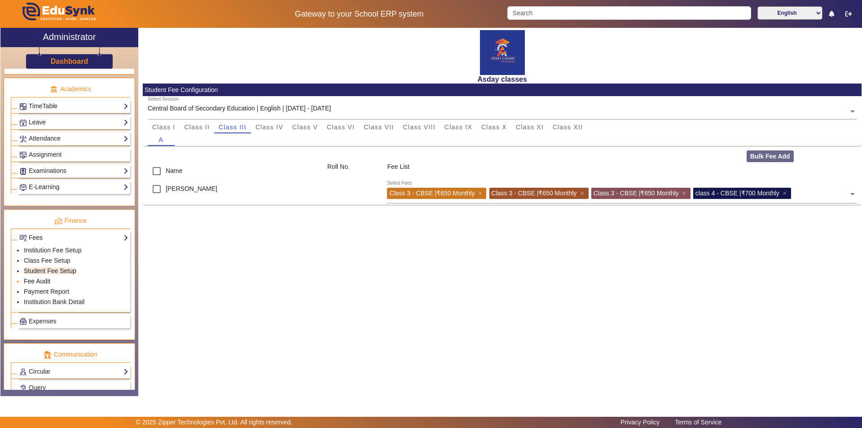
click at [42, 281] on link "Fee Audit" at bounding box center [37, 280] width 26 height 7
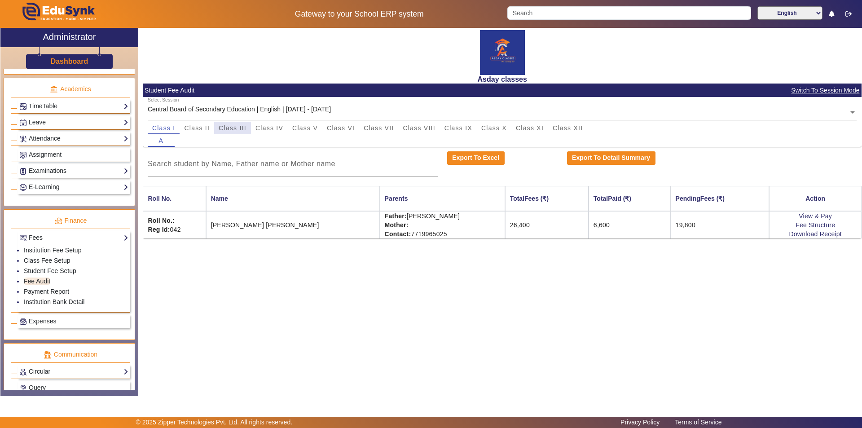
click at [240, 130] on span "Class III" at bounding box center [233, 128] width 28 height 6
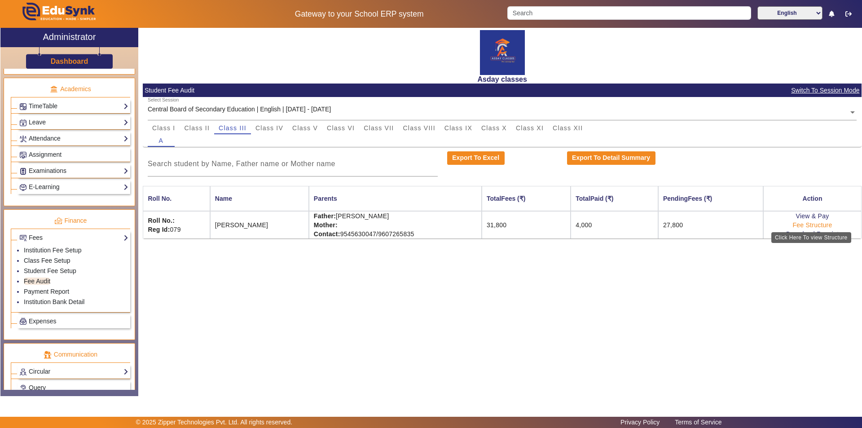
click at [804, 226] on link "Fee Structure" at bounding box center [812, 224] width 40 height 7
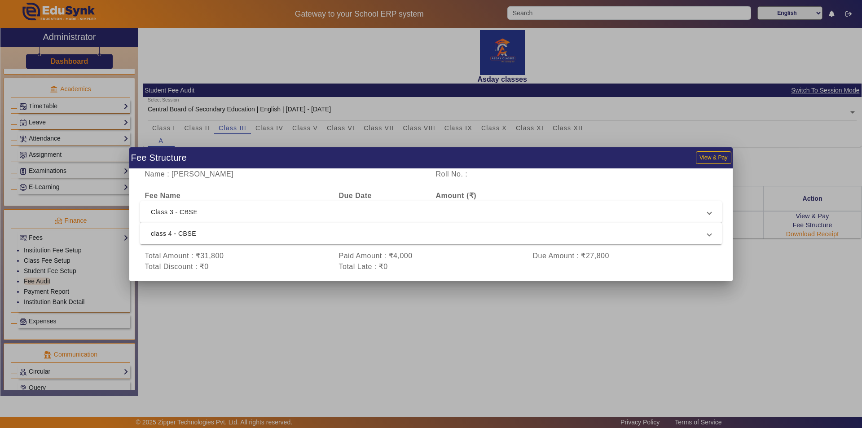
drag, startPoint x: 775, startPoint y: 312, endPoint x: 819, endPoint y: 237, distance: 87.2
click at [785, 287] on div at bounding box center [431, 214] width 862 height 428
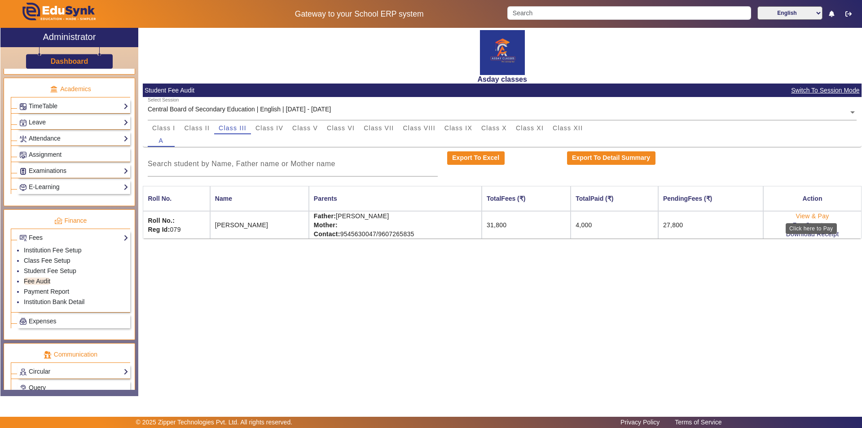
click at [803, 216] on link "View & Pay" at bounding box center [812, 215] width 33 height 7
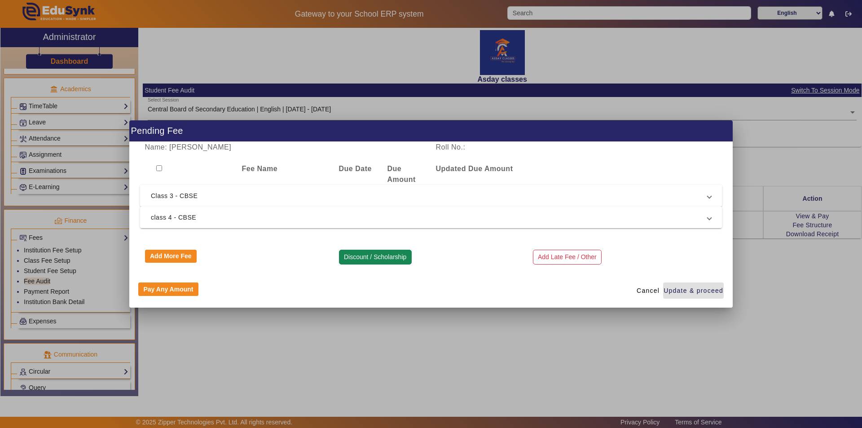
click at [360, 260] on button "Discount / Scholarship" at bounding box center [375, 257] width 73 height 15
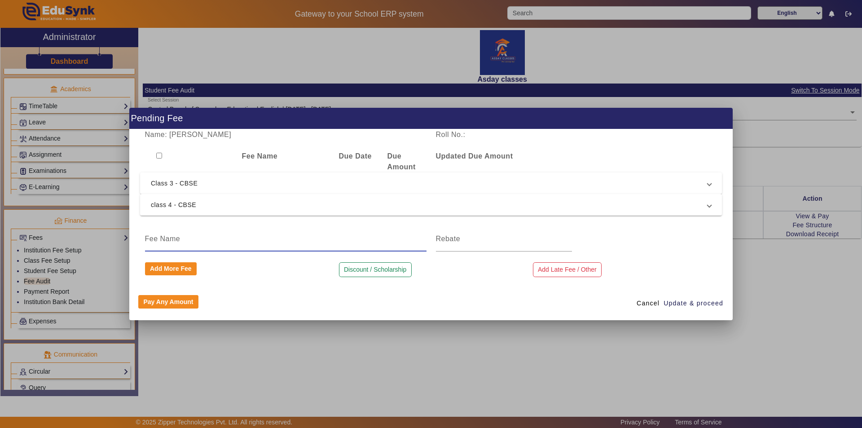
click at [220, 234] on input at bounding box center [286, 238] width 282 height 11
type input "Discount"
click at [462, 238] on input at bounding box center [504, 238] width 136 height 11
click at [452, 239] on input at bounding box center [504, 238] width 136 height 11
type input "1300"
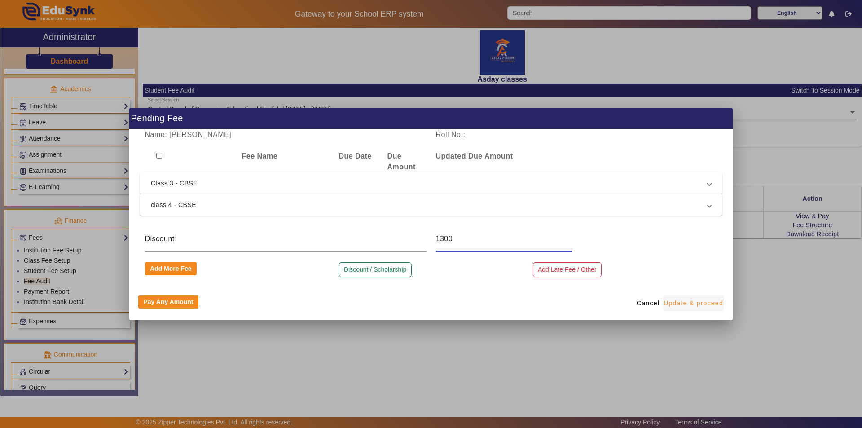
click at [677, 303] on span "Update & proceed" at bounding box center [694, 303] width 60 height 9
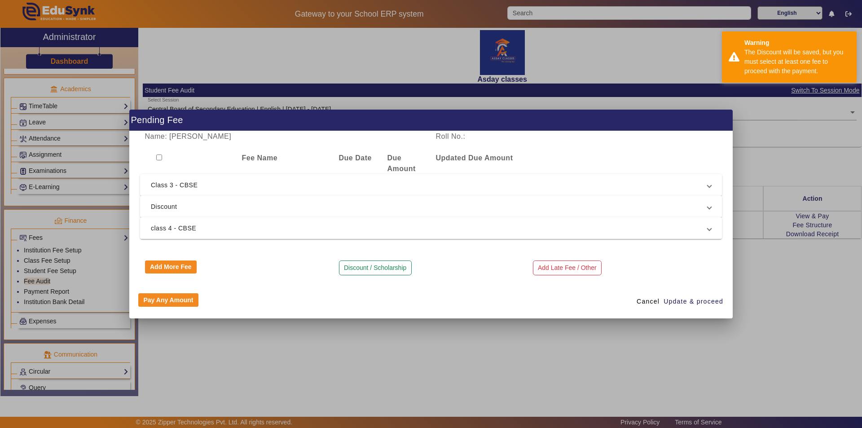
click at [771, 306] on div at bounding box center [431, 214] width 862 height 428
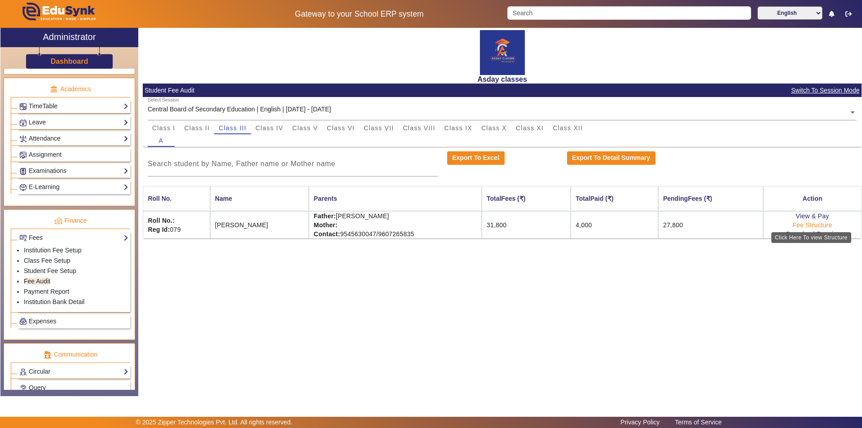
click at [826, 225] on link "Fee Structure" at bounding box center [812, 224] width 40 height 7
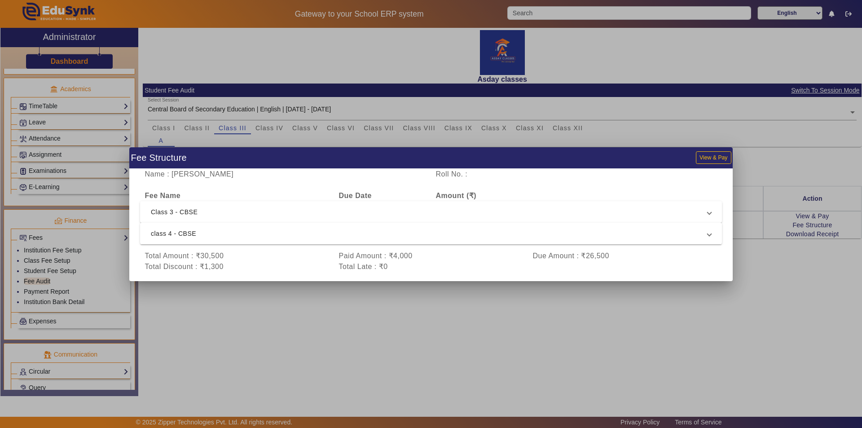
click at [625, 319] on div at bounding box center [431, 214] width 862 height 428
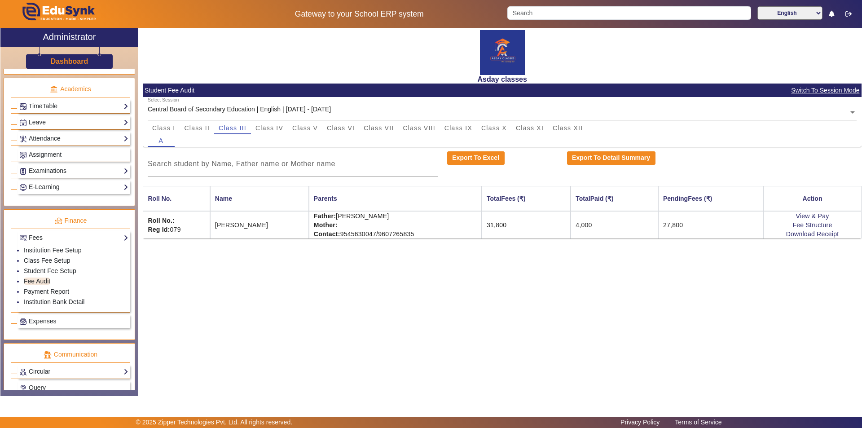
click at [731, 304] on div "Asday classes Student Fee Audit Switch To Session Mode Select Session Central B…" at bounding box center [499, 207] width 723 height 359
click at [272, 127] on span "Class IV" at bounding box center [269, 128] width 28 height 6
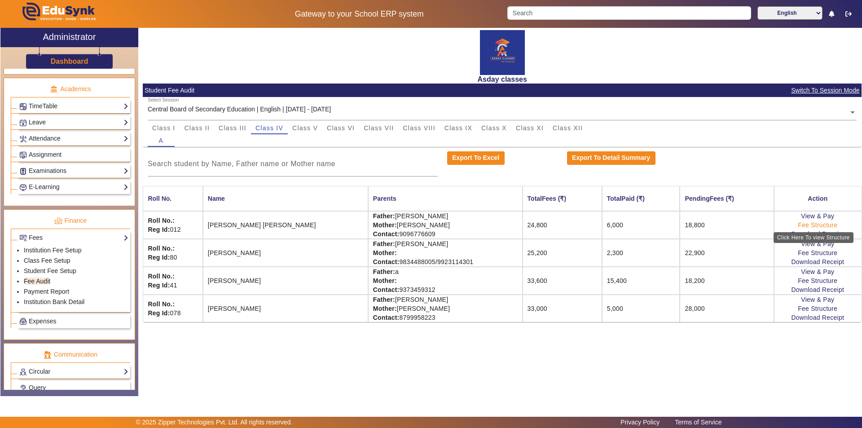
click at [820, 224] on link "Fee Structure" at bounding box center [818, 224] width 40 height 7
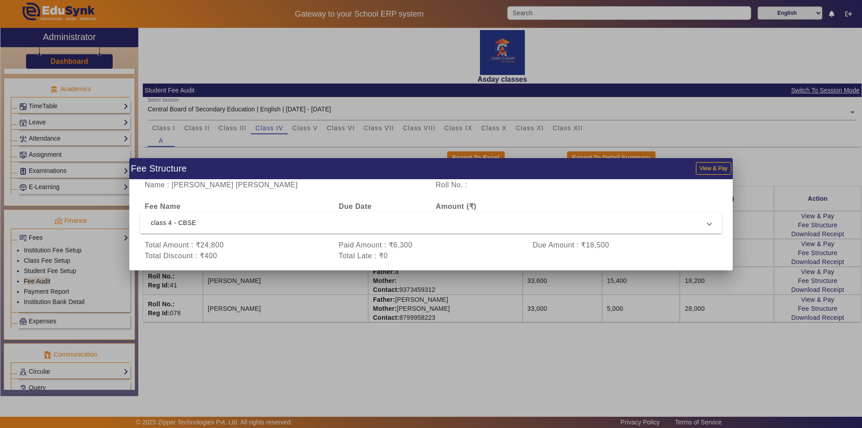
click at [483, 352] on div at bounding box center [431, 214] width 862 height 428
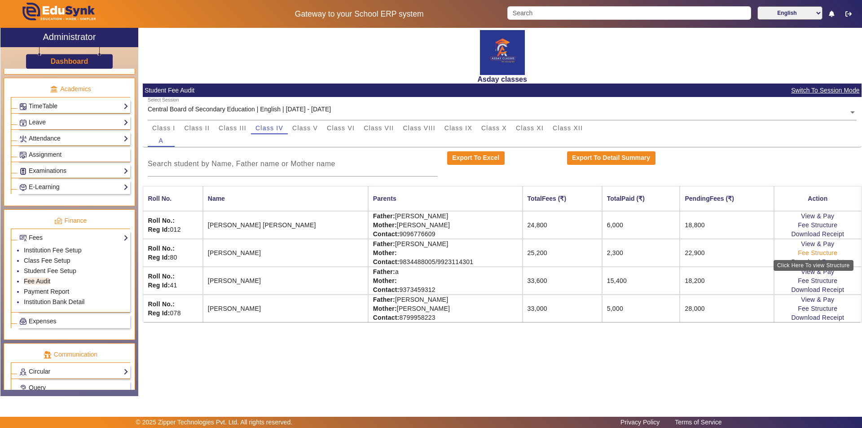
click at [817, 252] on link "Fee Structure" at bounding box center [818, 252] width 40 height 7
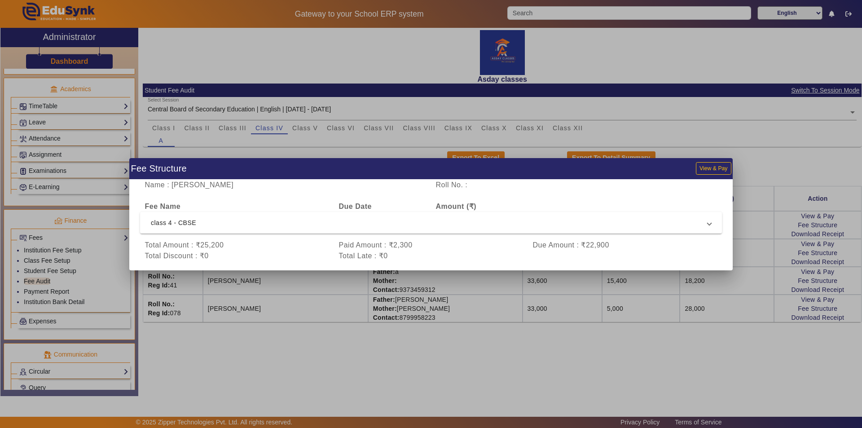
click at [543, 359] on div at bounding box center [431, 214] width 862 height 428
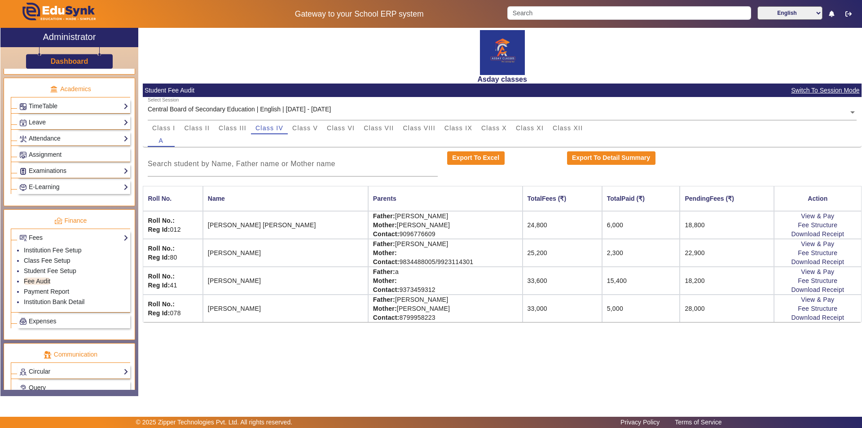
click at [627, 364] on div "Asday classes Student Fee Audit Switch To Session Mode Select Session Central B…" at bounding box center [499, 207] width 723 height 359
click at [813, 319] on link "Download Receipt" at bounding box center [817, 317] width 53 height 7
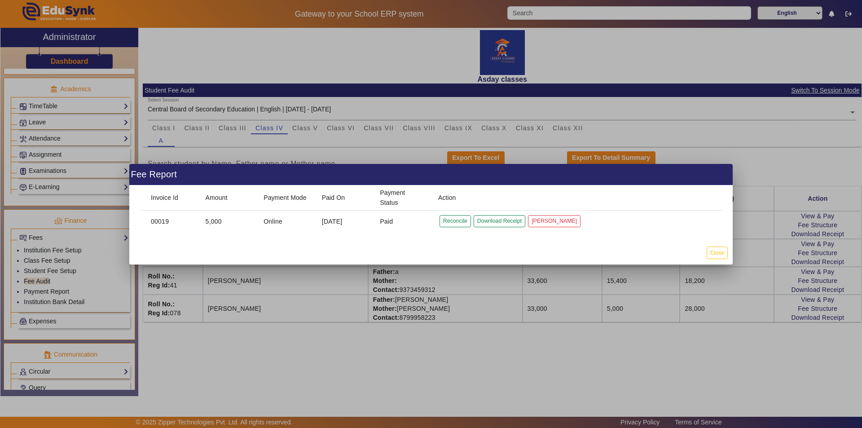
click at [767, 342] on div at bounding box center [431, 214] width 862 height 428
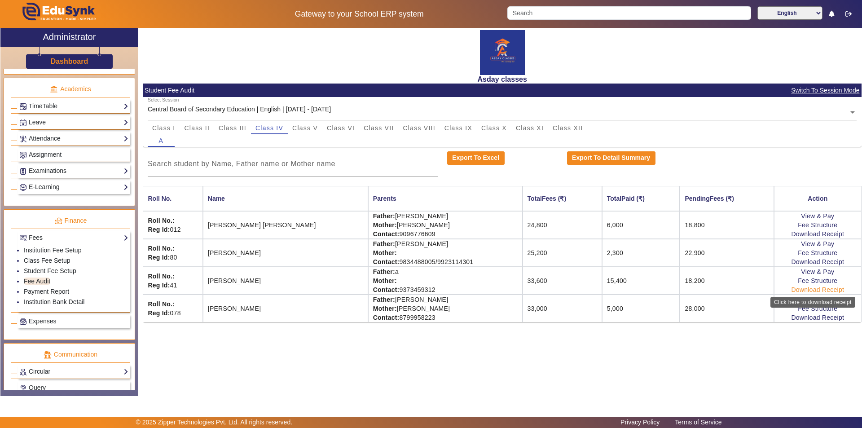
click at [819, 286] on link "Download Receipt" at bounding box center [817, 289] width 53 height 7
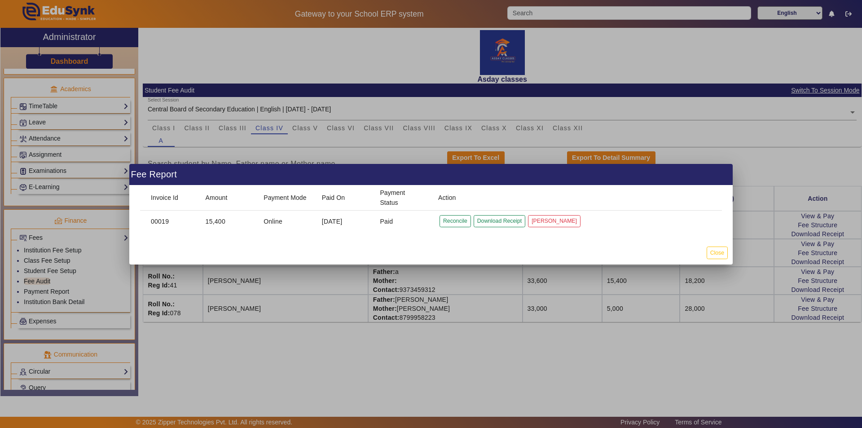
click at [761, 359] on div at bounding box center [431, 214] width 862 height 428
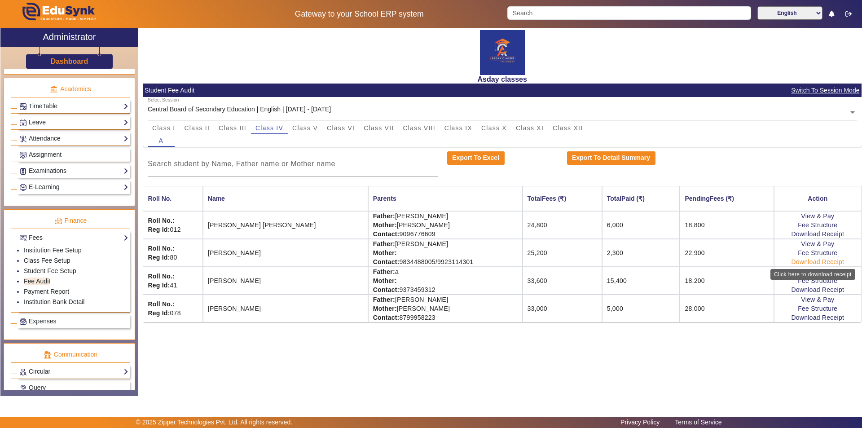
click at [802, 263] on link "Download Receipt" at bounding box center [817, 261] width 53 height 7
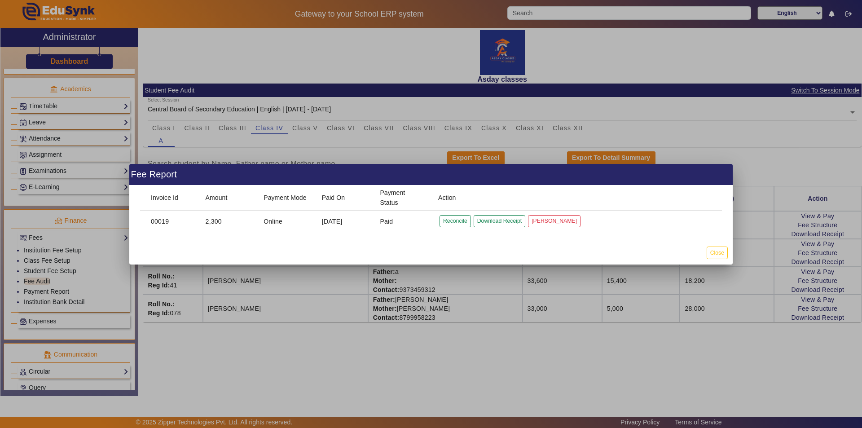
click at [769, 348] on div at bounding box center [431, 214] width 862 height 428
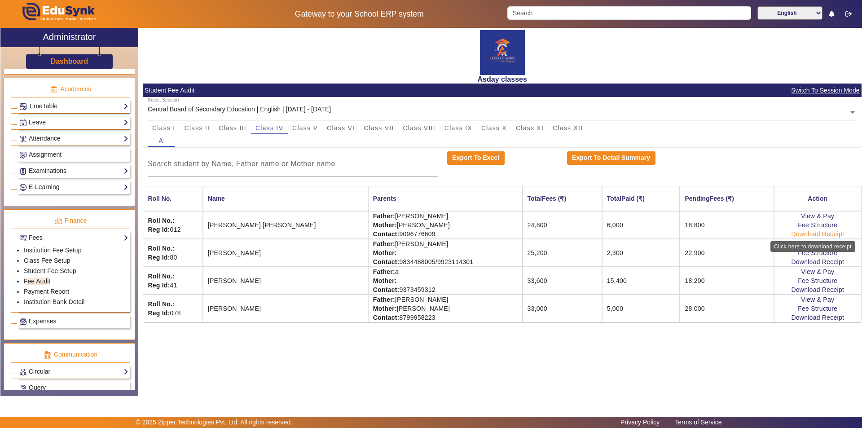
click at [810, 233] on link "Download Receipt" at bounding box center [817, 233] width 53 height 7
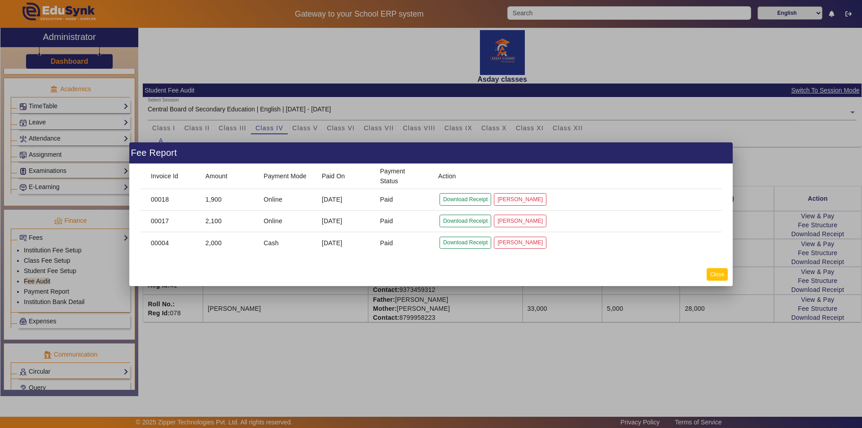
click at [719, 274] on button "Close" at bounding box center [717, 274] width 21 height 12
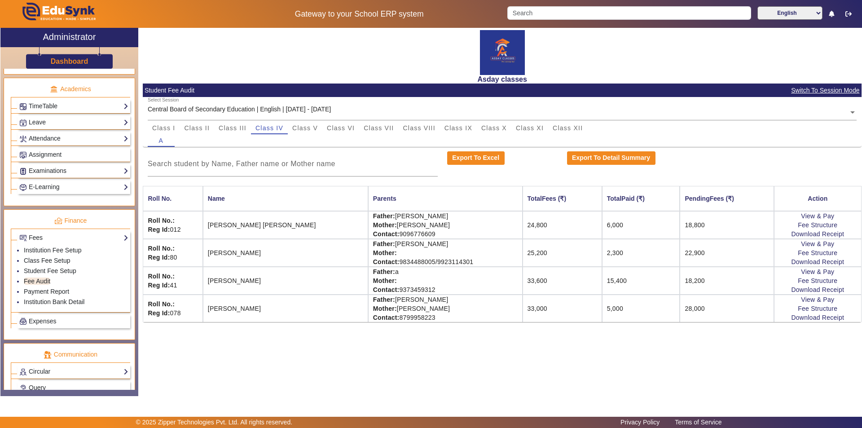
click at [663, 366] on div "Asday classes Student Fee Audit Switch To Session Mode Select Session Central B…" at bounding box center [499, 207] width 723 height 359
click at [304, 128] on span "Class V" at bounding box center [305, 128] width 26 height 6
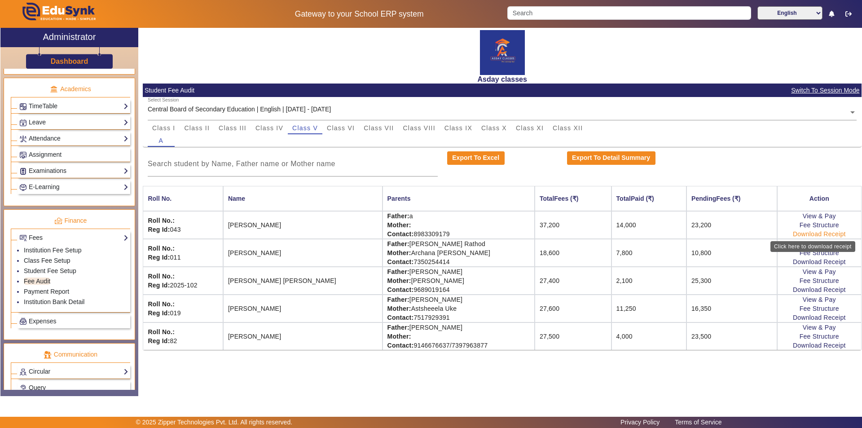
click at [806, 235] on link "Download Receipt" at bounding box center [819, 233] width 53 height 7
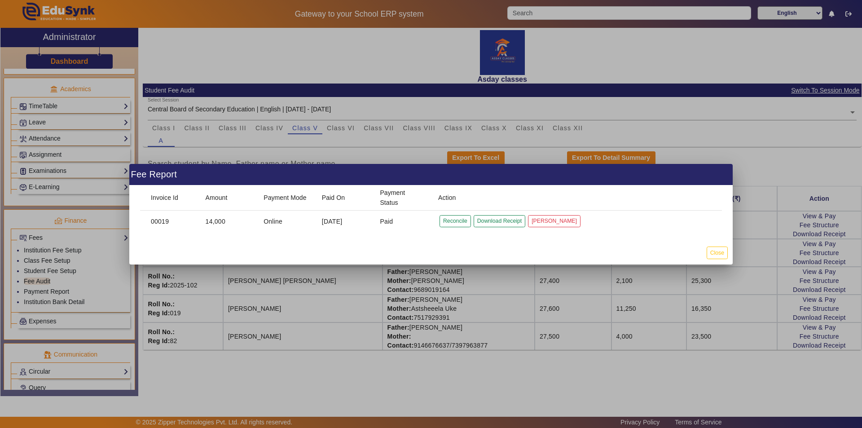
click at [806, 260] on div at bounding box center [431, 214] width 862 height 428
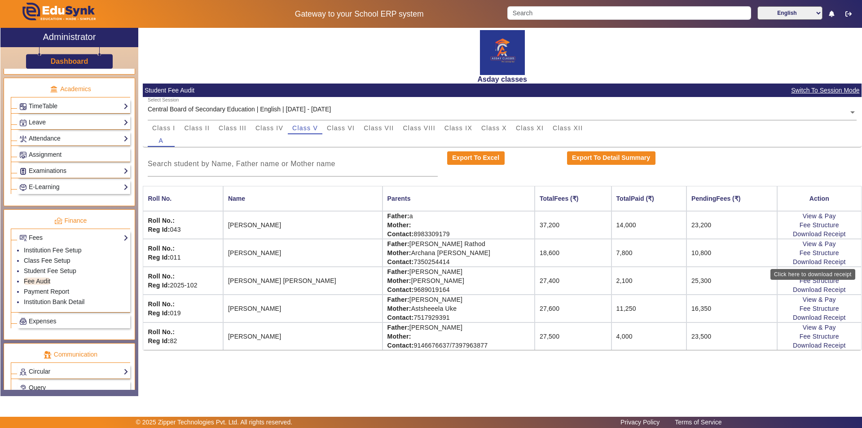
click at [806, 260] on link "Download Receipt" at bounding box center [819, 261] width 53 height 7
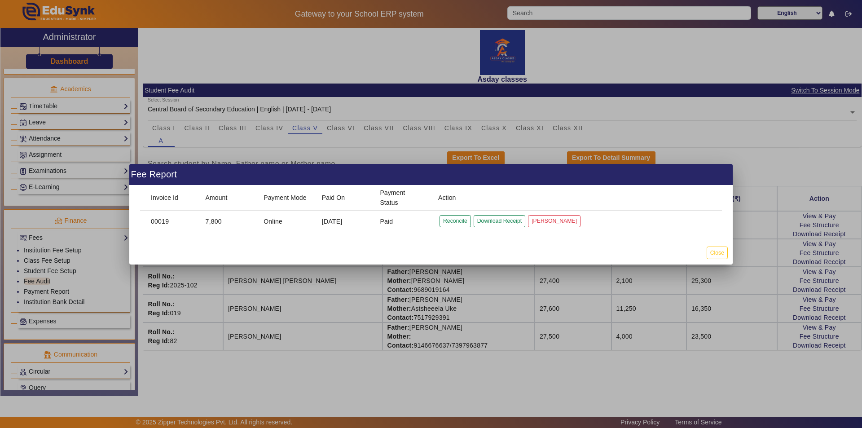
click at [813, 288] on div at bounding box center [431, 214] width 862 height 428
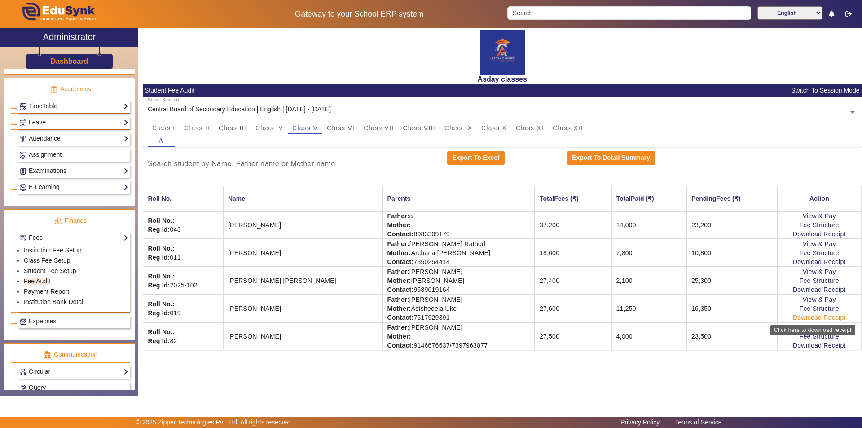
click at [820, 318] on link "Download Receipt" at bounding box center [819, 317] width 53 height 7
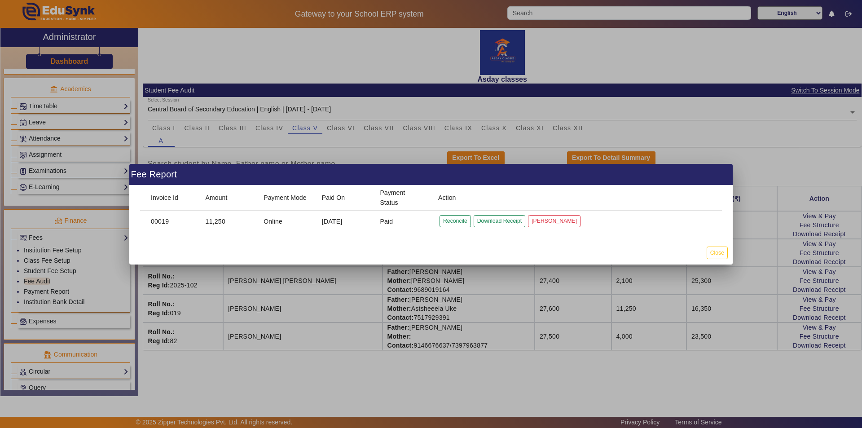
click at [646, 378] on div at bounding box center [431, 214] width 862 height 428
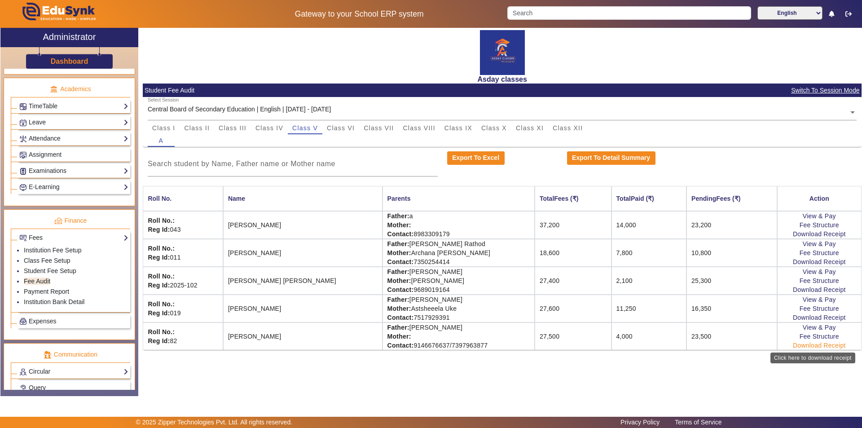
click at [799, 345] on link "Download Receipt" at bounding box center [819, 345] width 53 height 7
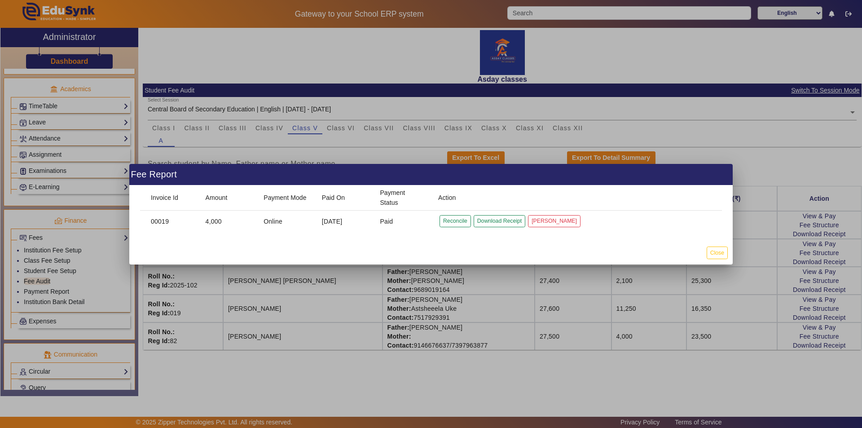
click at [585, 343] on div at bounding box center [431, 214] width 862 height 428
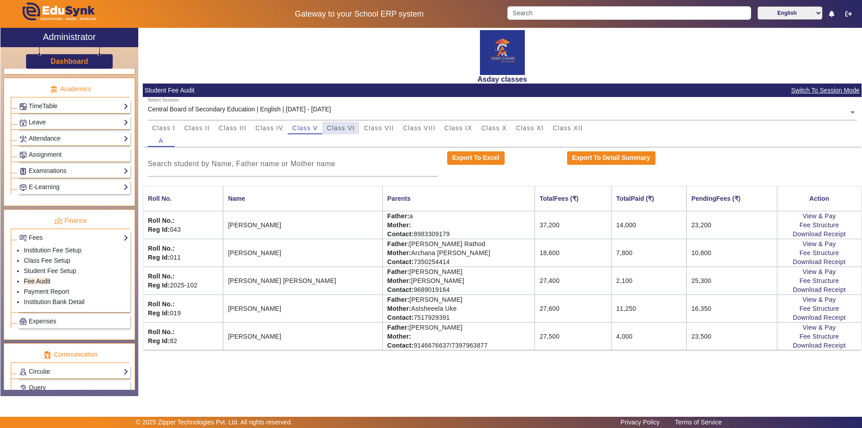
click at [343, 128] on span "Class VI" at bounding box center [341, 128] width 28 height 6
